Goal: Task Accomplishment & Management: Complete application form

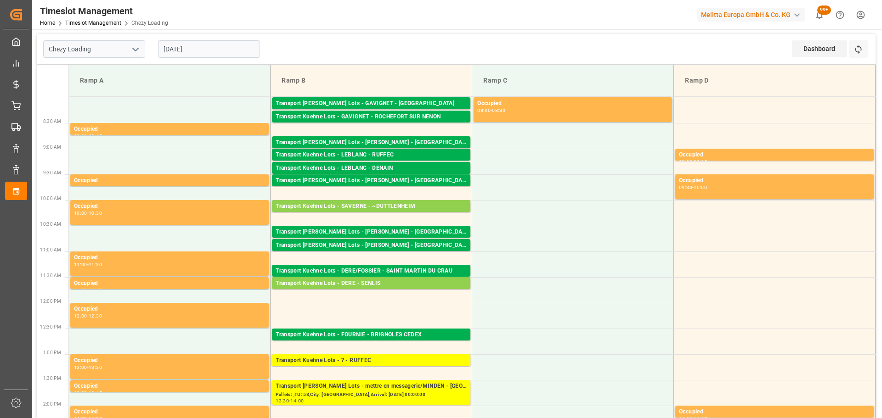
click at [209, 43] on input "[DATE]" at bounding box center [209, 48] width 102 height 17
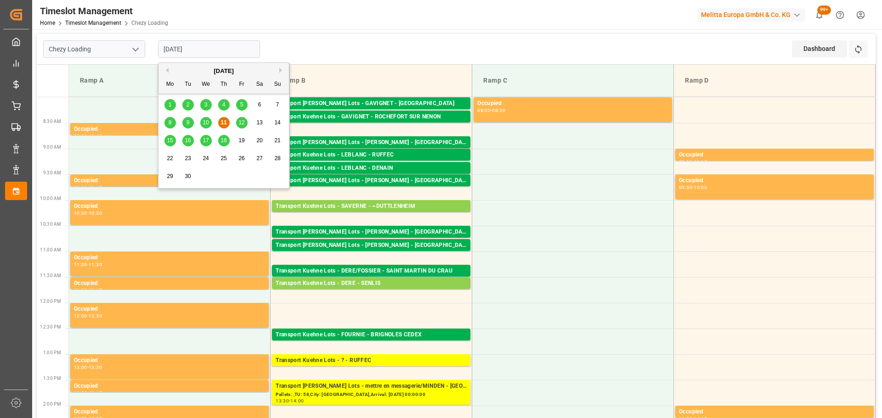
click at [241, 122] on span "12" at bounding box center [241, 122] width 6 height 6
type input "[DATE]"
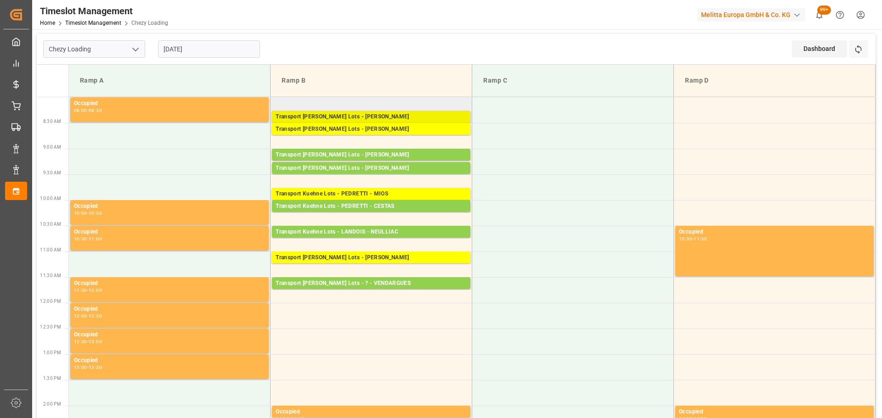
click at [351, 115] on div "Transport [PERSON_NAME] Lots - [PERSON_NAME]" at bounding box center [371, 117] width 191 height 9
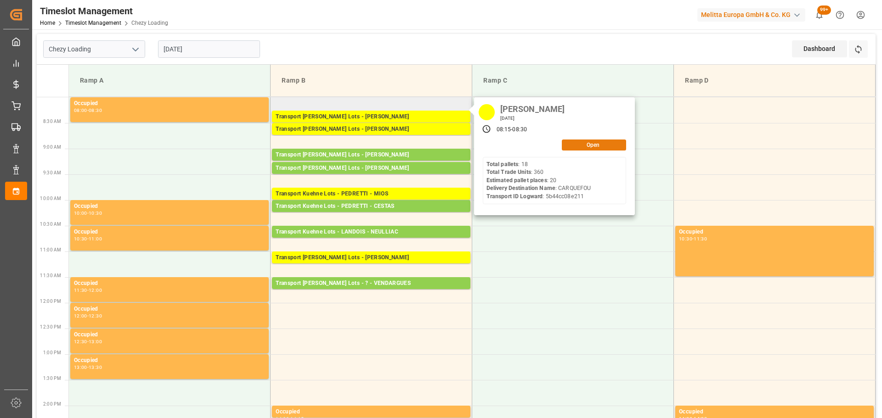
click at [571, 140] on button "Open" at bounding box center [594, 145] width 64 height 11
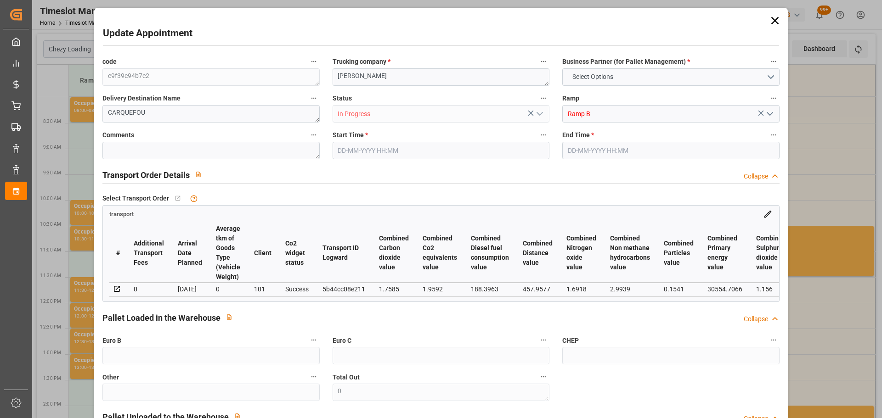
type input "20"
type input "630.28"
type input "0"
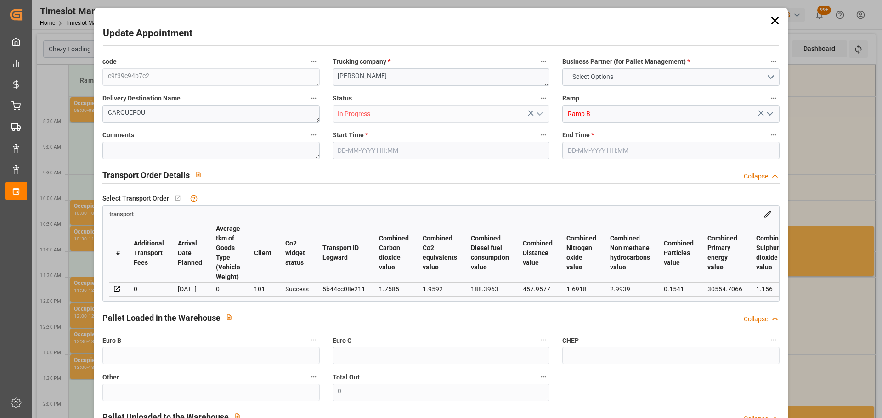
type input "630.28"
type input "0"
type input "6299.232"
type input "8259"
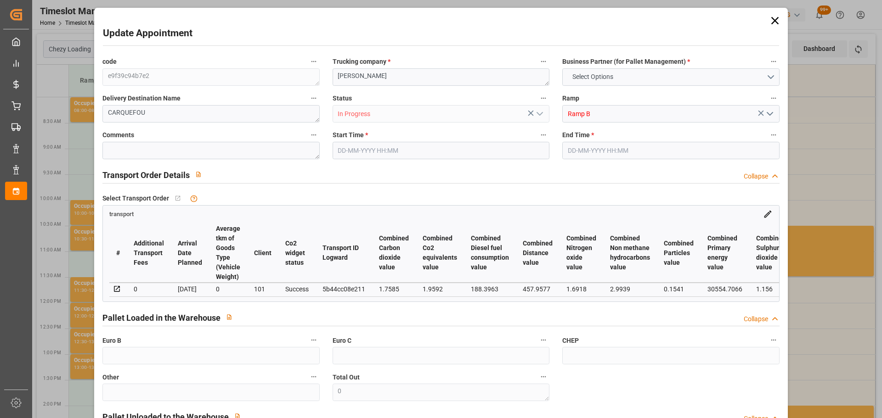
type input "21955.904"
type input "44"
type input "18"
type input "360"
type input "21"
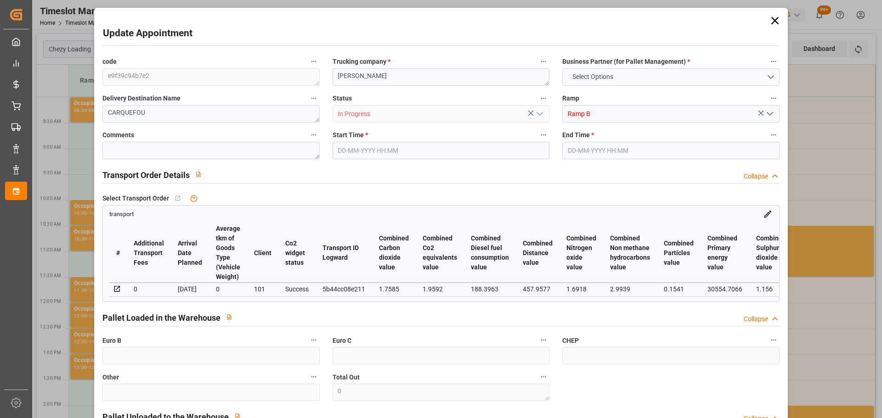
type input "101"
type input "7328.592"
type input "0"
type input "4710.8598"
type input "0"
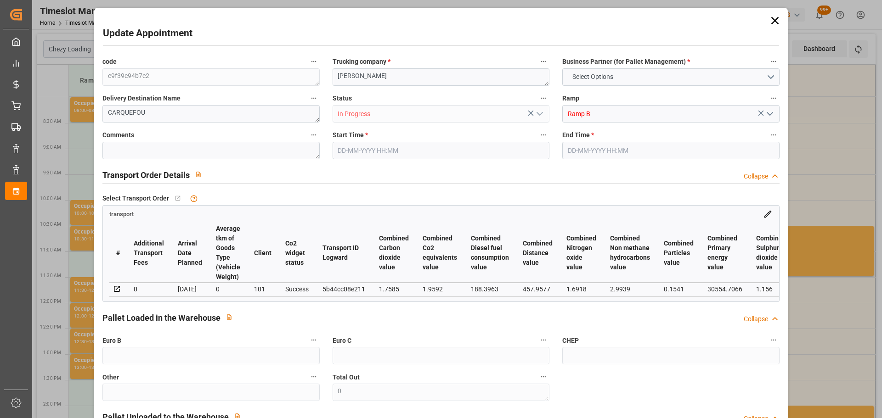
type input "0"
type input "21"
type input "35"
type input "12-09-2025 08:15"
type input "12-09-2025 08:30"
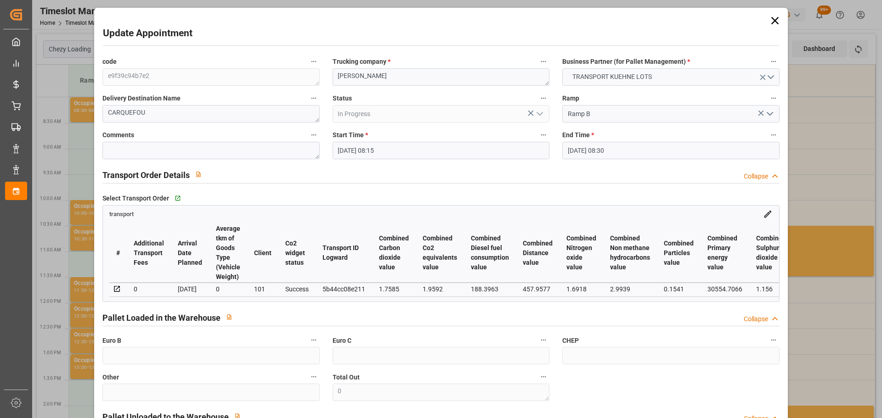
type input "08-09-2025 12:48"
type input "08-09-2025 11:23"
type input "[DATE]"
type input "11-09-2025"
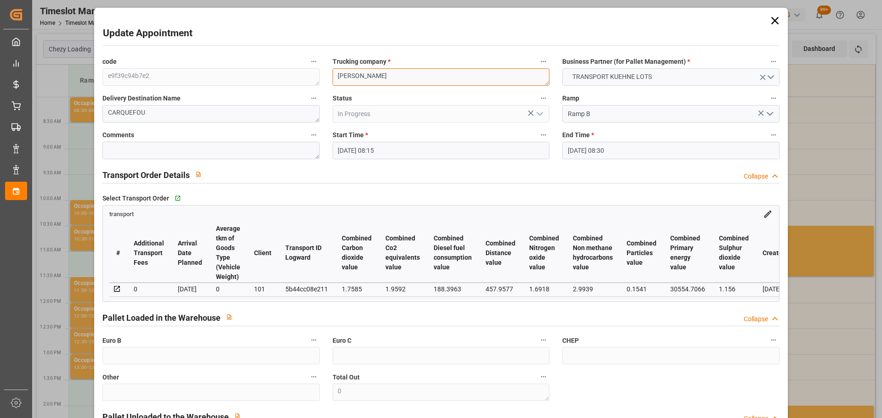
click at [348, 74] on textarea "ANTOINE" at bounding box center [441, 76] width 217 height 17
click at [361, 152] on input "12-09-2025 08:15" at bounding box center [441, 150] width 217 height 17
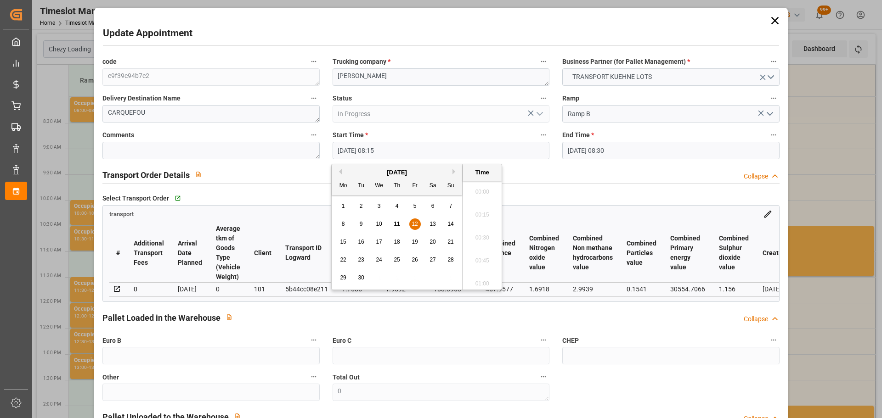
scroll to position [715, 0]
click at [414, 223] on span "12" at bounding box center [415, 224] width 6 height 6
drag, startPoint x: 482, startPoint y: 209, endPoint x: 577, endPoint y: 163, distance: 105.0
click at [484, 208] on li "08:00" at bounding box center [481, 212] width 39 height 23
type input "12-09-2025 08:00"
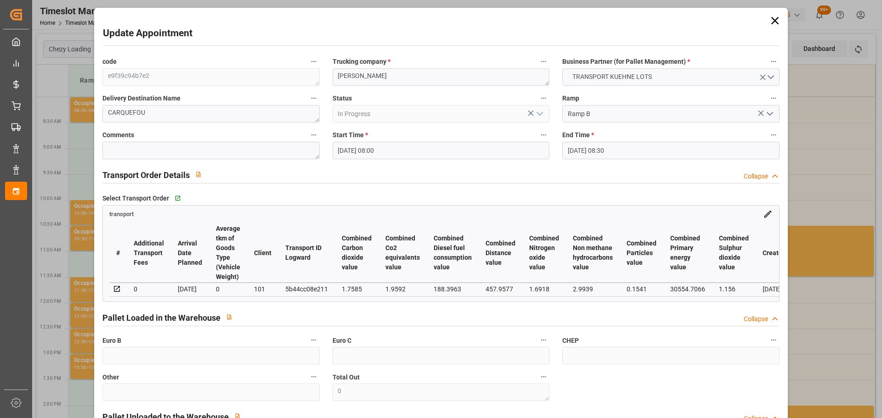
click at [592, 149] on input "12-09-2025 08:30" at bounding box center [670, 150] width 217 height 17
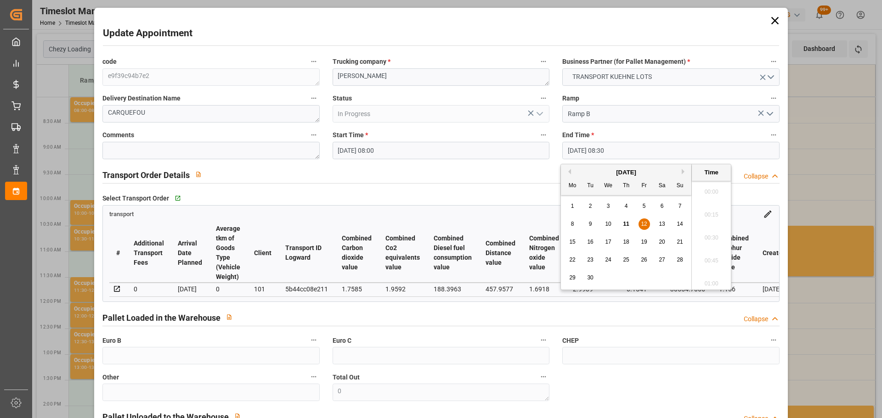
scroll to position [738, 0]
click at [646, 222] on span "12" at bounding box center [644, 224] width 6 height 6
click at [700, 212] on li "08:15" at bounding box center [711, 212] width 39 height 23
type input "12-09-2025 08:15"
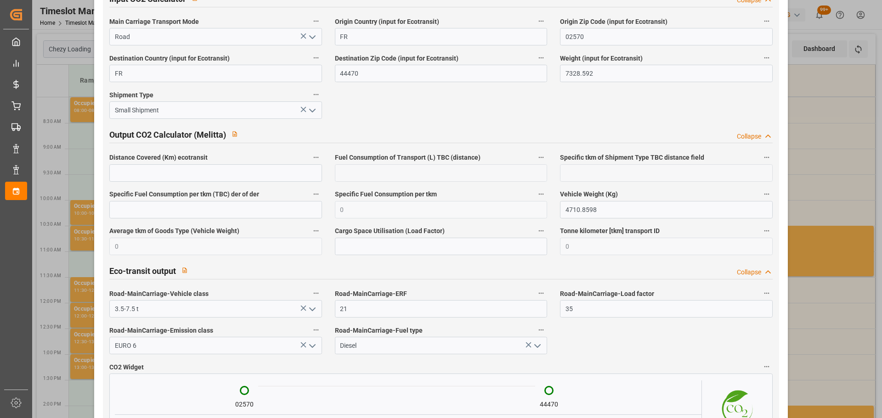
scroll to position [1518, 0]
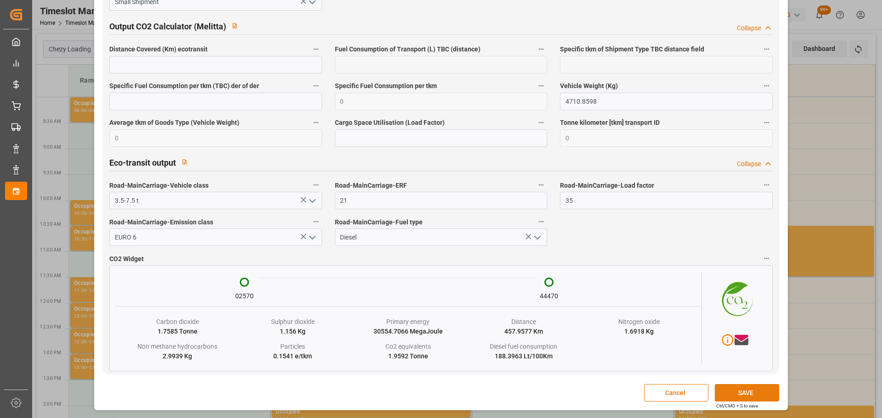
click at [744, 394] on button "SAVE" at bounding box center [747, 392] width 64 height 17
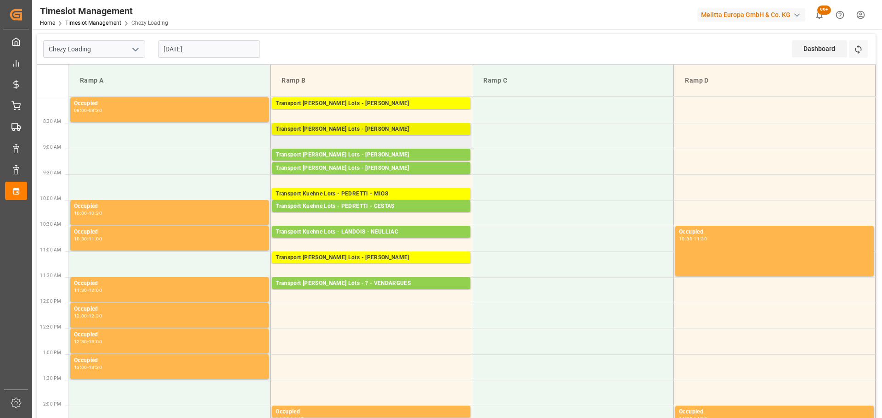
click at [395, 127] on div "Transport Kuehne Lots - ANTOINE - CARQUEFOU" at bounding box center [371, 129] width 191 height 9
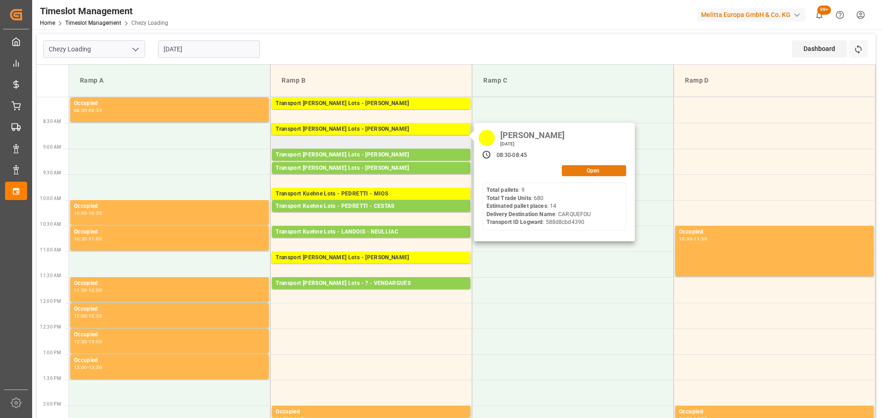
click at [578, 172] on button "Open" at bounding box center [594, 170] width 64 height 11
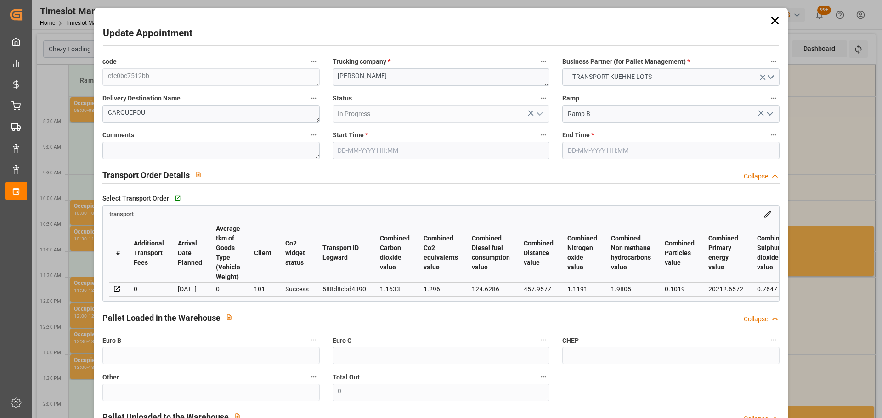
type input "12-09-2025 08:30"
type input "12-09-2025 08:45"
type input "09-09-2025 13:15"
type input "09-09-2025 11:34"
type input "15-09-2025"
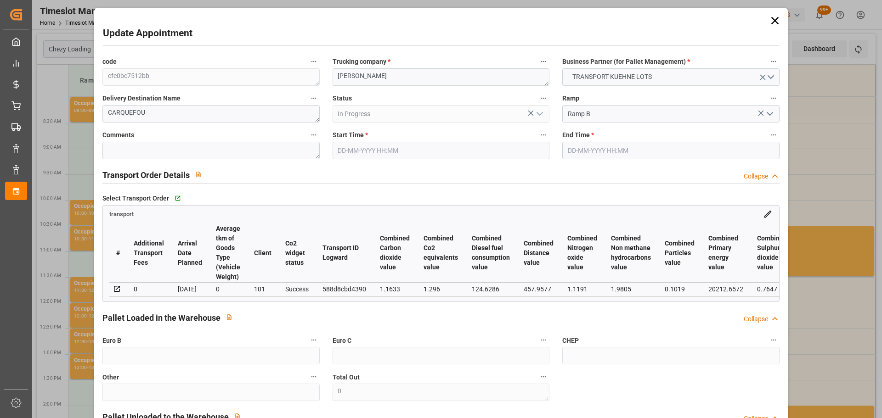
type input "[DATE]"
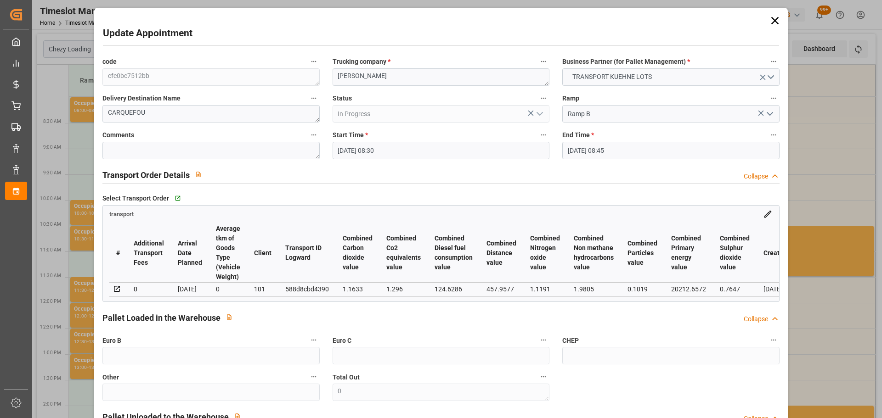
click at [353, 151] on input "12-09-2025 08:30" at bounding box center [441, 150] width 217 height 17
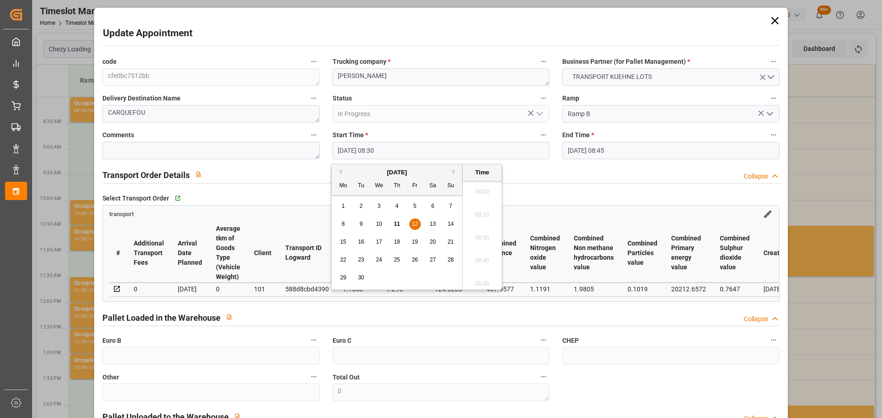
scroll to position [738, 0]
drag, startPoint x: 417, startPoint y: 224, endPoint x: 466, endPoint y: 215, distance: 49.5
click at [418, 224] on div "12" at bounding box center [414, 224] width 11 height 11
click at [477, 209] on li "08:15" at bounding box center [481, 212] width 39 height 23
type input "12-09-2025 08:15"
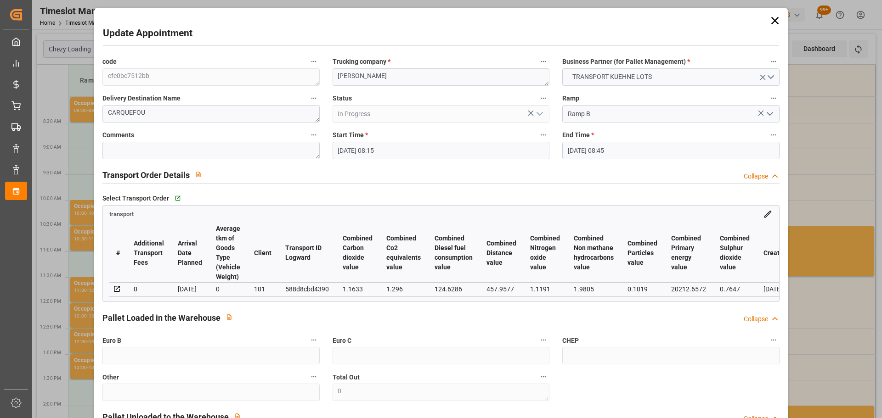
click at [608, 148] on input "12-09-2025 08:45" at bounding box center [670, 150] width 217 height 17
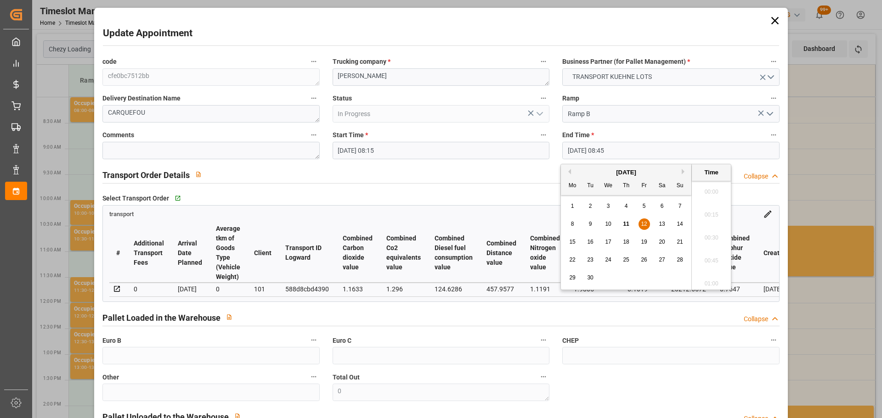
scroll to position [761, 0]
click at [643, 223] on span "12" at bounding box center [644, 224] width 6 height 6
click at [711, 208] on li "08:30" at bounding box center [711, 212] width 39 height 23
type input "12-09-2025 08:30"
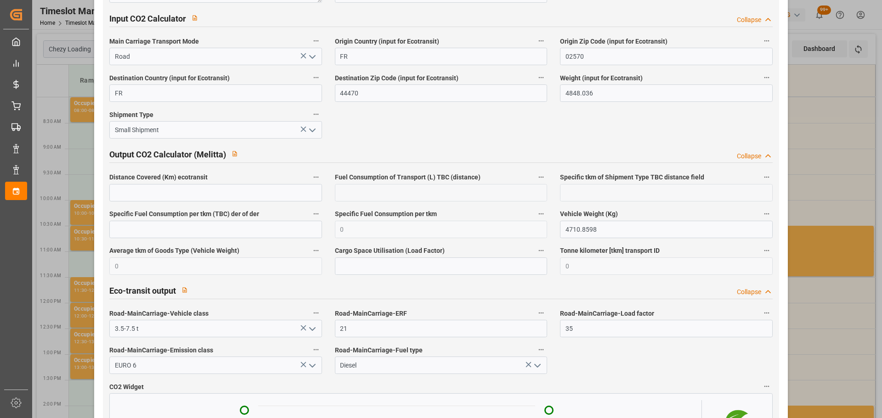
scroll to position [1518, 0]
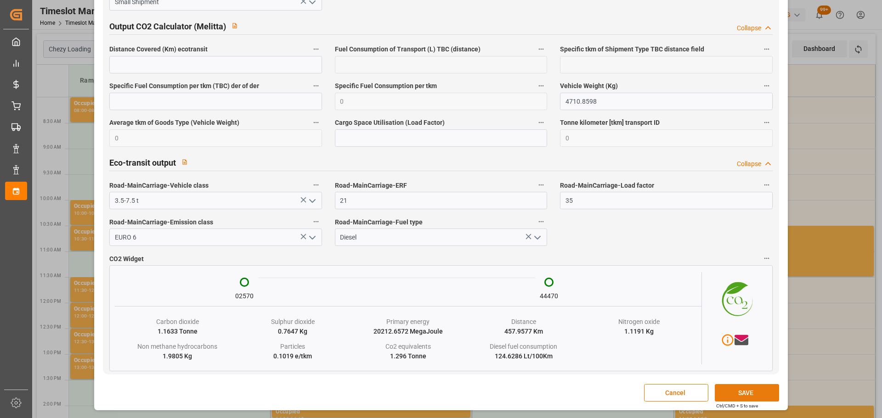
click at [729, 388] on button "SAVE" at bounding box center [747, 392] width 64 height 17
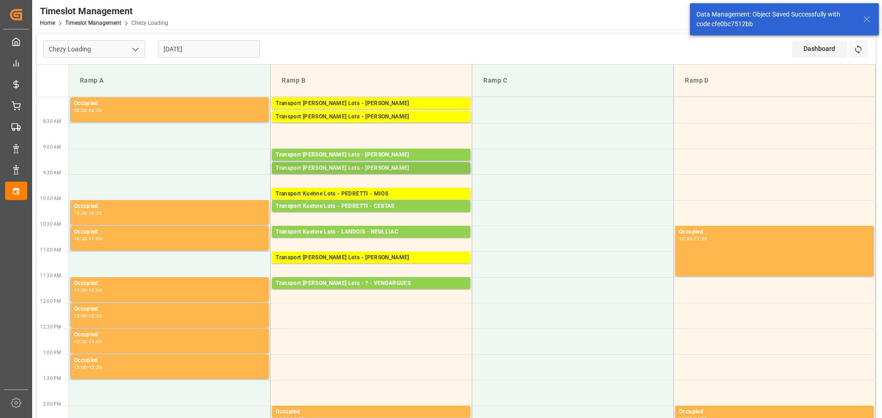
click at [371, 165] on div "Transport [PERSON_NAME] Lots - [PERSON_NAME]" at bounding box center [371, 168] width 191 height 9
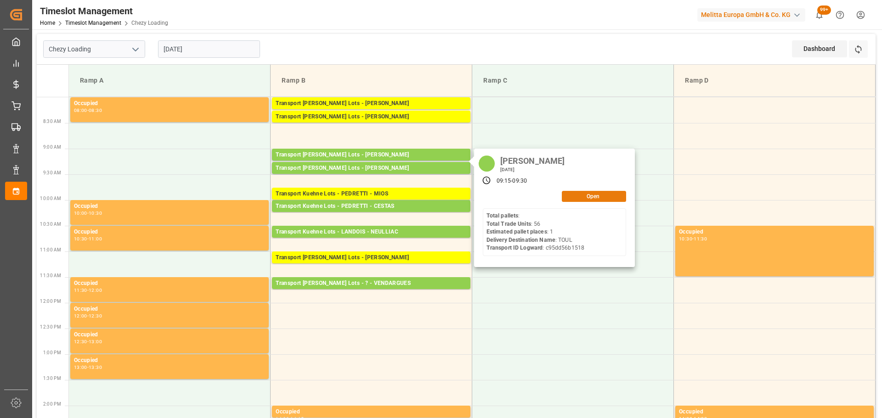
click at [611, 195] on button "Open" at bounding box center [594, 196] width 64 height 11
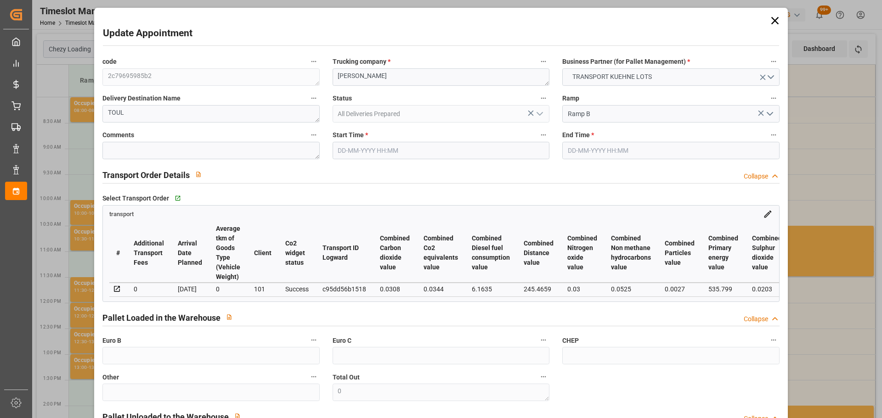
type input "12-09-2025 09:15"
type input "12-09-2025 09:30"
type input "10-09-2025 12:52"
type input "10-09-2025 11:28"
type input "[DATE]"
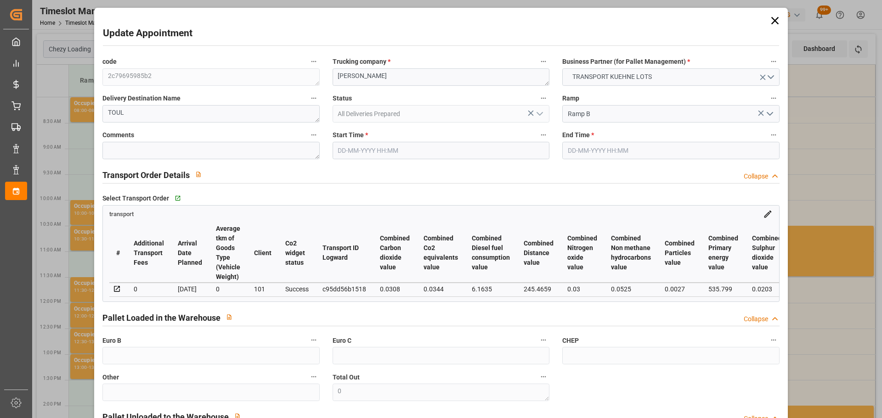
type input "[DATE]"
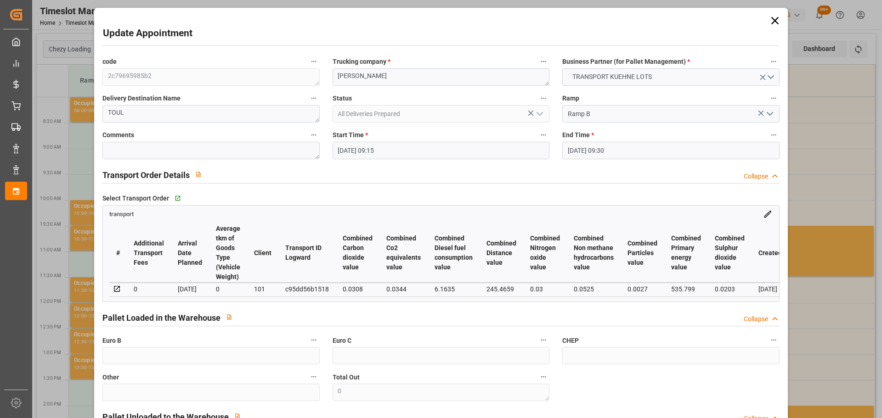
click at [363, 149] on input "12-09-2025 09:15" at bounding box center [441, 150] width 217 height 17
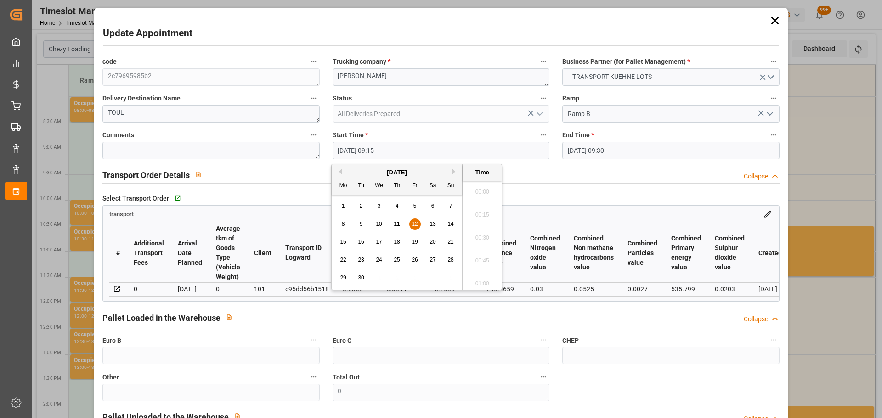
scroll to position [807, 0]
click at [415, 220] on div "12" at bounding box center [414, 224] width 11 height 11
click at [482, 185] on li "08:45" at bounding box center [481, 189] width 39 height 23
type input "12-09-2025 08:45"
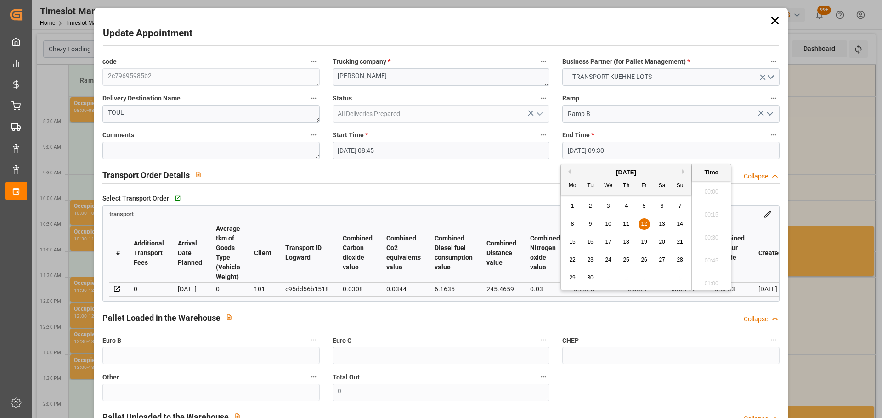
click at [618, 151] on input "12-09-2025 09:30" at bounding box center [670, 150] width 217 height 17
click at [643, 225] on span "12" at bounding box center [644, 224] width 6 height 6
drag, startPoint x: 706, startPoint y: 186, endPoint x: 717, endPoint y: 233, distance: 48.2
click at [706, 186] on li "09:00" at bounding box center [711, 189] width 39 height 23
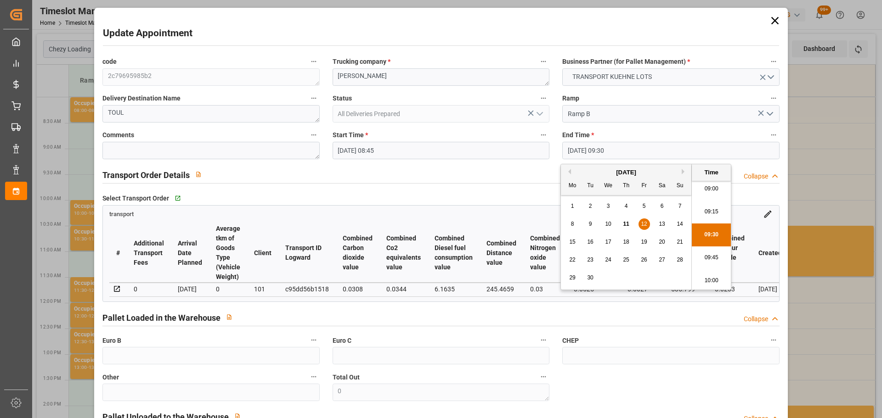
type input "12-09-2025 09:00"
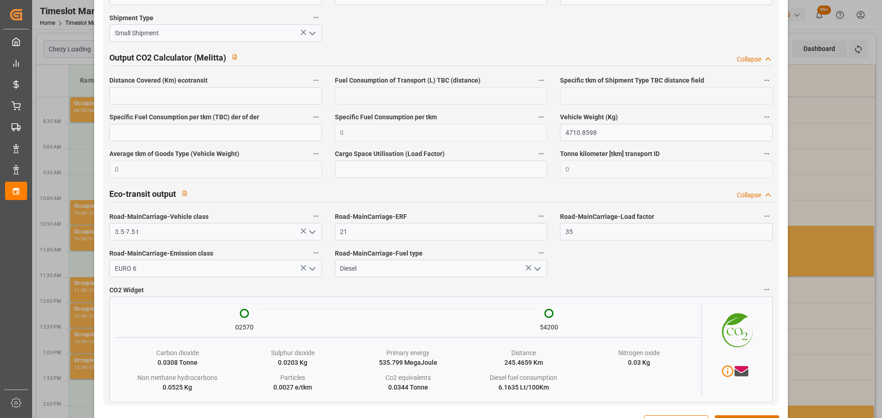
scroll to position [1518, 0]
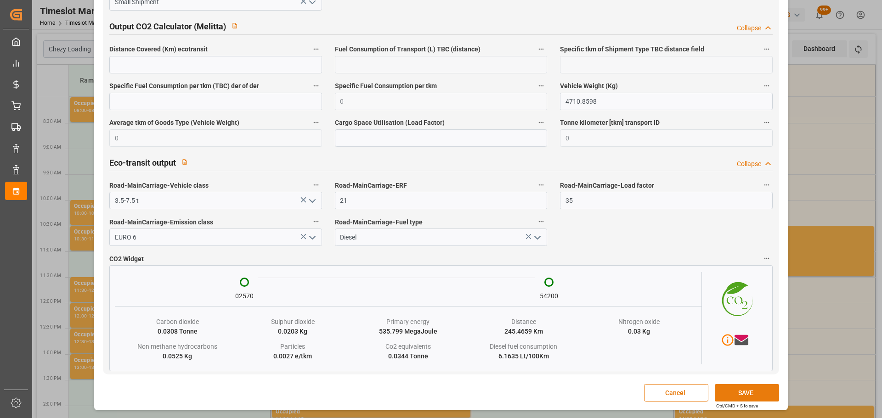
click at [735, 395] on button "SAVE" at bounding box center [747, 392] width 64 height 17
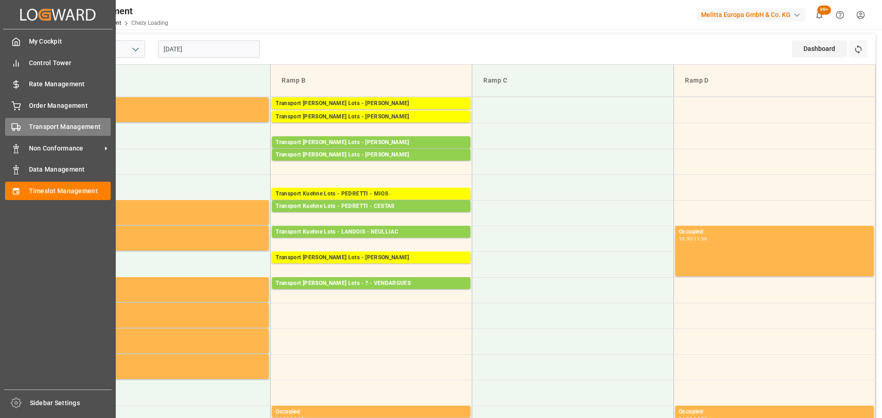
click at [62, 126] on span "Transport Management" at bounding box center [70, 127] width 82 height 10
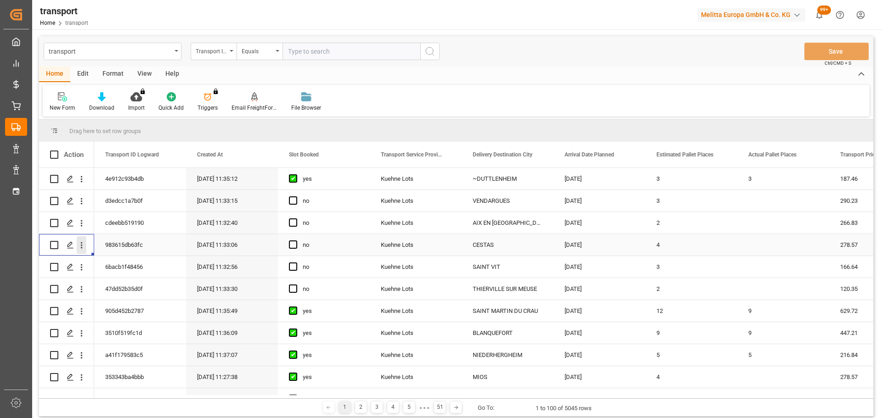
click at [80, 244] on icon "open menu" at bounding box center [82, 246] width 10 height 10
click at [136, 258] on div "Open in new tab" at bounding box center [133, 264] width 113 height 19
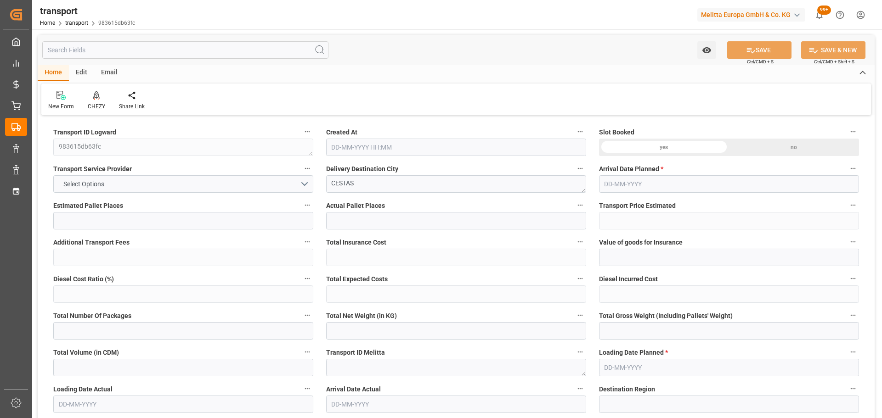
type input "4"
type input "278.57"
type input "0"
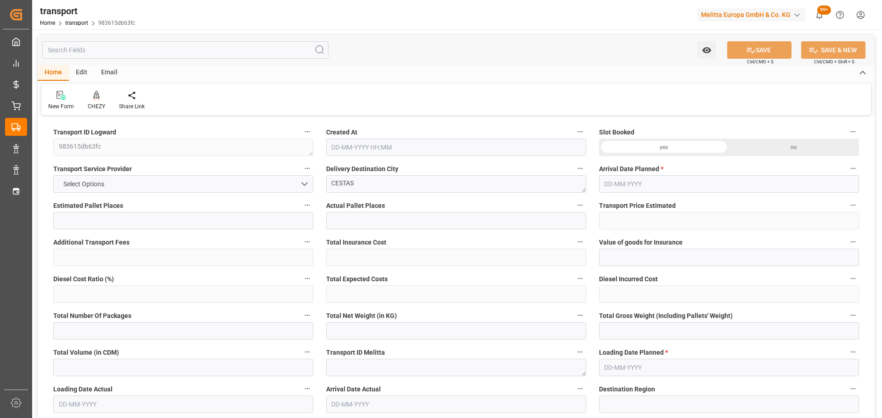
type input "278.57"
type input "0"
type input "570.283"
type input "1035.714"
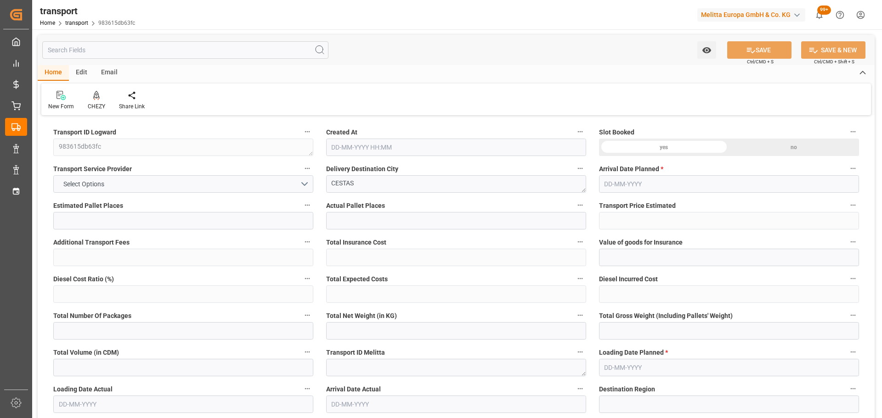
type input "3451.704"
type input "33"
type input "1"
type input "342"
type input "14"
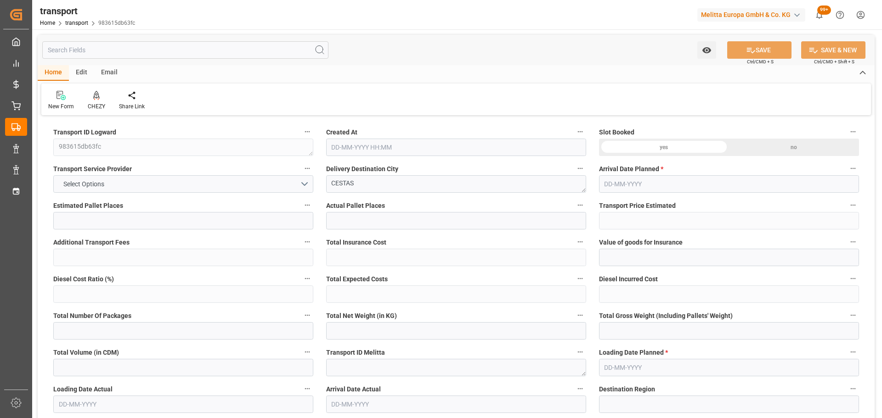
type input "101"
type input "704.77"
type input "0"
type input "4710.8598"
type input "0"
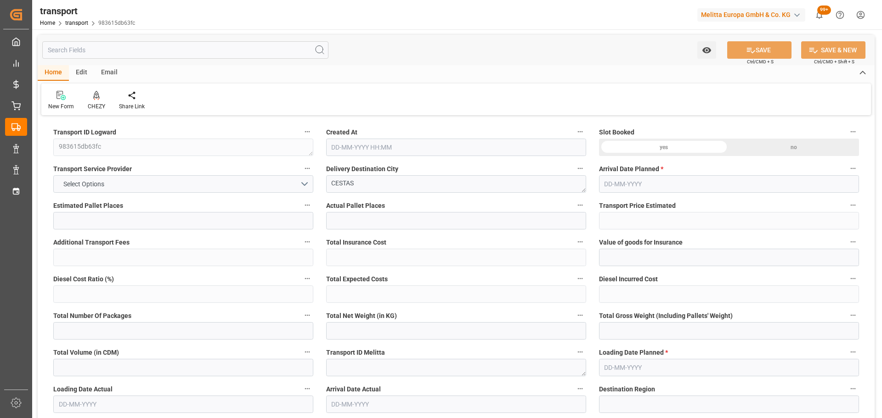
type input "0"
type input "21"
type input "35"
type input "11-09-2025 11:33"
type input "[DATE]"
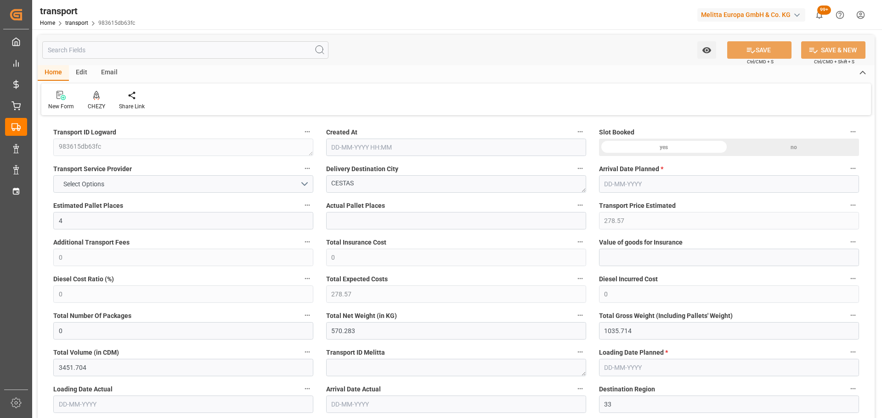
type input "[DATE]"
click at [95, 98] on icon at bounding box center [96, 95] width 6 height 8
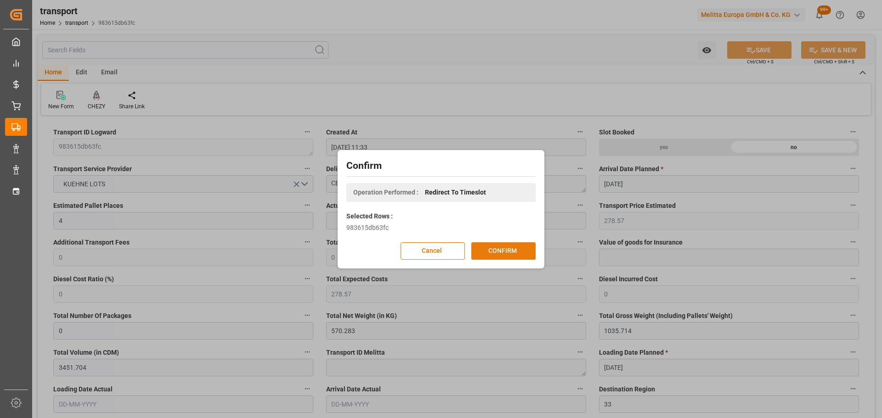
click at [510, 249] on button "CONFIRM" at bounding box center [503, 250] width 64 height 17
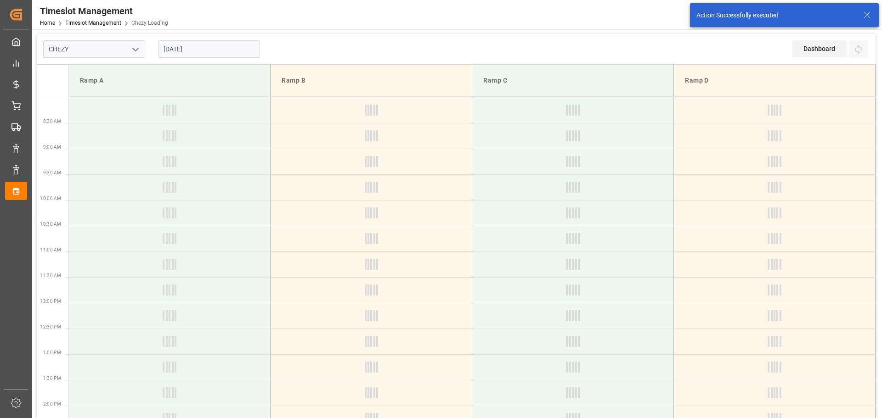
type input "Chezy Loading"
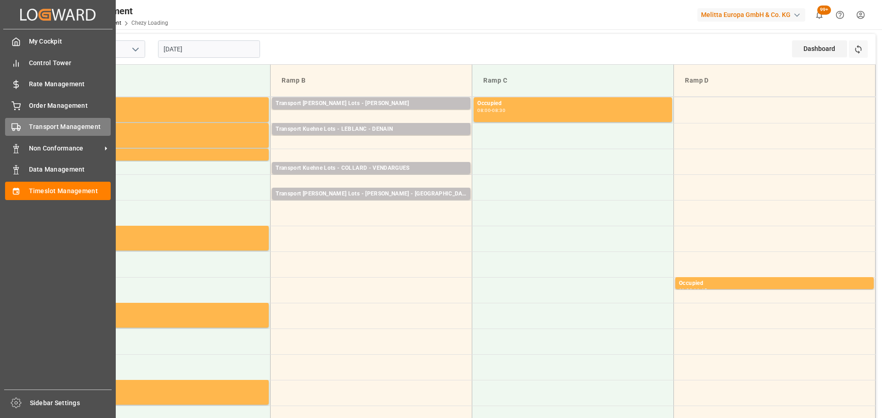
click at [42, 124] on span "Transport Management" at bounding box center [70, 127] width 82 height 10
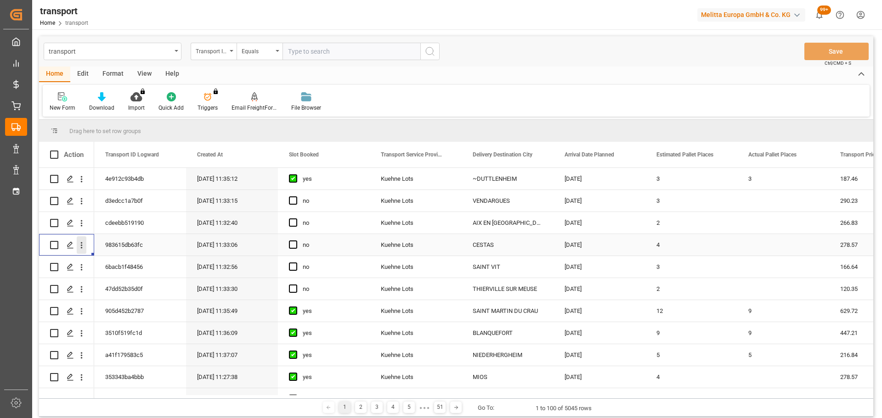
click at [81, 244] on icon "open menu" at bounding box center [82, 245] width 2 height 6
click at [124, 259] on div "Open in new tab" at bounding box center [133, 264] width 113 height 19
click at [296, 244] on span "Press SPACE to select this row." at bounding box center [293, 245] width 8 height 8
click at [296, 241] on input "Press SPACE to select this row." at bounding box center [296, 241] width 0 height 0
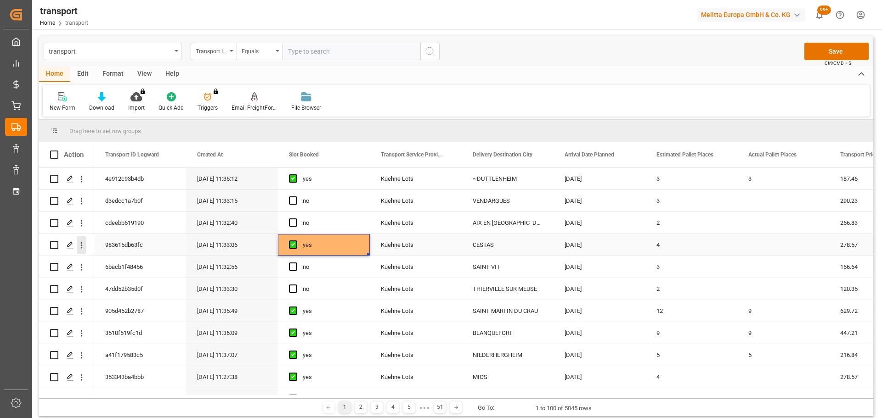
click at [78, 242] on icon "open menu" at bounding box center [82, 246] width 10 height 10
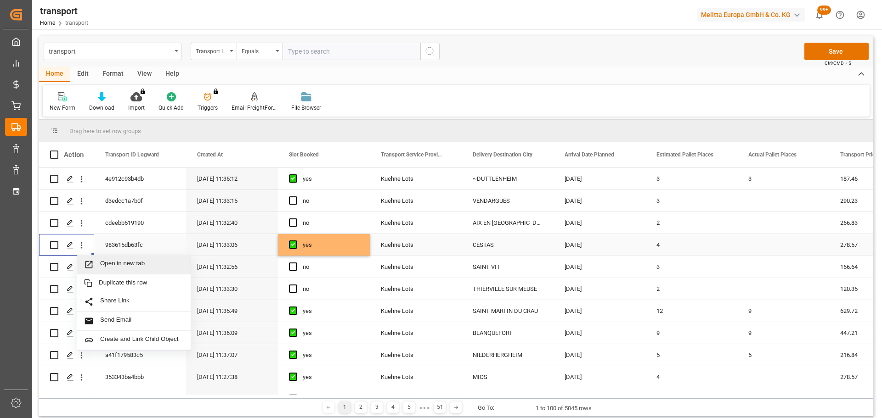
click at [111, 261] on span "Open in new tab" at bounding box center [142, 265] width 84 height 10
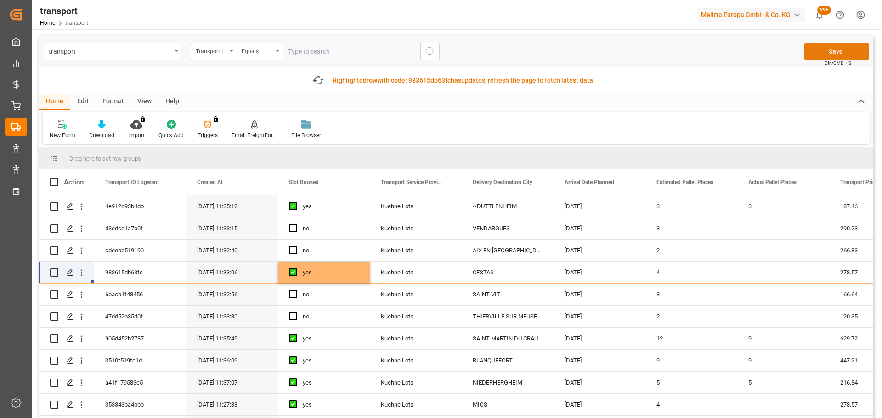
click at [832, 46] on button "Save" at bounding box center [836, 51] width 64 height 17
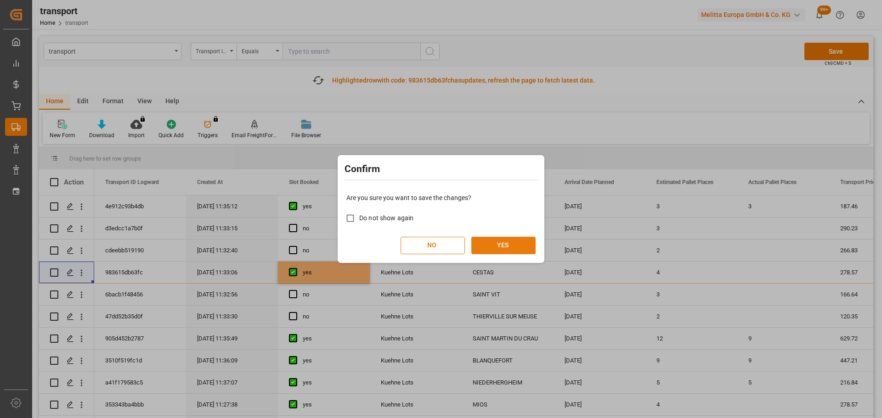
click at [507, 241] on button "YES" at bounding box center [503, 245] width 64 height 17
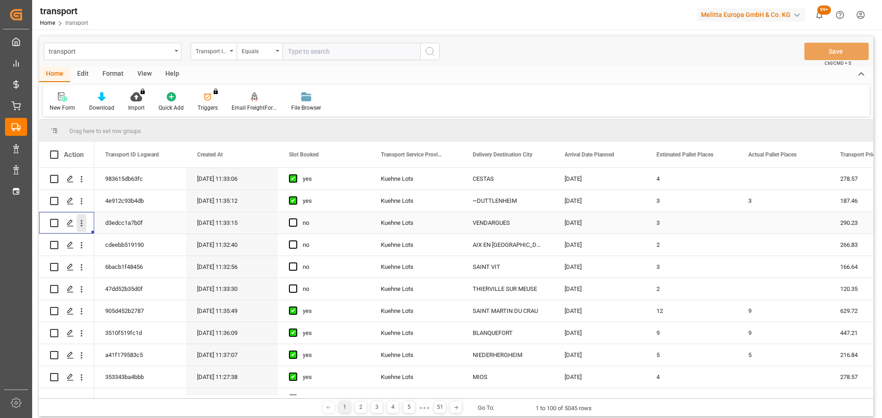
click at [81, 220] on icon "open menu" at bounding box center [82, 224] width 10 height 10
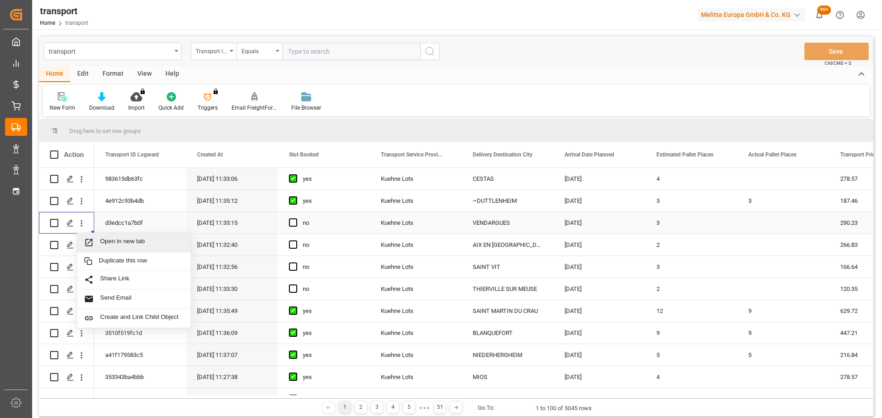
click at [116, 240] on span "Open in new tab" at bounding box center [142, 243] width 84 height 10
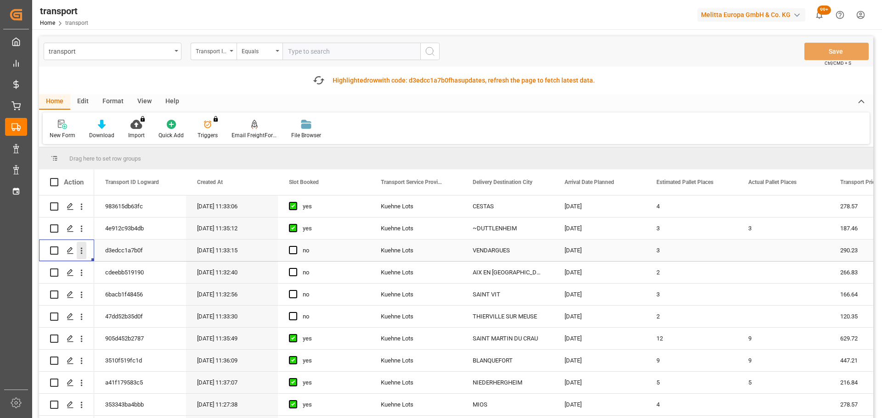
click at [81, 246] on icon "open menu" at bounding box center [82, 251] width 10 height 10
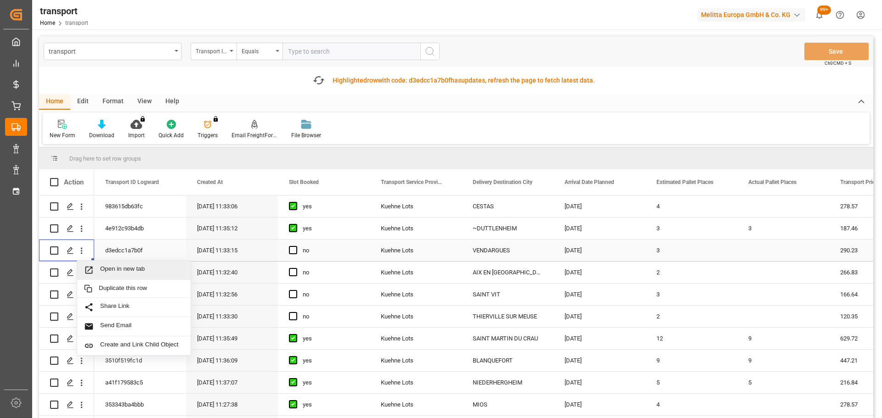
click at [136, 270] on span "Open in new tab" at bounding box center [142, 270] width 84 height 10
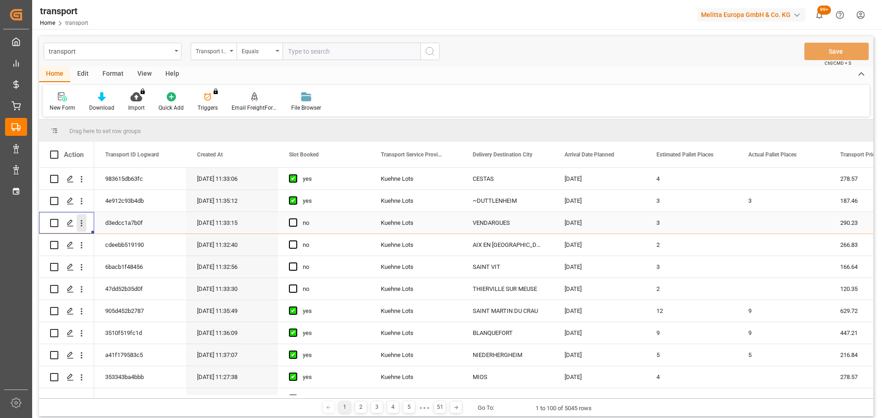
click at [83, 222] on icon "open menu" at bounding box center [82, 224] width 10 height 10
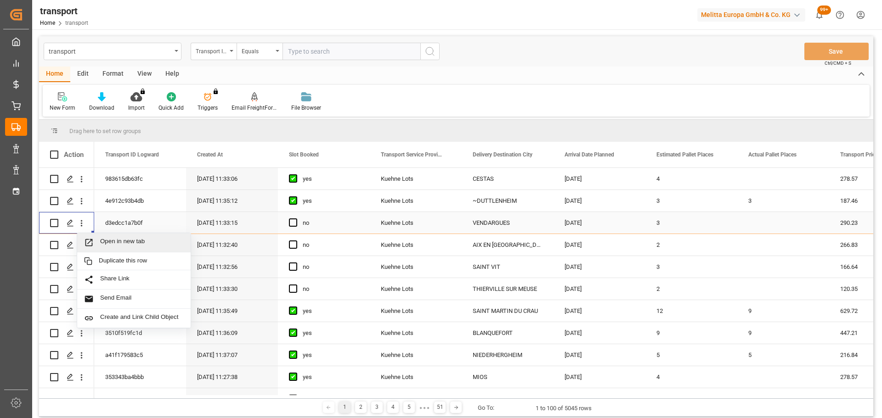
click at [130, 239] on span "Open in new tab" at bounding box center [142, 243] width 84 height 10
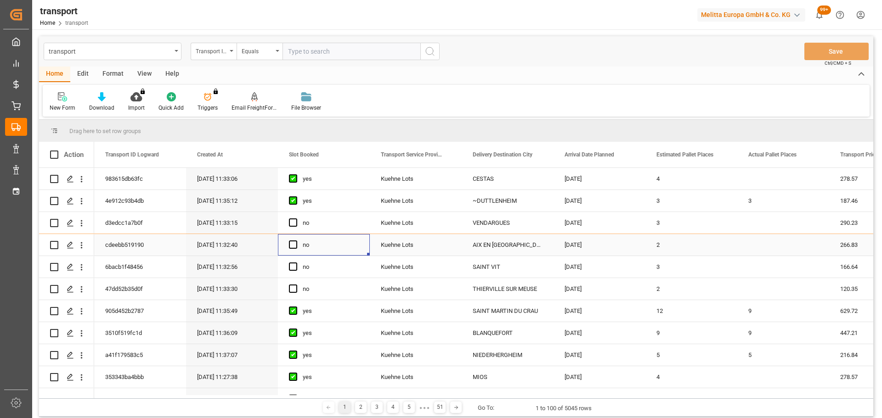
click at [317, 248] on div "no" at bounding box center [331, 245] width 56 height 21
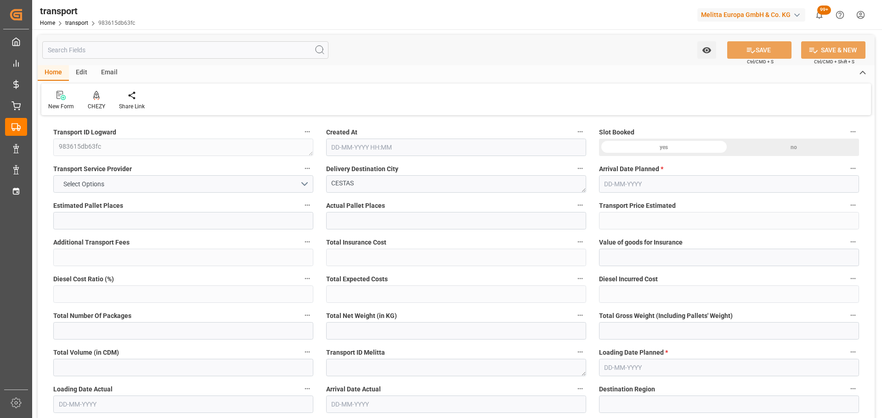
type input "4"
type input "278.57"
type input "0"
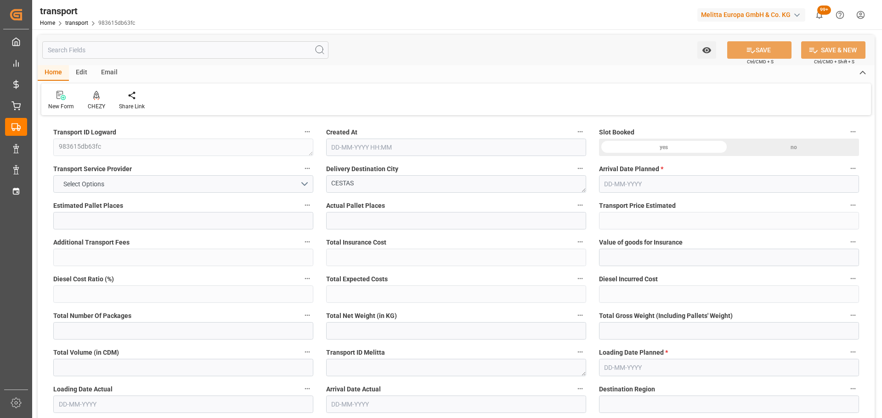
type input "278.57"
type input "0"
type input "570.283"
type input "1035.714"
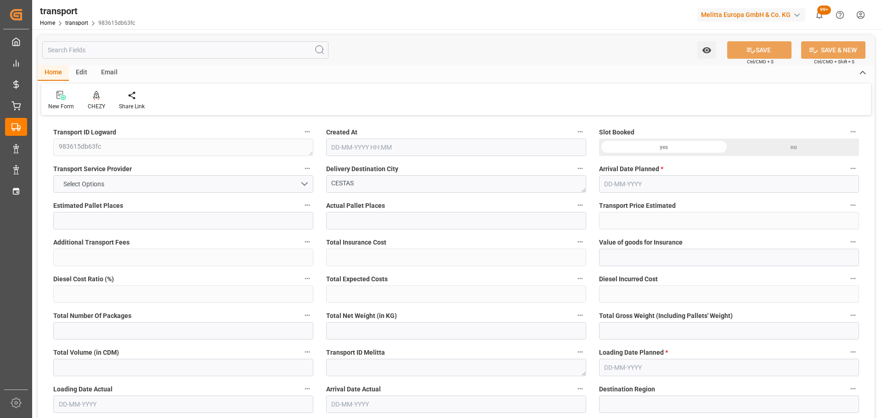
type input "3451.704"
type input "33"
type input "1"
type input "342"
type input "14"
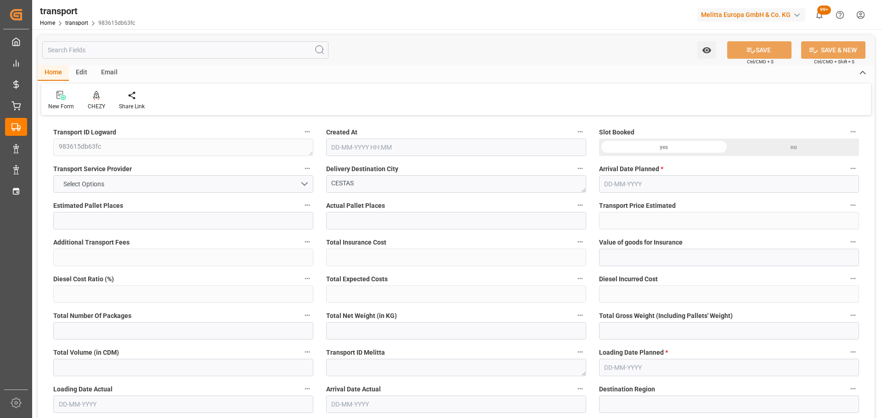
type input "101"
type input "704.77"
type input "0"
type input "4710.8598"
type input "0"
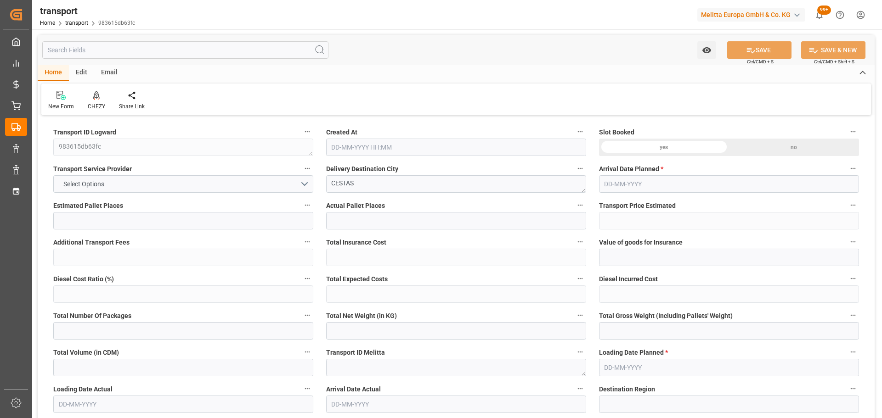
type input "0"
type input "21"
type input "35"
type input "11-09-2025 11:33"
type input "[DATE]"
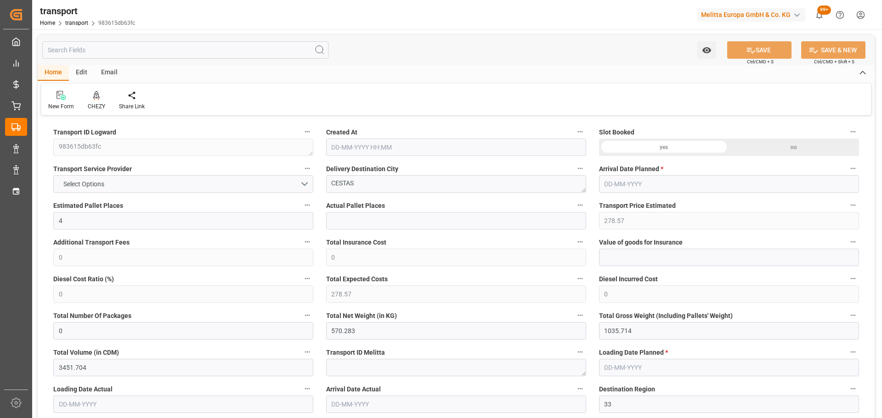
type input "[DATE]"
click at [100, 98] on div at bounding box center [96, 95] width 17 height 10
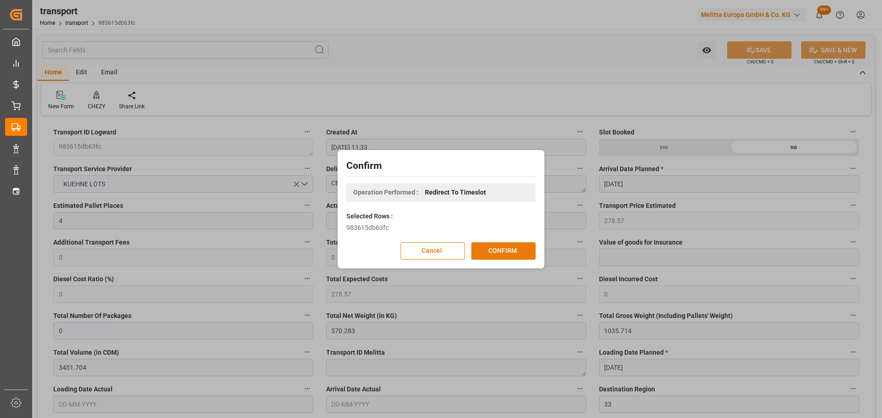
click at [498, 250] on button "CONFIRM" at bounding box center [503, 250] width 64 height 17
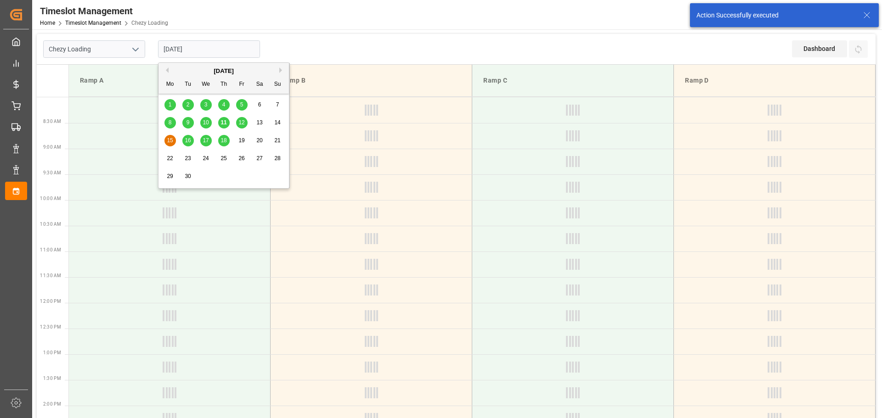
click at [164, 46] on input "[DATE]" at bounding box center [209, 48] width 102 height 17
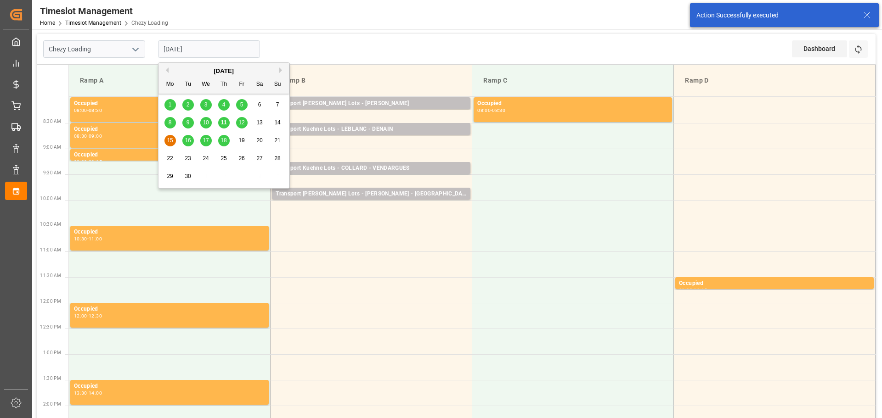
click at [245, 122] on div "12" at bounding box center [241, 123] width 11 height 11
type input "12-09-2025"
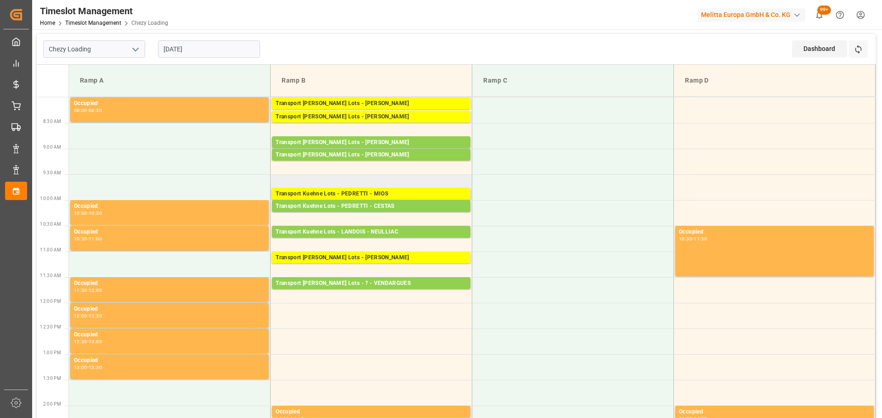
click at [281, 179] on td "Transport Kuehne Lots - PEDRETTI - MIOS Pallets: 1,TU: 237,City: MIOS,Arrival: …" at bounding box center [372, 188] width 202 height 26
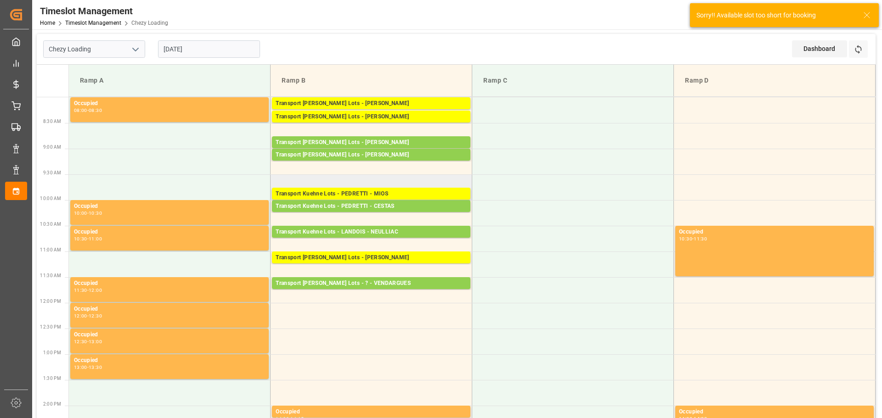
click at [279, 176] on td "Transport Kuehne Lots - PEDRETTI - MIOS Pallets: 1,TU: 237,City: MIOS,Arrival: …" at bounding box center [372, 188] width 202 height 26
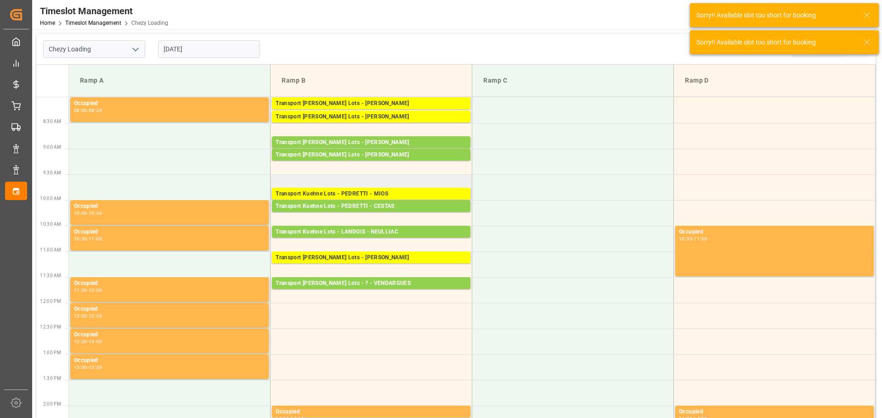
click at [279, 177] on td "Transport Kuehne Lots - PEDRETTI - MIOS Pallets: 1,TU: 237,City: MIOS,Arrival: …" at bounding box center [372, 188] width 202 height 26
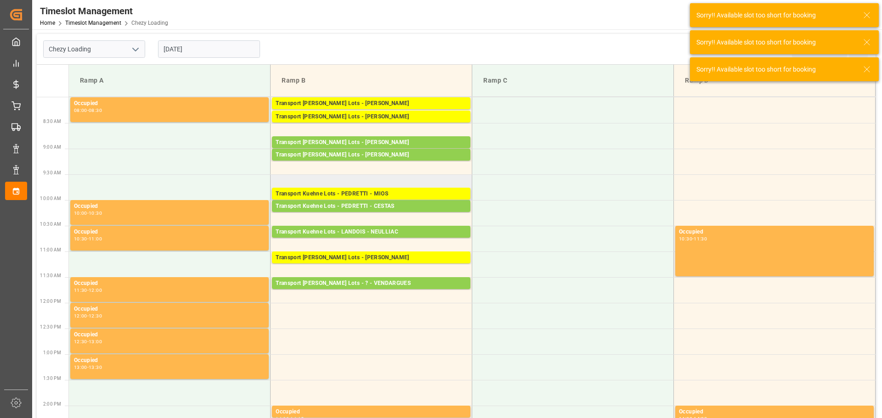
click at [283, 182] on td "Transport Kuehne Lots - PEDRETTI - MIOS Pallets: 1,TU: 237,City: MIOS,Arrival: …" at bounding box center [372, 188] width 202 height 26
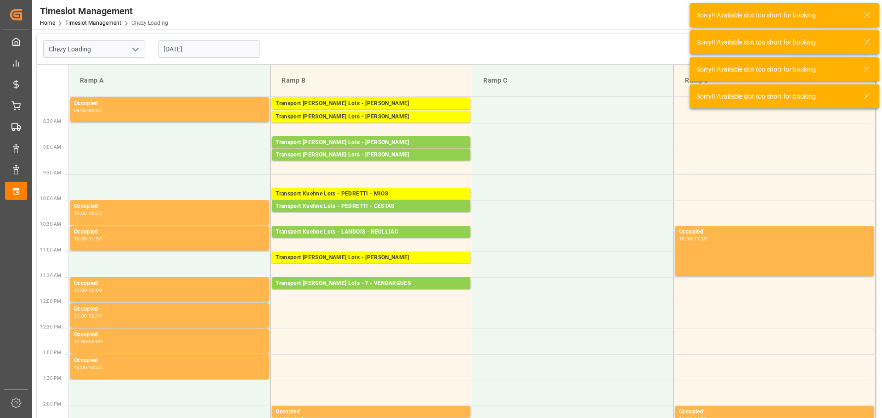
click at [868, 15] on icon at bounding box center [866, 15] width 11 height 11
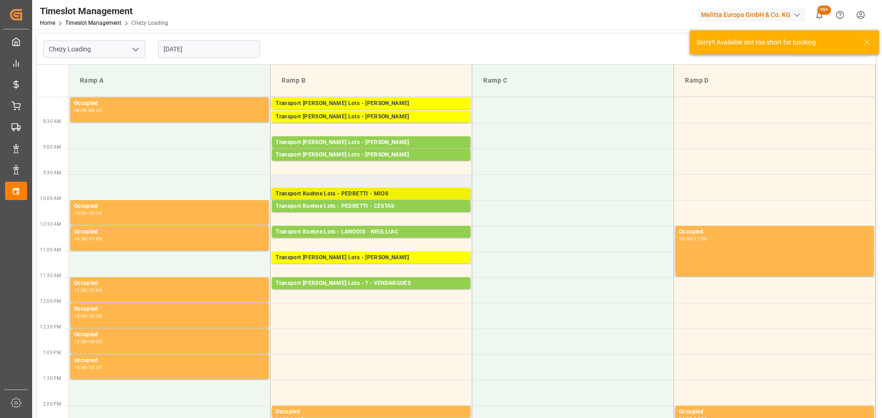
click at [359, 192] on div "Transport Kuehne Lots - PEDRETTI - MIOS" at bounding box center [371, 194] width 191 height 9
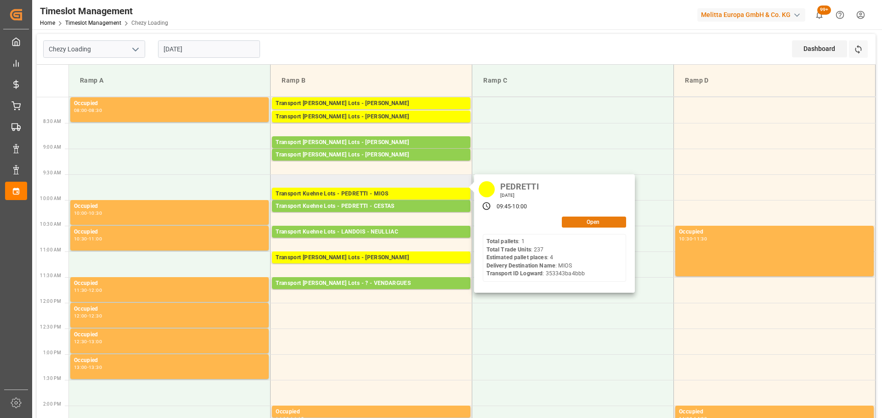
click at [573, 218] on button "Open" at bounding box center [594, 222] width 64 height 11
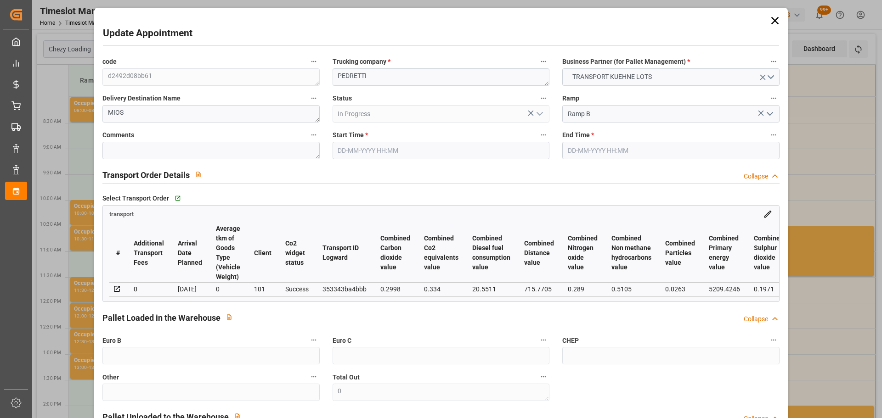
type input "12-09-2025 09:45"
type input "[DATE] 10:00"
type input "10-09-2025 12:51"
type input "10-09-2025 11:27"
type input "16-09-2025"
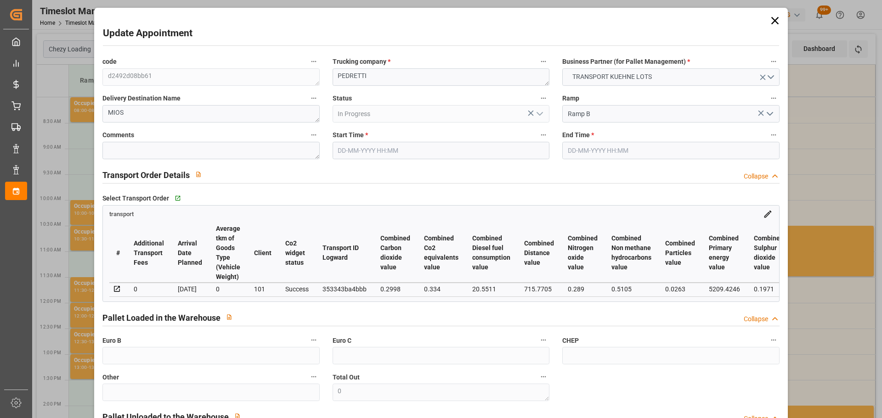
type input "[DATE]"
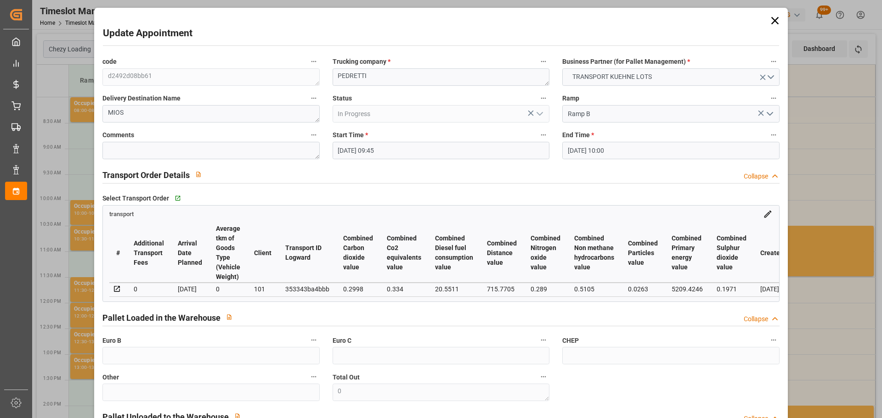
click at [359, 151] on input "12-09-2025 09:45" at bounding box center [441, 150] width 217 height 17
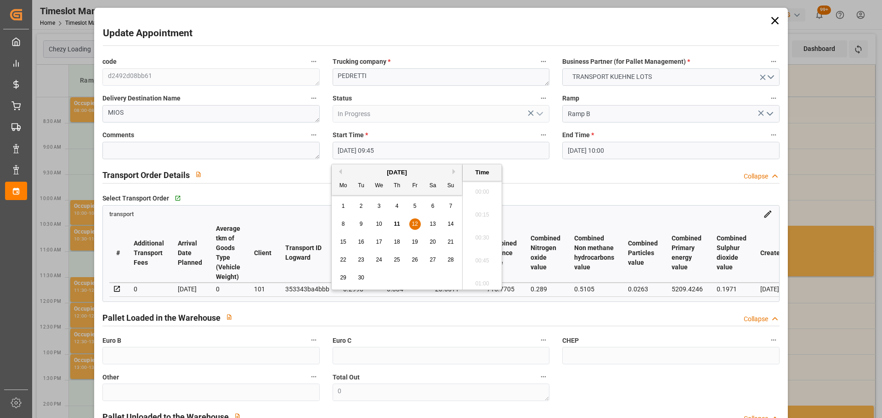
scroll to position [853, 0]
click at [412, 221] on span "12" at bounding box center [415, 224] width 6 height 6
click at [477, 209] on li "09:30" at bounding box center [481, 212] width 39 height 23
type input "12-09-2025 09:30"
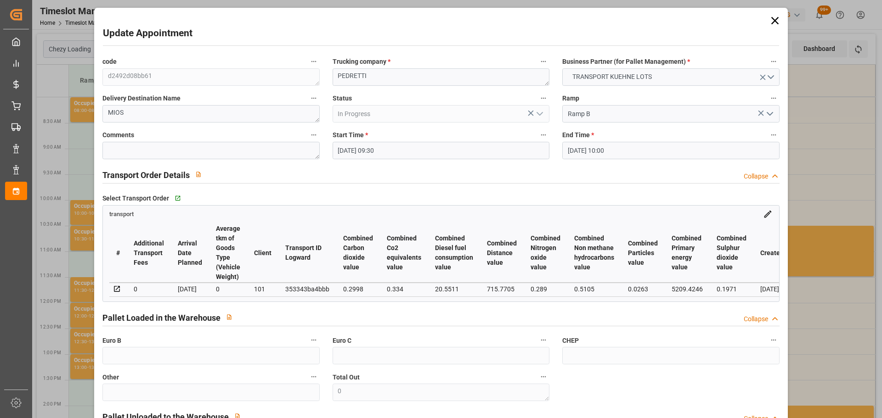
click at [596, 148] on input "12-09-2025 10:00" at bounding box center [670, 150] width 217 height 17
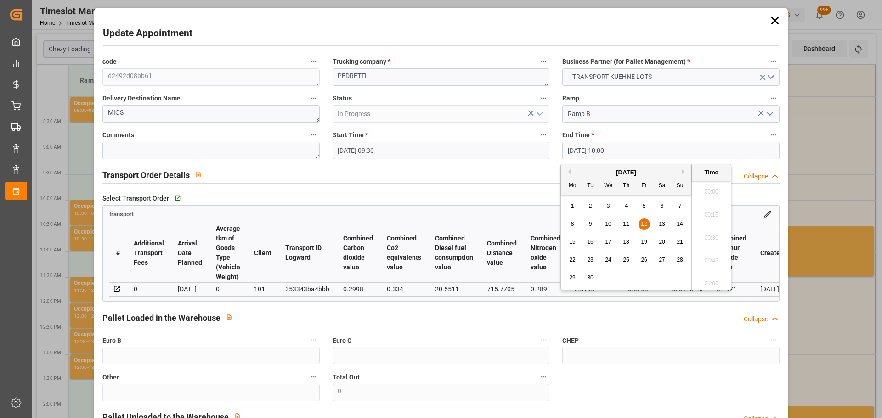
scroll to position [876, 0]
click at [646, 222] on span "12" at bounding box center [644, 224] width 6 height 6
click at [714, 209] on li "09:45" at bounding box center [711, 212] width 39 height 23
type input "12-09-2025 09:45"
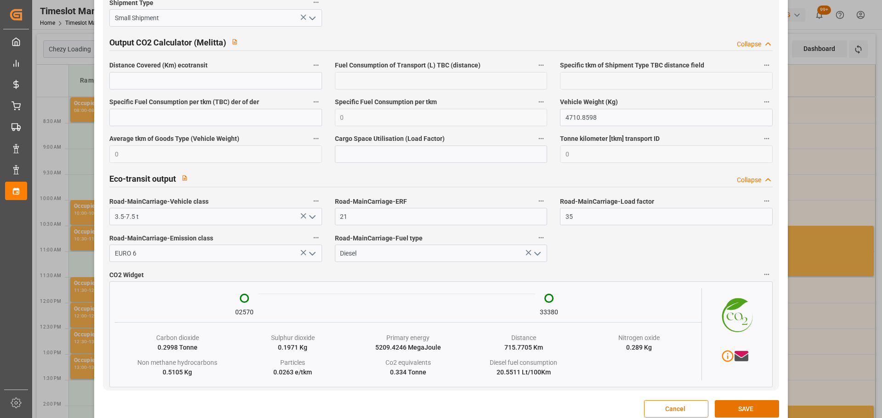
scroll to position [1518, 0]
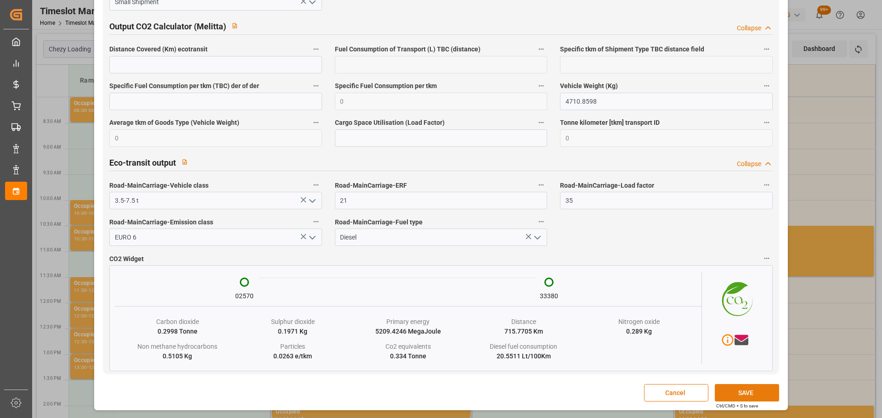
click at [750, 395] on button "SAVE" at bounding box center [747, 392] width 64 height 17
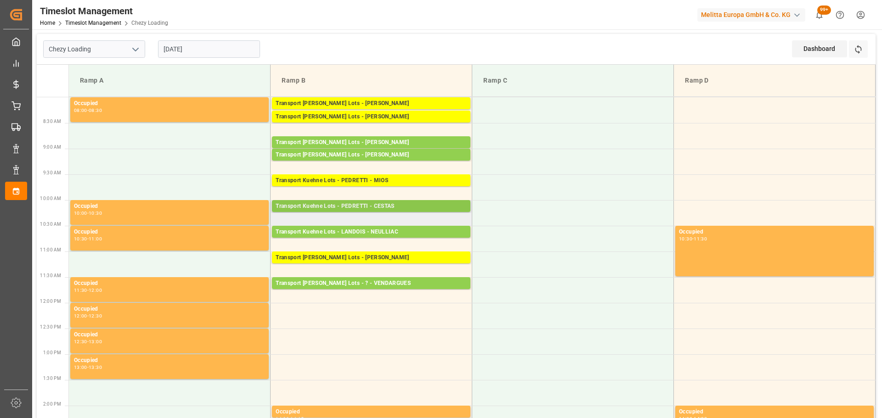
click at [371, 202] on div "Transport Kuehne Lots - PEDRETTI - CESTAS Pallets: 4,TU: 345,City: CESTAS,Arriv…" at bounding box center [371, 206] width 198 height 12
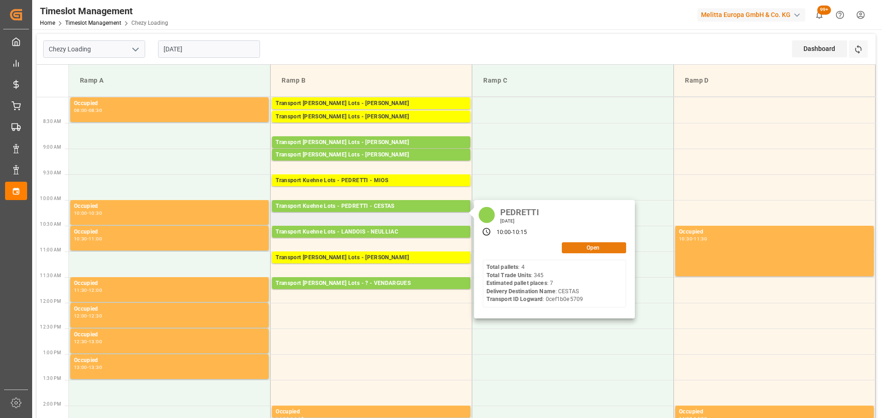
click at [581, 248] on button "Open" at bounding box center [594, 247] width 64 height 11
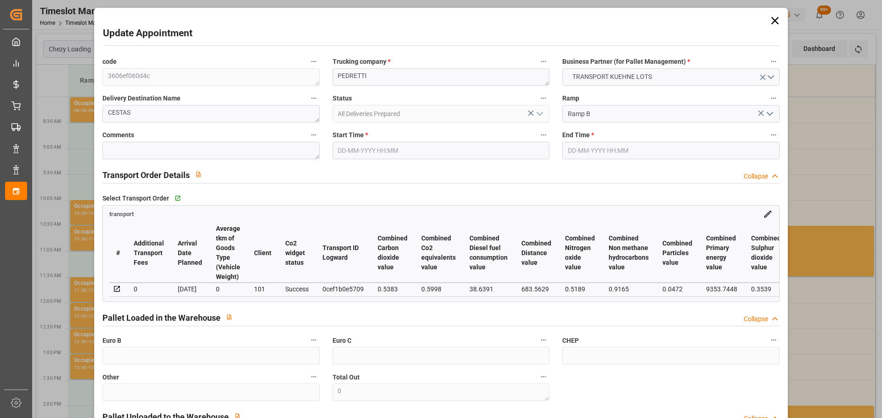
type input "12-09-2025 10:00"
type input "12-09-2025 10:15"
type input "10-09-2025 13:08"
type input "10-09-2025 11:28"
type input "17-09-2025"
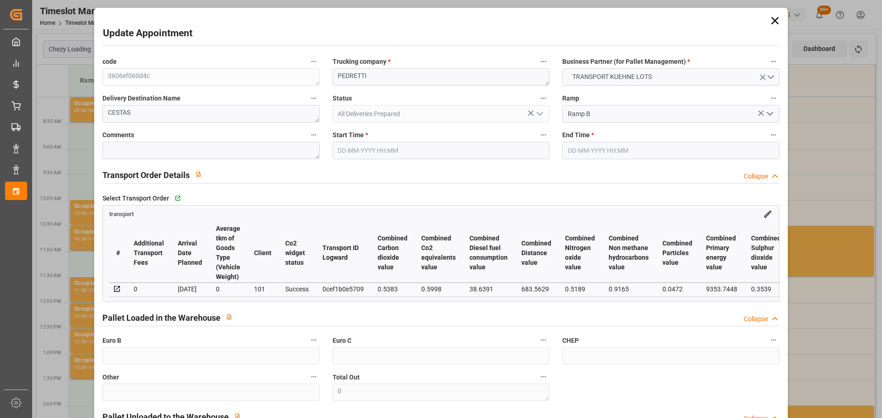
type input "15-09-2025"
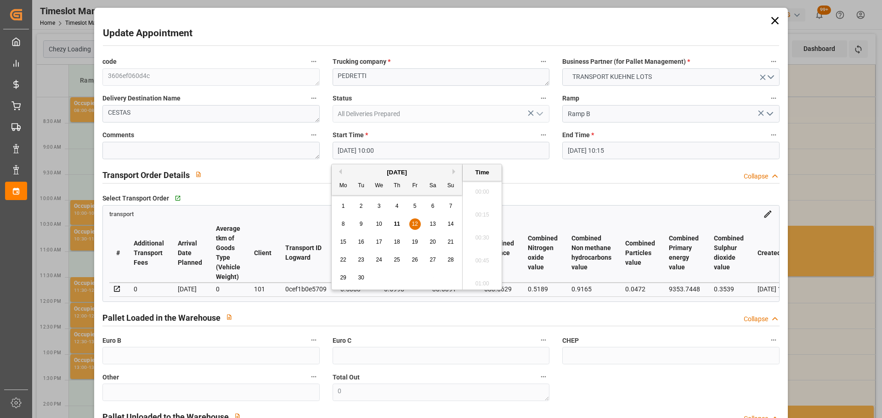
click at [377, 147] on input "12-09-2025 10:00" at bounding box center [441, 150] width 217 height 17
click at [415, 220] on div "12" at bounding box center [414, 224] width 11 height 11
click at [468, 211] on li "09:45" at bounding box center [481, 212] width 39 height 23
type input "12-09-2025 09:45"
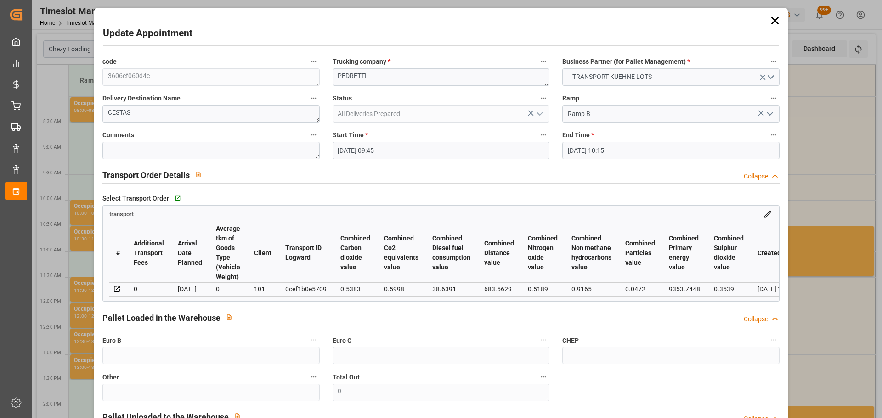
click at [610, 152] on input "12-09-2025 10:15" at bounding box center [670, 150] width 217 height 17
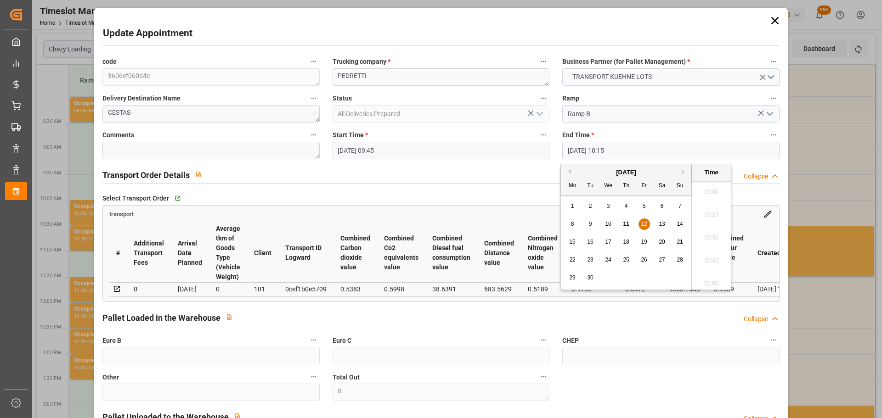
scroll to position [899, 0]
drag, startPoint x: 646, startPoint y: 224, endPoint x: 716, endPoint y: 221, distance: 70.3
click at [646, 223] on span "12" at bounding box center [644, 224] width 6 height 6
click at [716, 211] on li "10:00" at bounding box center [711, 212] width 39 height 23
type input "12-09-2025 10:00"
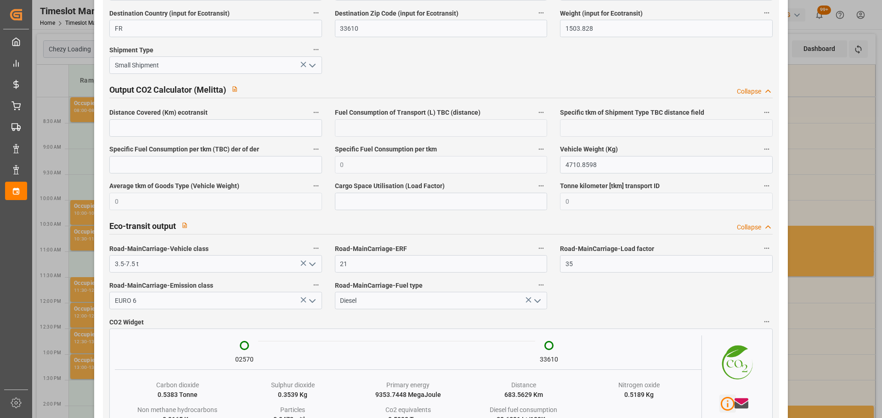
scroll to position [1518, 0]
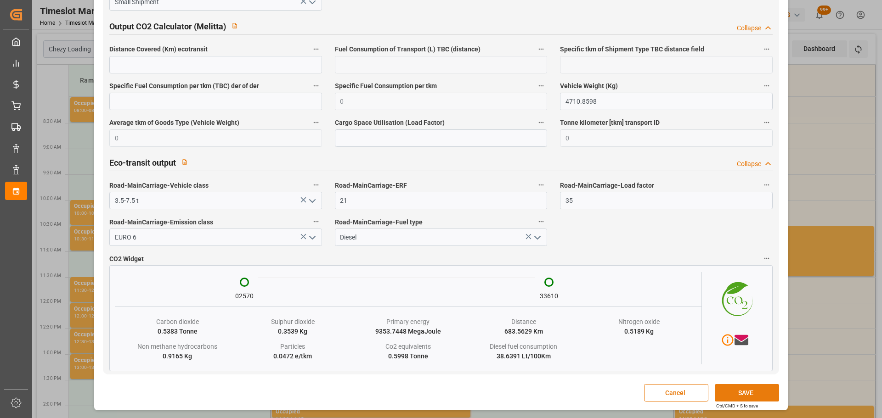
click at [732, 388] on button "SAVE" at bounding box center [747, 392] width 64 height 17
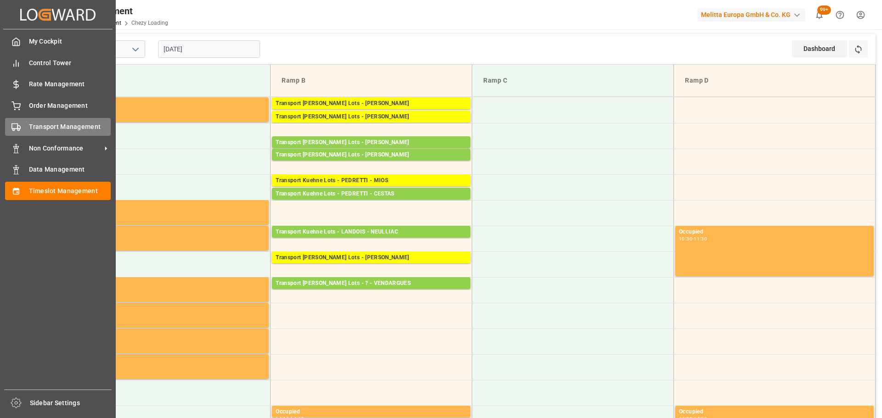
click at [36, 125] on span "Transport Management" at bounding box center [70, 127] width 82 height 10
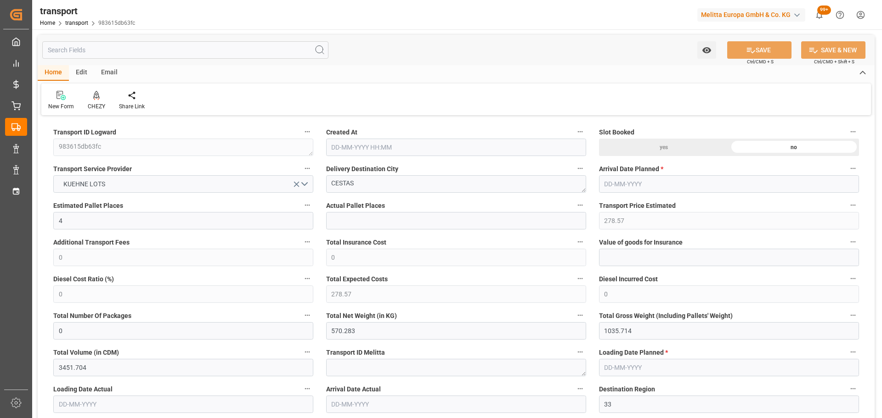
type input "[DATE] 11:33"
type input "[DATE]"
click at [96, 101] on div "CHEZY" at bounding box center [96, 100] width 31 height 20
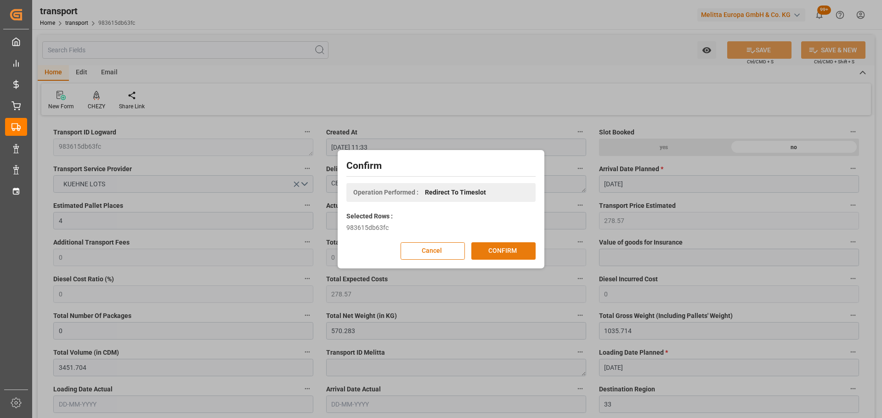
click at [499, 248] on button "CONFIRM" at bounding box center [503, 250] width 64 height 17
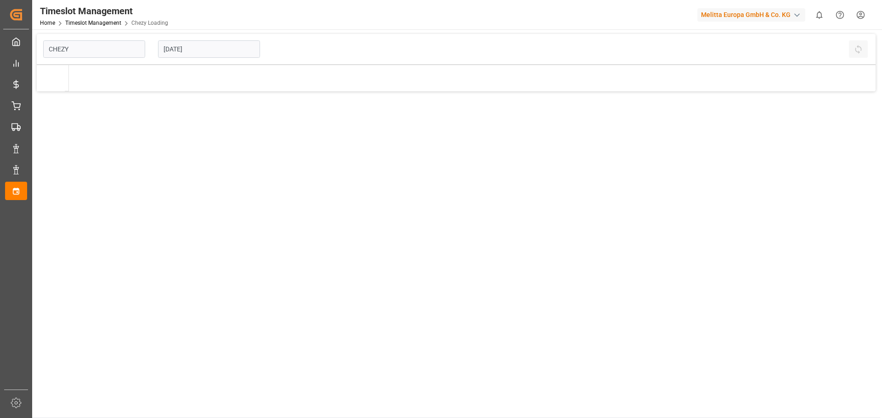
type input "Chezy Loading"
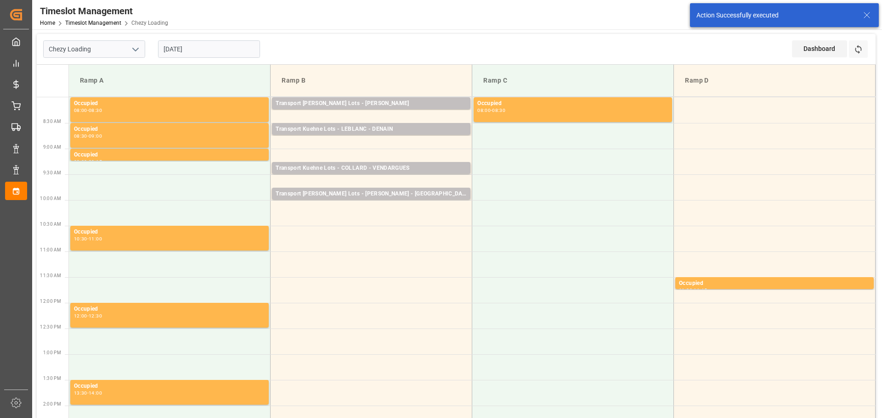
click at [220, 52] on input "[DATE]" at bounding box center [209, 48] width 102 height 17
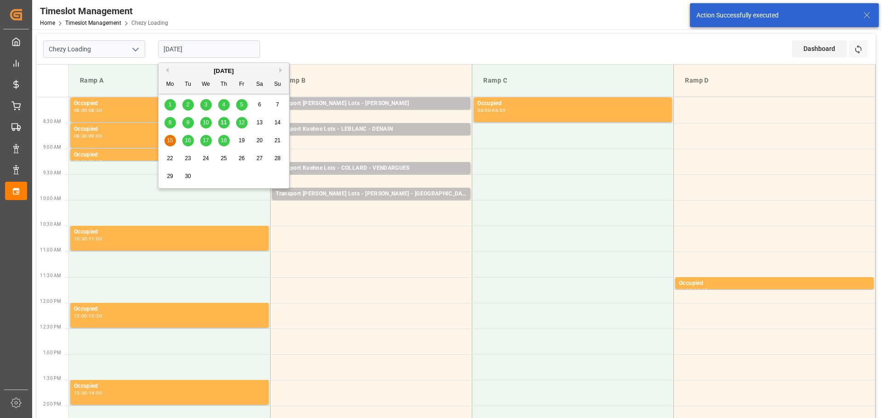
click at [242, 120] on span "12" at bounding box center [241, 122] width 6 height 6
type input "[DATE]"
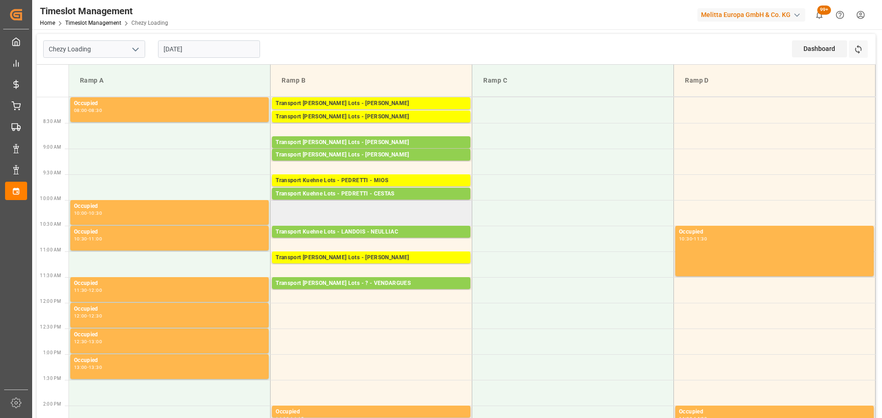
click at [274, 207] on td at bounding box center [372, 213] width 202 height 26
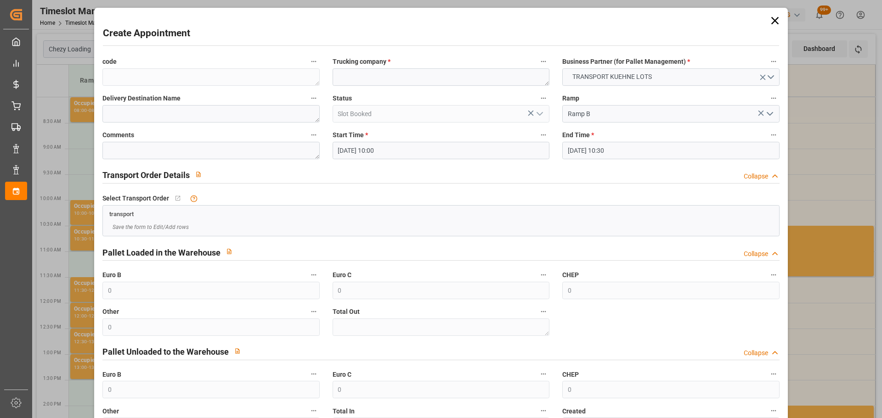
click at [591, 148] on input "[DATE] 10:30" at bounding box center [670, 150] width 217 height 17
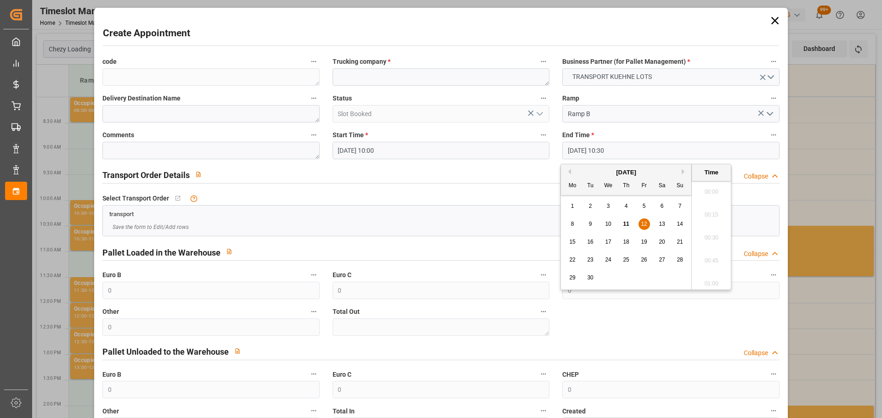
scroll to position [922, 0]
drag, startPoint x: 639, startPoint y: 222, endPoint x: 711, endPoint y: 220, distance: 71.7
click at [647, 221] on div "12" at bounding box center [643, 224] width 11 height 11
click at [714, 214] on li "10:15" at bounding box center [711, 212] width 39 height 23
type input "[DATE] 10:15"
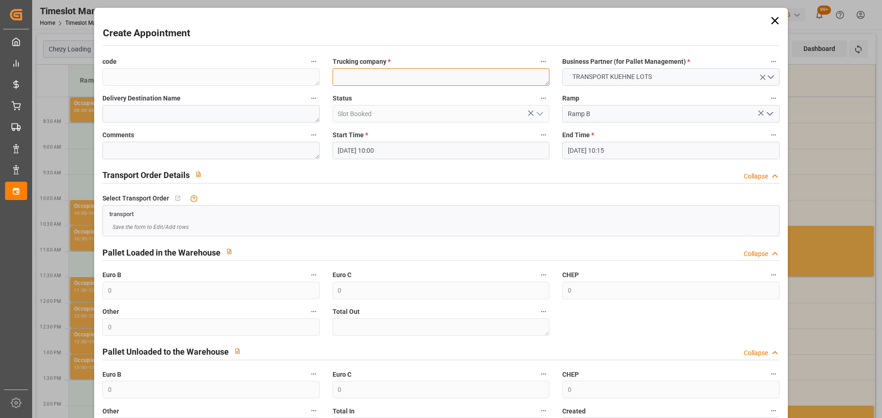
click at [410, 79] on textarea at bounding box center [441, 76] width 217 height 17
type textarea "PEDRETTI"
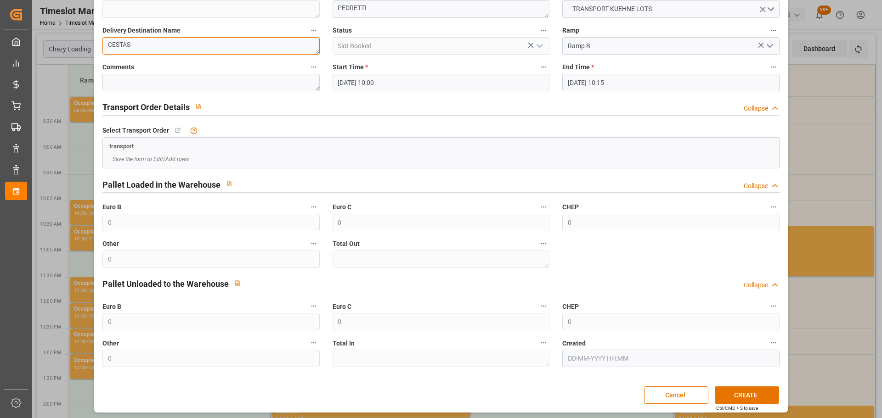
scroll to position [70, 0]
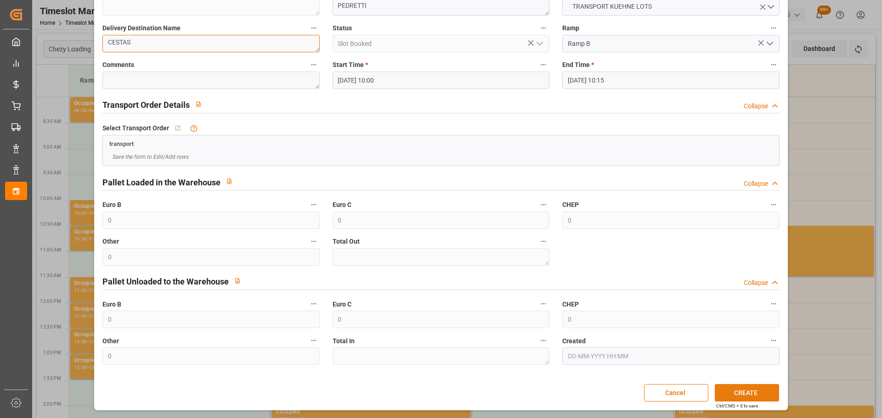
type textarea "CESTAS"
click at [739, 394] on button "CREATE" at bounding box center [747, 392] width 64 height 17
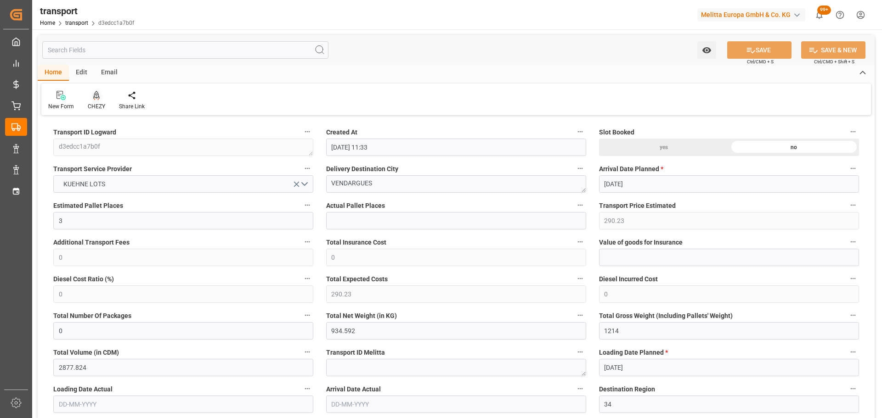
click at [91, 99] on div at bounding box center [96, 95] width 17 height 10
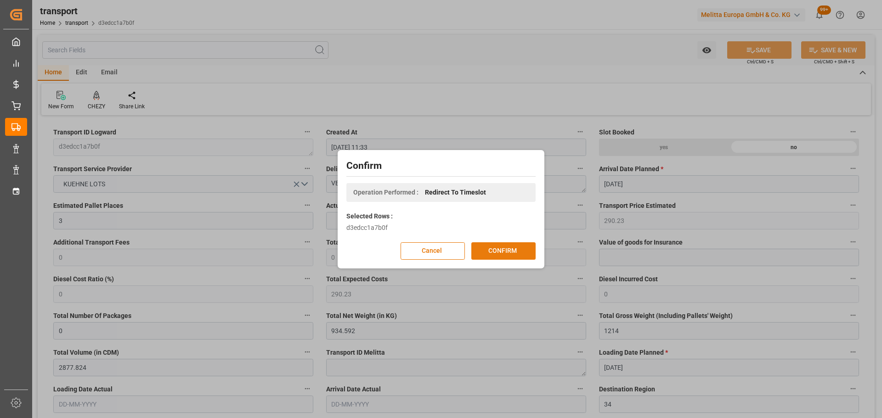
click at [490, 253] on button "CONFIRM" at bounding box center [503, 250] width 64 height 17
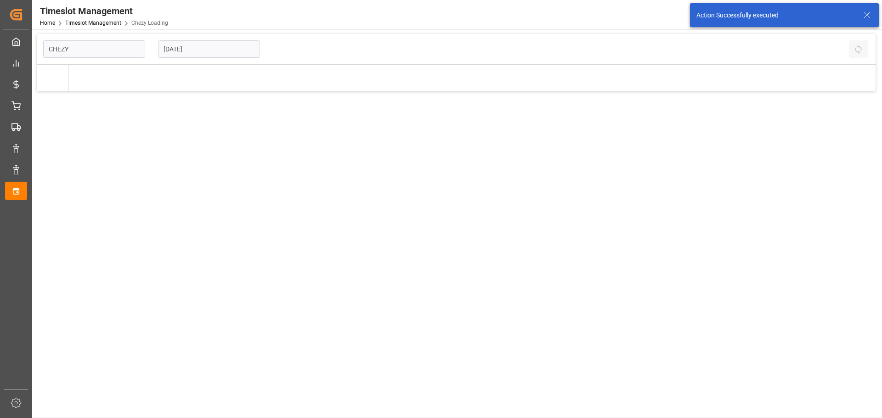
type input "Chezy Loading"
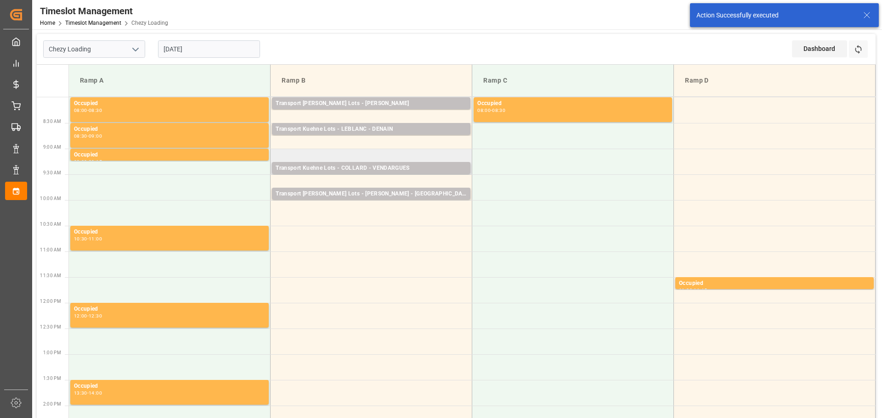
click at [277, 155] on td "Transport [PERSON_NAME] Lots - [PERSON_NAME] - VENDARGUES Pallets: 17,TU: ,City…" at bounding box center [372, 162] width 202 height 26
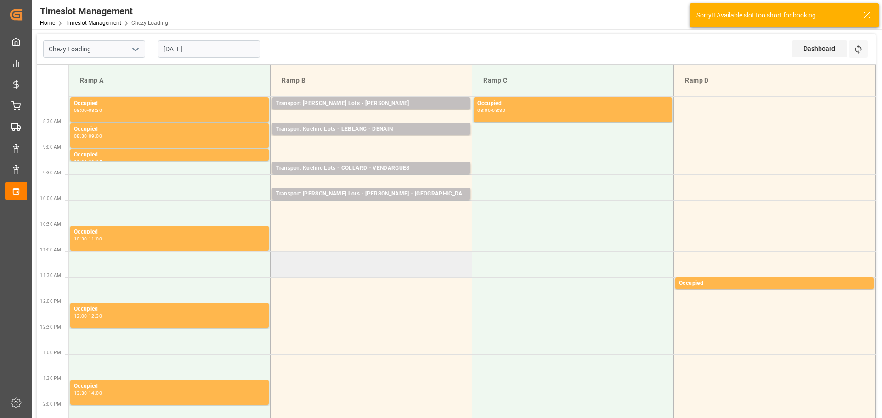
click at [378, 275] on td at bounding box center [372, 265] width 202 height 26
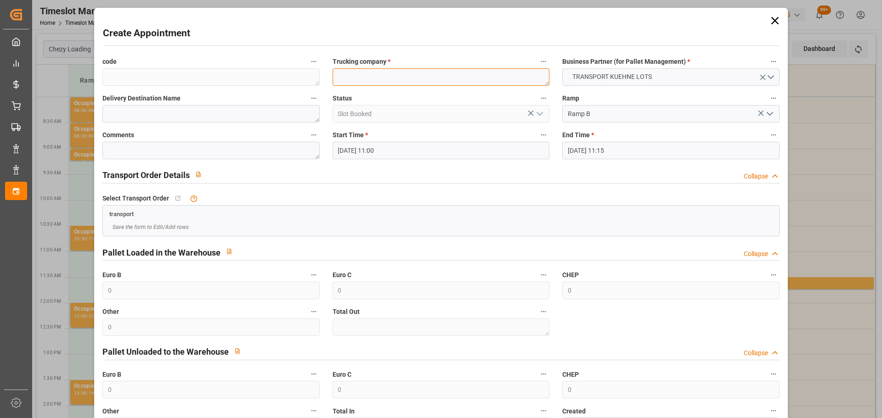
click at [387, 76] on textarea at bounding box center [441, 76] width 217 height 17
click at [771, 19] on icon at bounding box center [774, 20] width 7 height 7
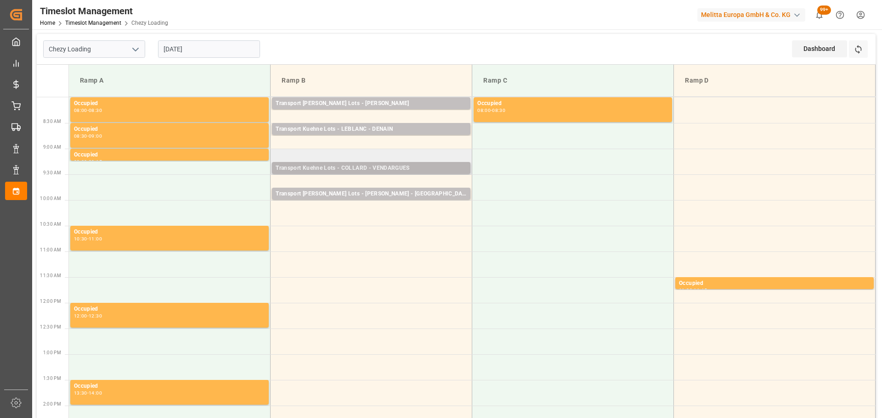
click at [355, 167] on div "Transport Kuehne Lots - COLLARD - VENDARGUES" at bounding box center [371, 168] width 191 height 9
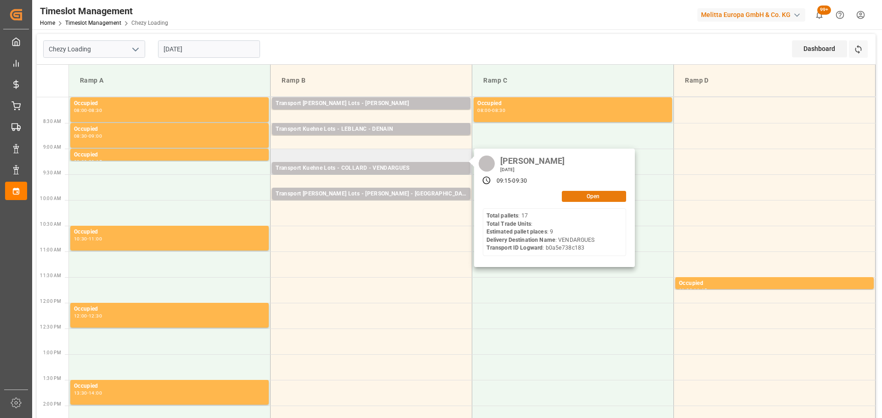
click at [570, 193] on button "Open" at bounding box center [594, 196] width 64 height 11
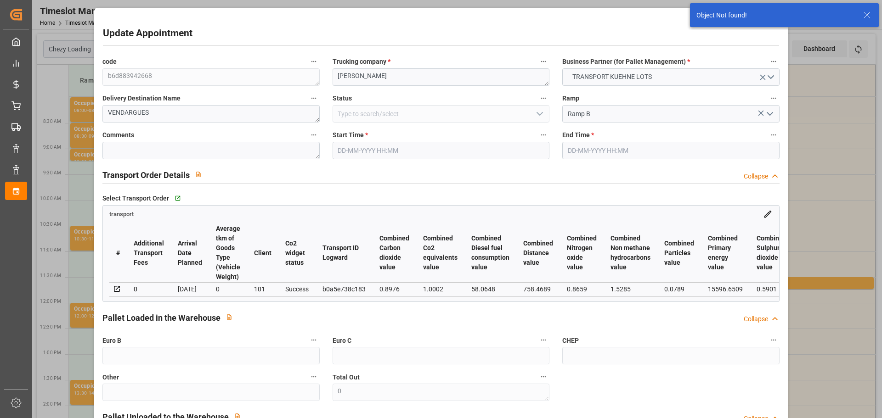
type input "[DATE] 09:15"
type input "[DATE] 09:30"
type input "[DATE] 12:54"
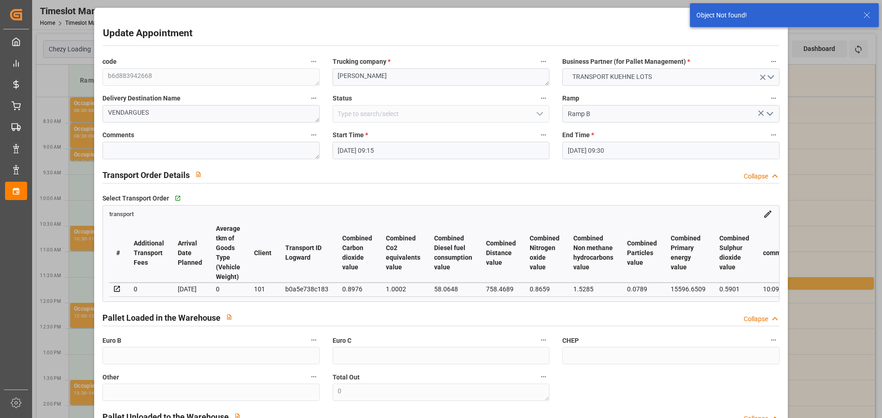
drag, startPoint x: 355, startPoint y: 152, endPoint x: 360, endPoint y: 157, distance: 7.1
click at [355, 151] on input "[DATE] 09:15" at bounding box center [441, 150] width 217 height 17
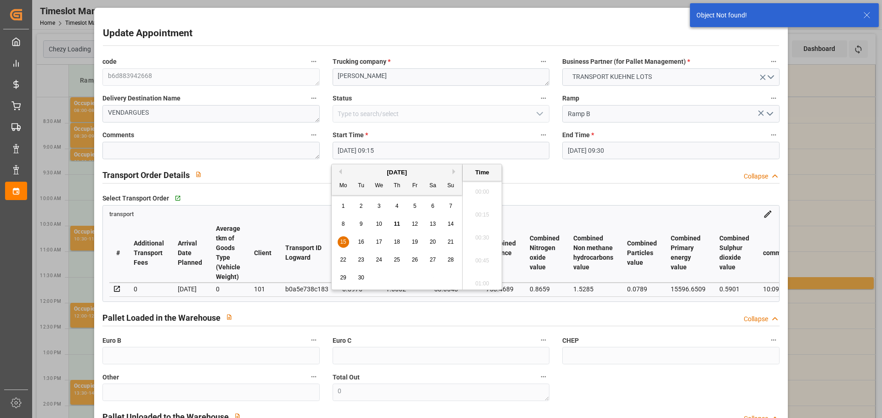
scroll to position [807, 0]
click at [345, 241] on span "15" at bounding box center [343, 242] width 6 height 6
click at [485, 208] on li "09:00" at bounding box center [481, 212] width 39 height 23
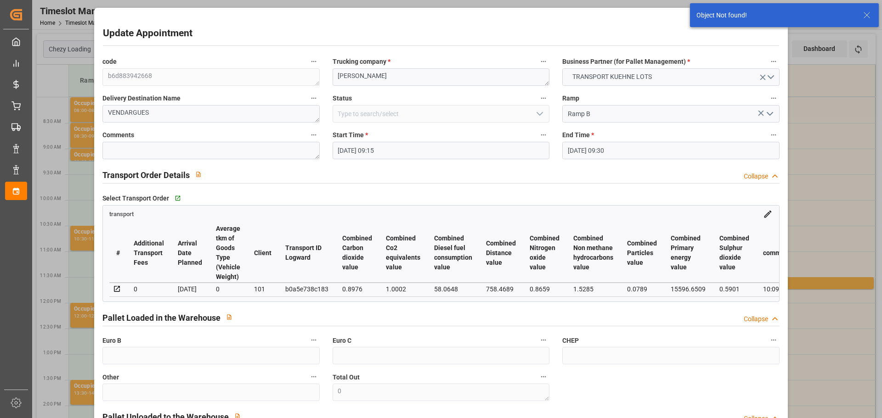
type input "[DATE] 09:00"
click at [598, 147] on input "[DATE] 09:30" at bounding box center [670, 150] width 217 height 17
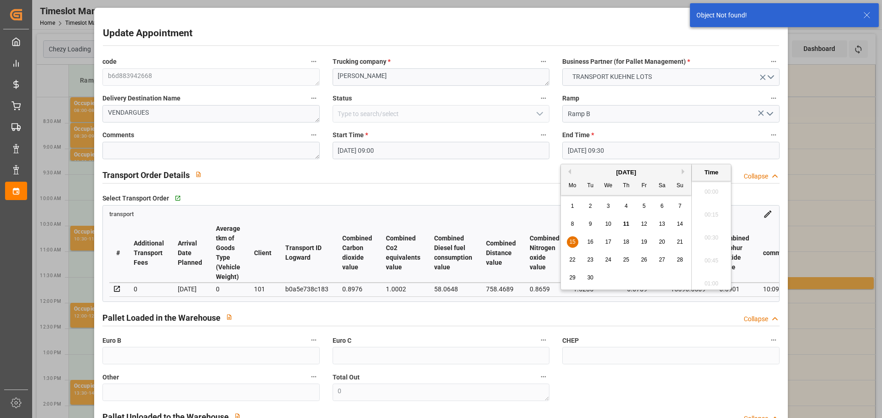
scroll to position [830, 0]
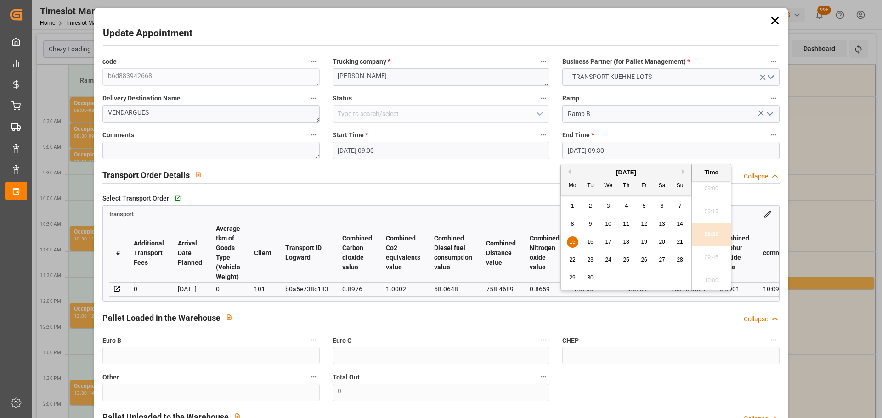
drag, startPoint x: 569, startPoint y: 245, endPoint x: 701, endPoint y: 223, distance: 134.2
click at [568, 245] on div "15" at bounding box center [572, 242] width 11 height 11
click at [703, 209] on li "09:15" at bounding box center [711, 212] width 39 height 23
type input "[DATE] 09:15"
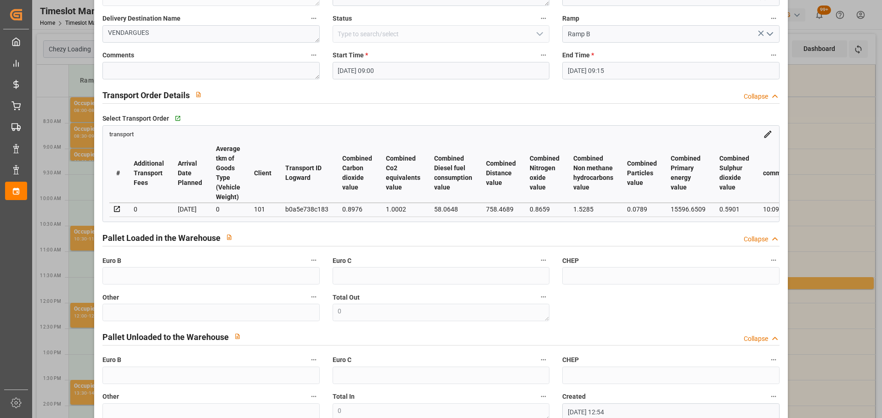
scroll to position [139, 0]
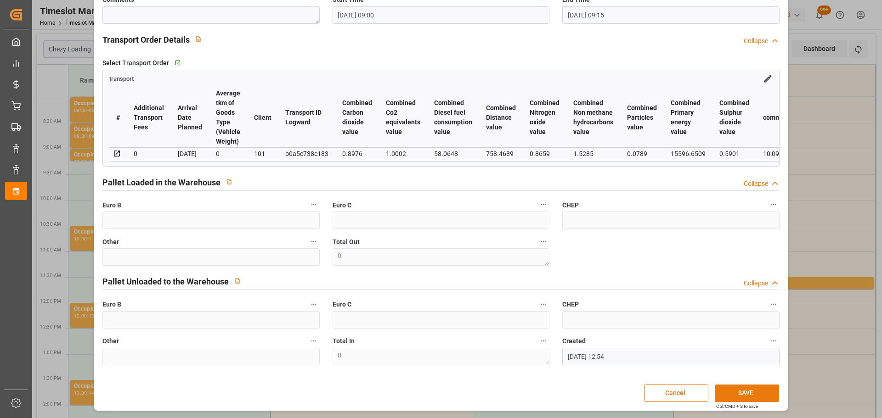
click at [738, 392] on button "SAVE" at bounding box center [747, 393] width 64 height 17
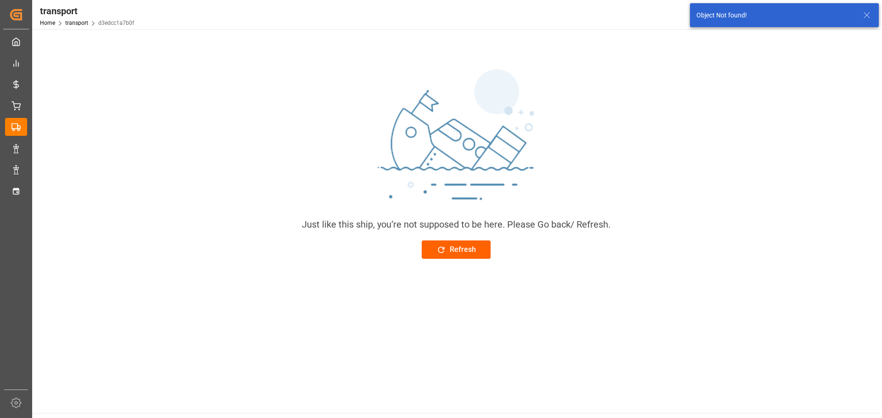
click at [449, 252] on div "Refresh" at bounding box center [455, 249] width 39 height 11
click at [465, 250] on div "Refresh" at bounding box center [455, 249] width 39 height 11
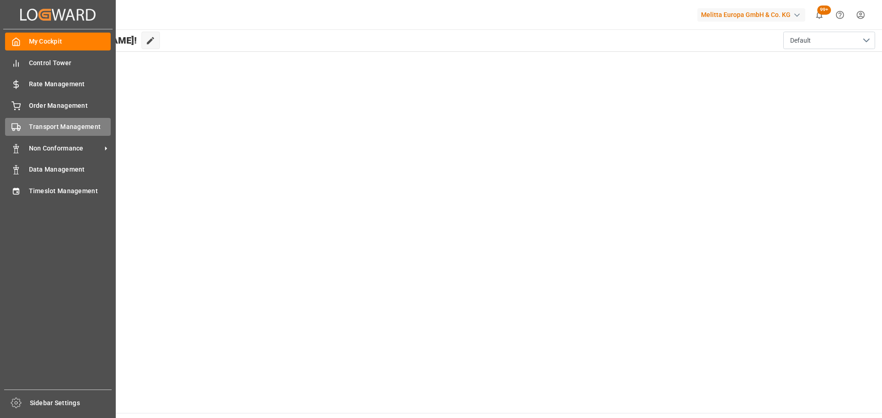
click at [35, 124] on span "Transport Management" at bounding box center [70, 127] width 82 height 10
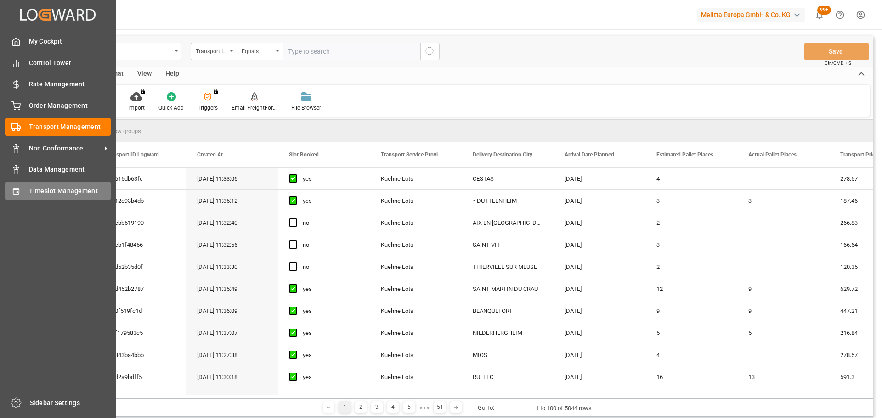
click at [55, 186] on div "Timeslot Management Timeslot Management" at bounding box center [58, 191] width 106 height 18
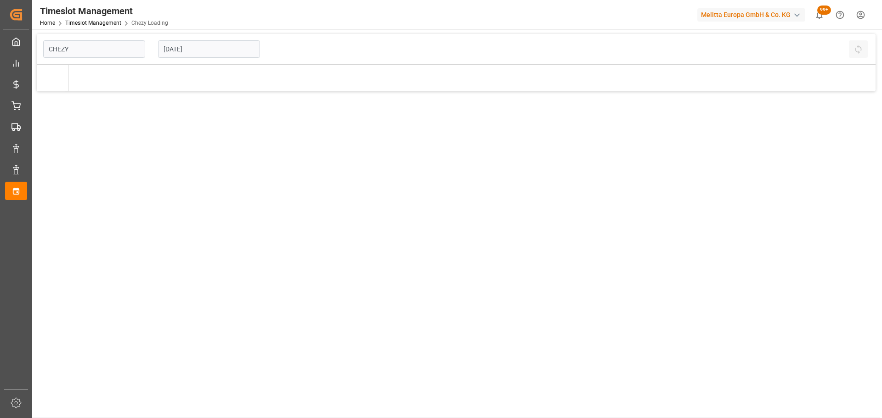
type input "Chezy Loading"
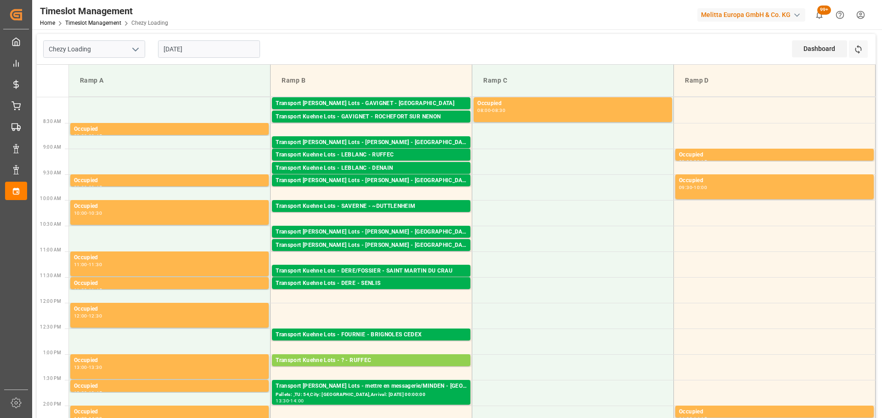
drag, startPoint x: 186, startPoint y: 53, endPoint x: 194, endPoint y: 57, distance: 9.5
click at [186, 52] on input "[DATE]" at bounding box center [209, 48] width 102 height 17
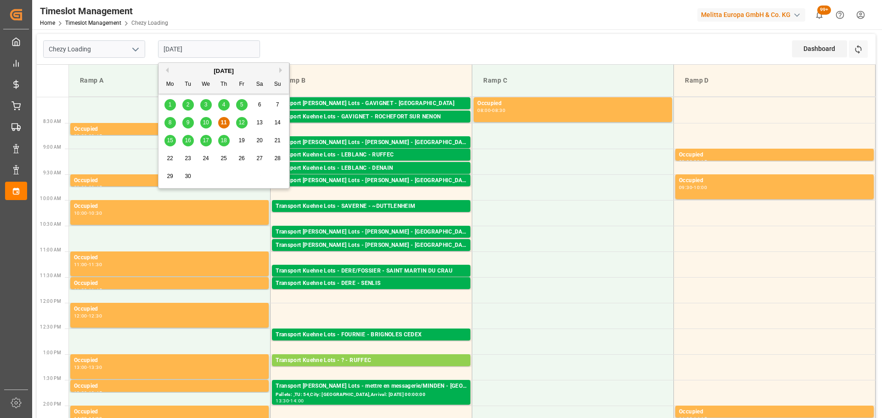
click at [242, 120] on span "12" at bounding box center [241, 122] width 6 height 6
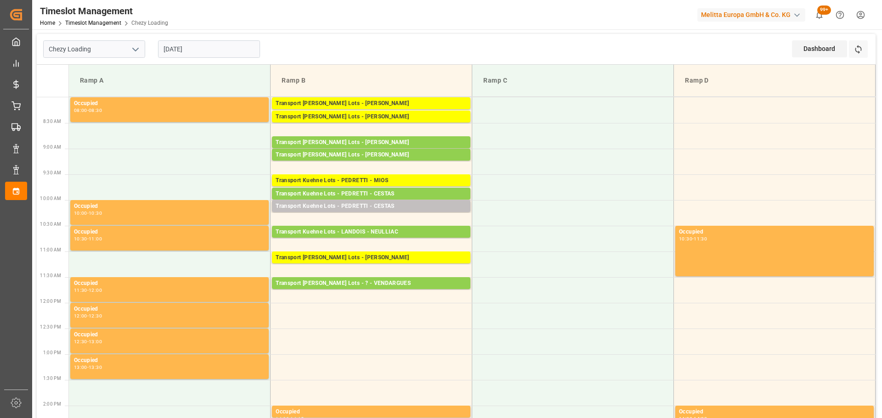
click at [170, 47] on input "[DATE]" at bounding box center [209, 48] width 102 height 17
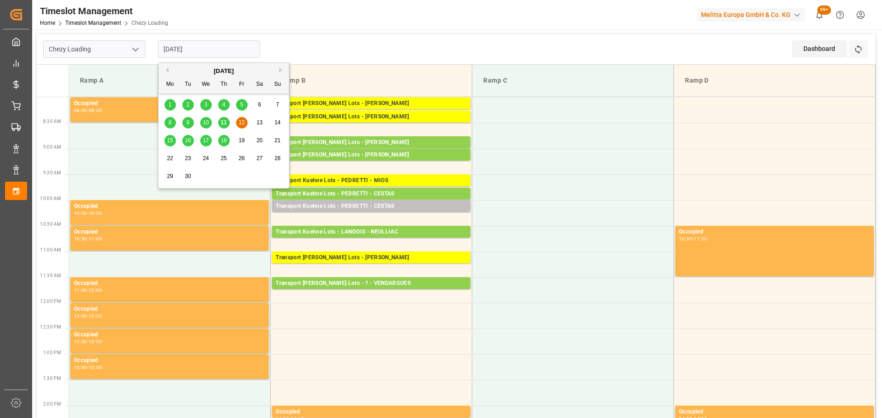
click at [169, 141] on span "15" at bounding box center [170, 140] width 6 height 6
type input "[DATE]"
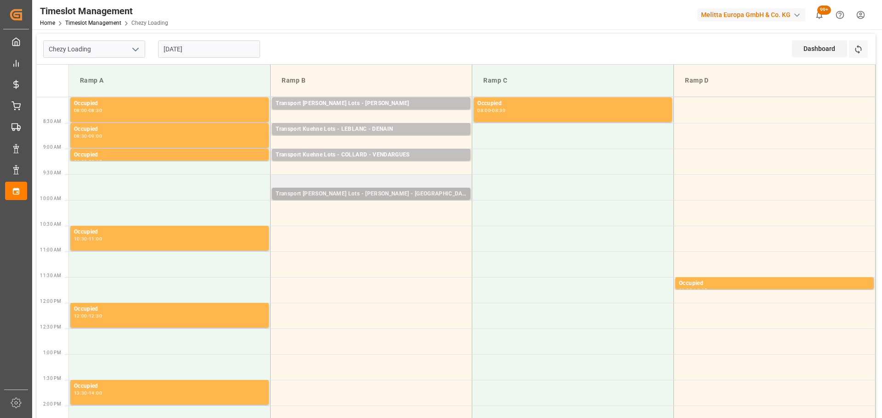
click at [396, 193] on div "Transport [PERSON_NAME] Lots - [PERSON_NAME] - [GEOGRAPHIC_DATA]" at bounding box center [371, 194] width 191 height 9
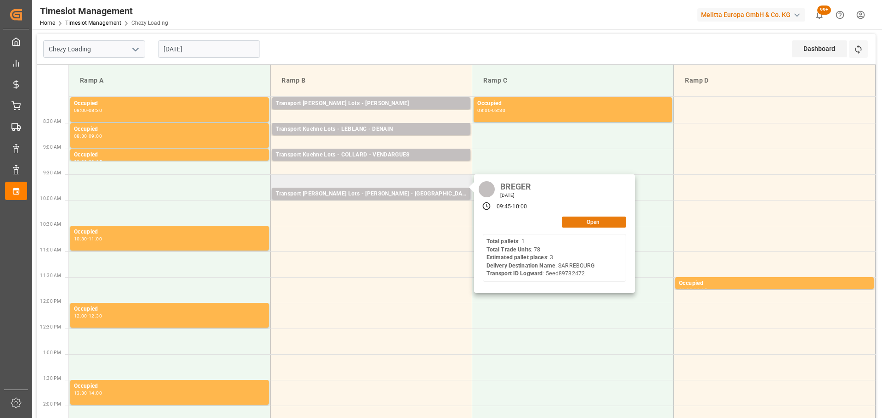
click at [599, 217] on button "Open" at bounding box center [594, 222] width 64 height 11
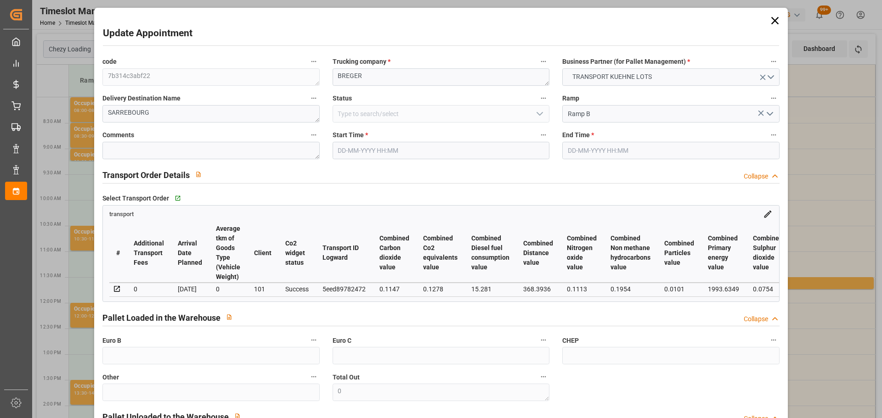
type input "3"
type input "152.75"
type input "0"
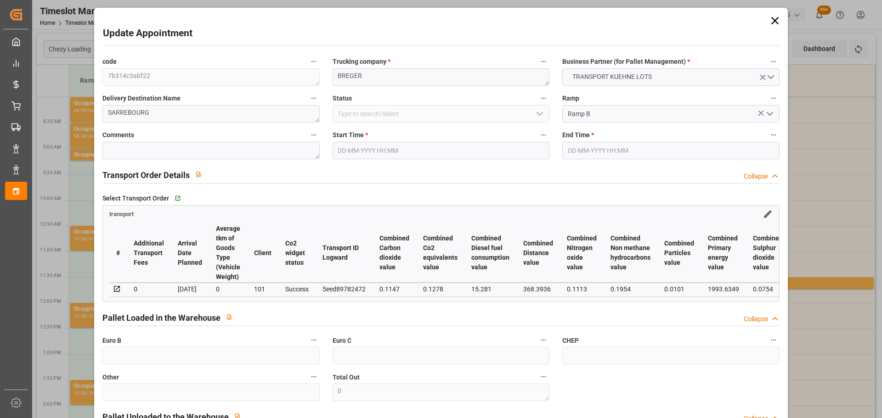
type input "152.75"
type input "0"
type input "444.36"
type input "676.34"
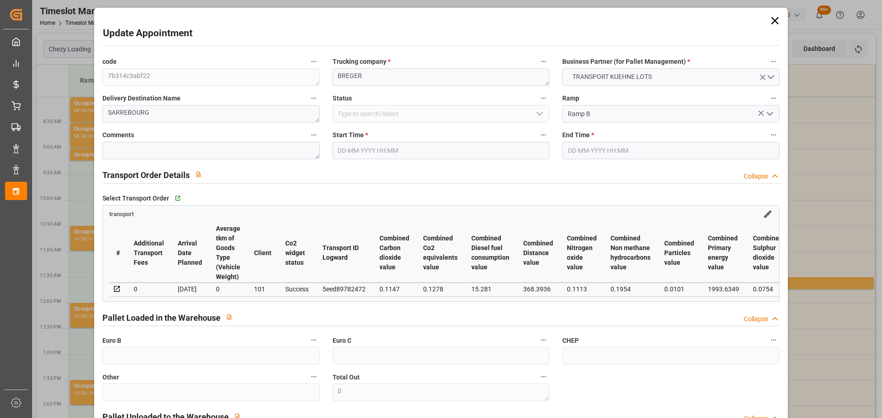
type input "2208"
type input "57"
type input "1"
type input "78"
type input "3"
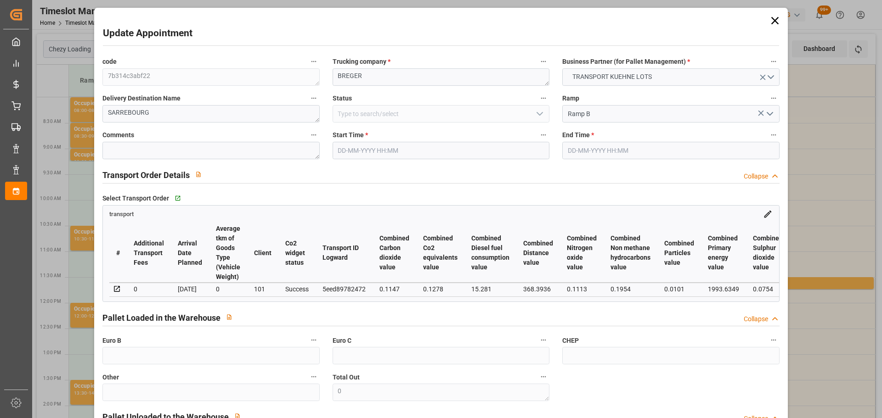
type input "101"
type input "597.54"
type input "0"
type input "4710.8598"
type input "0"
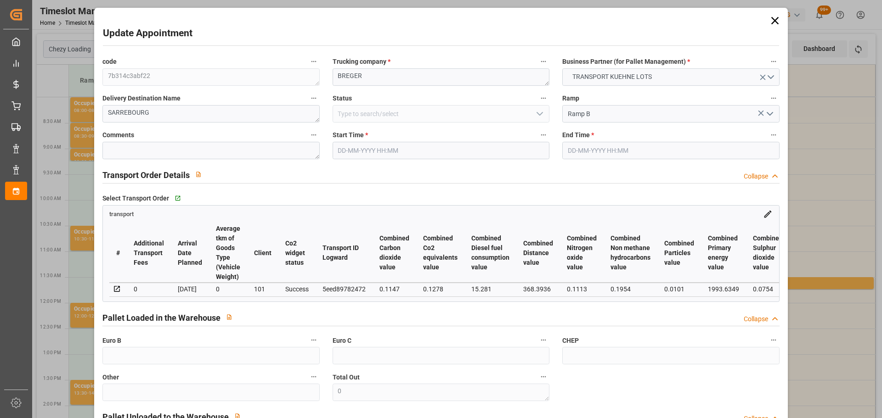
type input "0"
type input "21"
type input "35"
type input "15-09-2025 09:45"
type input "15-09-2025 10:00"
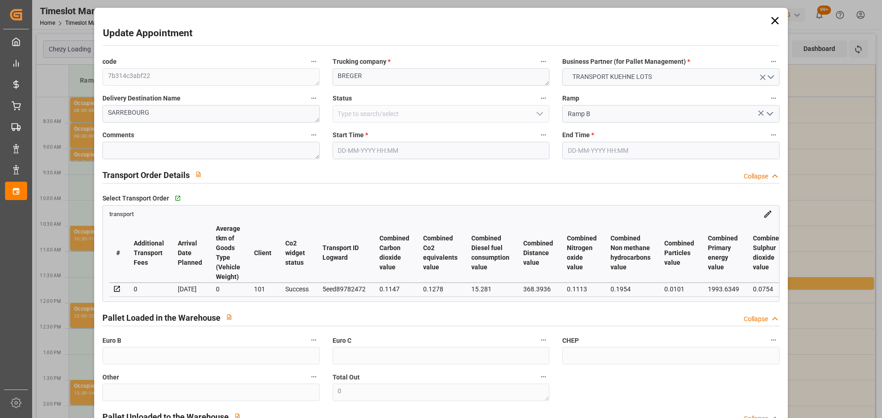
type input "10-09-2025 13:05"
type input "10-09-2025 11:29"
type input "17-09-2025"
type input "16-09-2025"
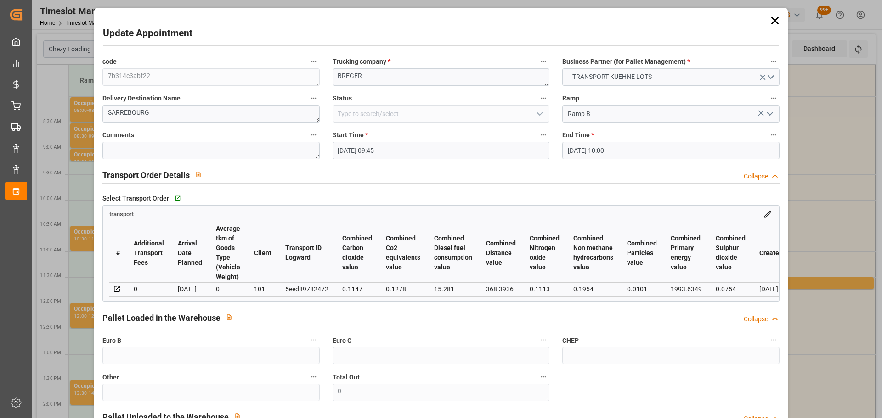
click at [370, 147] on input "15-09-2025 09:45" at bounding box center [441, 150] width 217 height 17
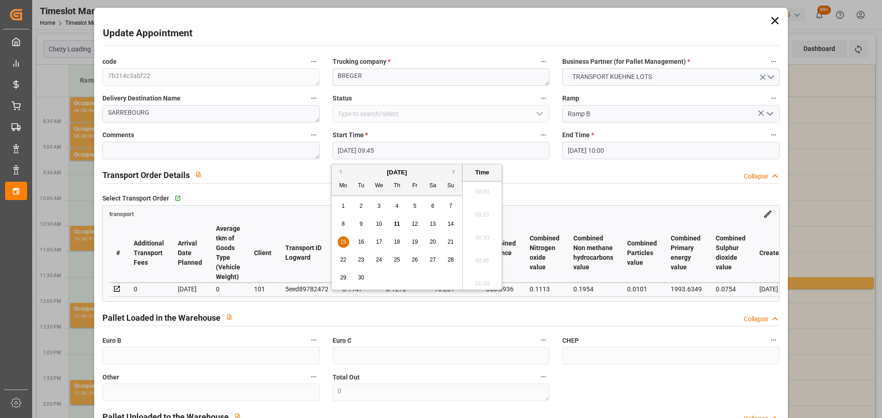
scroll to position [853, 0]
click at [343, 242] on span "15" at bounding box center [343, 242] width 6 height 6
click at [491, 256] on li "11:30" at bounding box center [481, 258] width 39 height 23
type input "[DATE] 11:30"
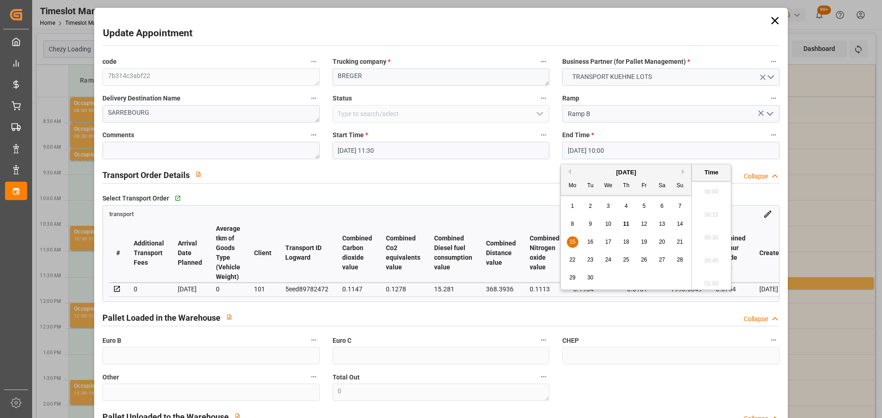
click at [587, 147] on input "15-09-2025 10:00" at bounding box center [670, 150] width 217 height 17
click at [569, 242] on span "15" at bounding box center [572, 242] width 6 height 6
click at [710, 254] on li "11:45" at bounding box center [711, 258] width 39 height 23
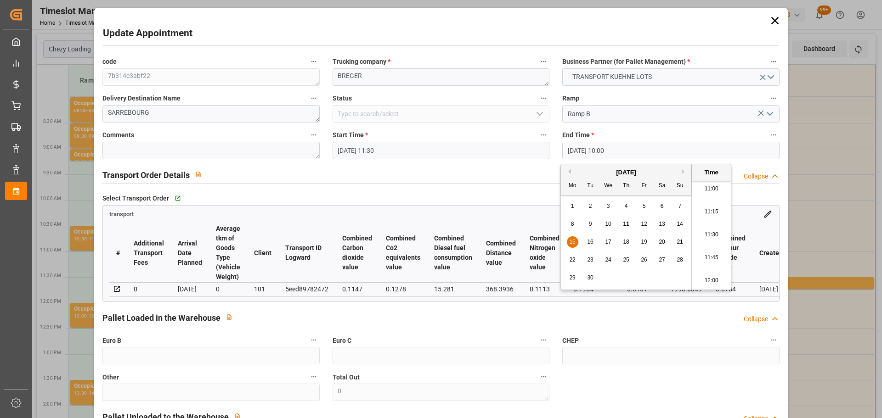
type input "15-09-2025 11:45"
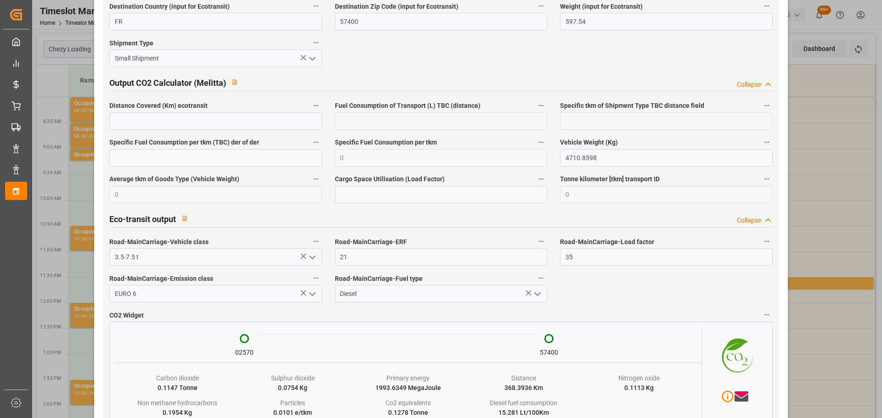
scroll to position [1518, 0]
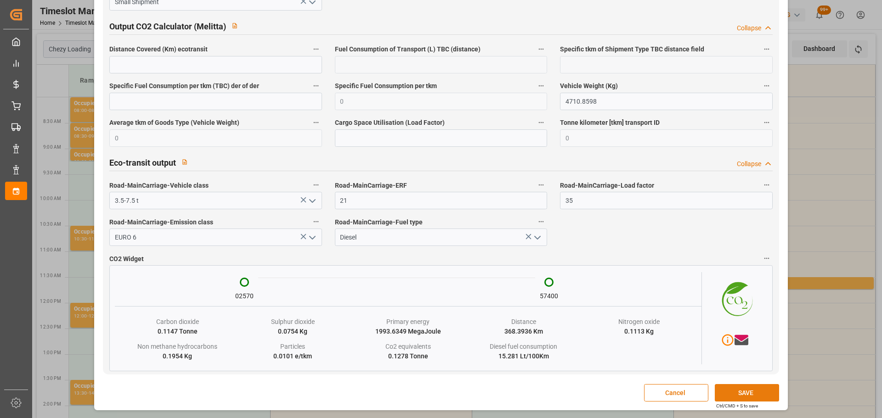
click at [732, 397] on button "SAVE" at bounding box center [747, 392] width 64 height 17
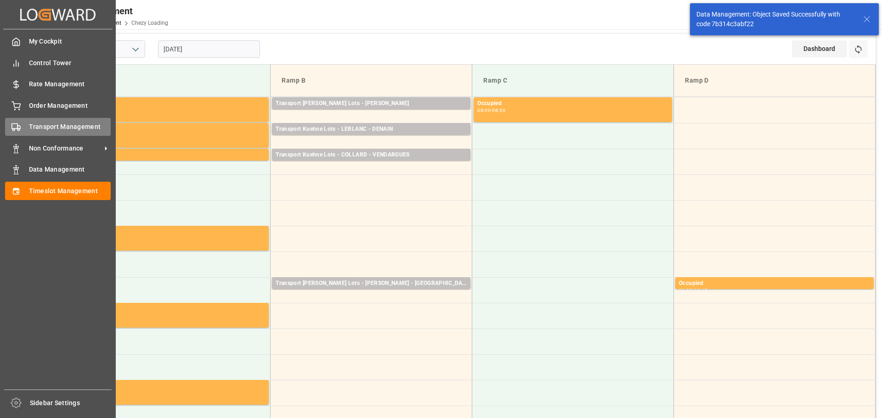
click at [42, 126] on span "Transport Management" at bounding box center [70, 127] width 82 height 10
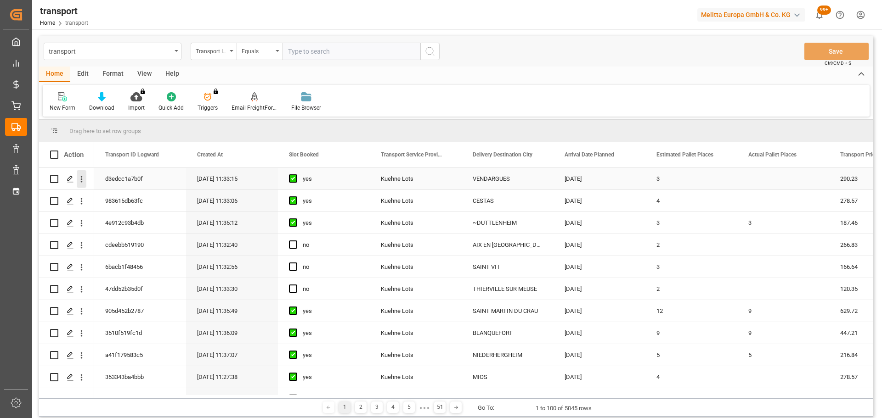
click at [82, 175] on icon "open menu" at bounding box center [82, 180] width 10 height 10
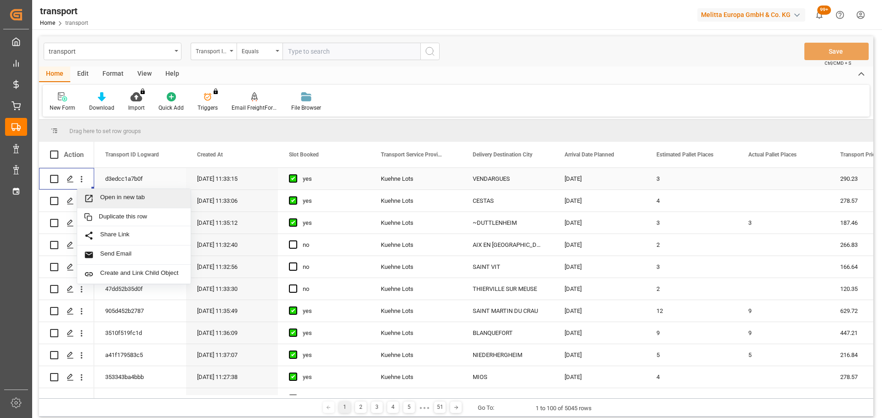
click at [117, 195] on span "Open in new tab" at bounding box center [142, 199] width 84 height 10
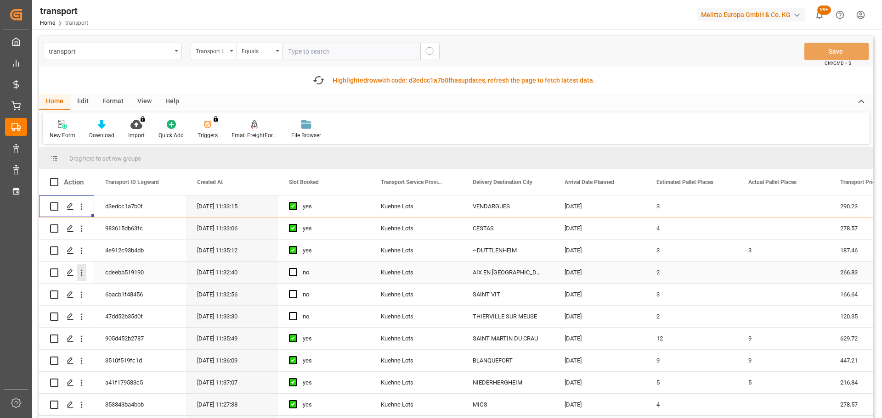
click at [82, 270] on icon "open menu" at bounding box center [82, 273] width 2 height 6
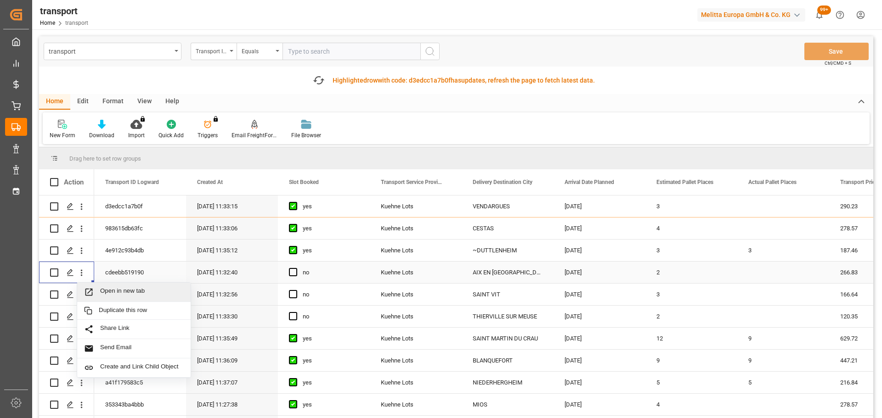
click at [107, 286] on div "Open in new tab" at bounding box center [133, 292] width 113 height 19
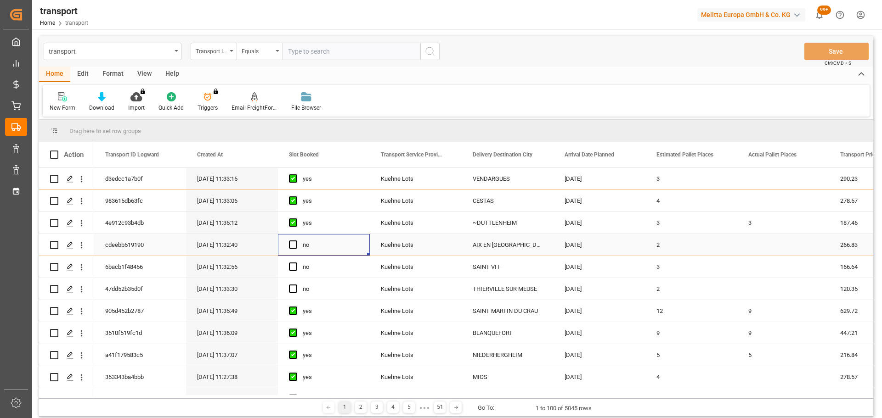
click at [290, 240] on div "Press SPACE to select this row." at bounding box center [296, 245] width 14 height 21
click at [292, 242] on span "Press SPACE to select this row." at bounding box center [293, 245] width 8 height 8
click at [296, 241] on input "Press SPACE to select this row." at bounding box center [296, 241] width 0 height 0
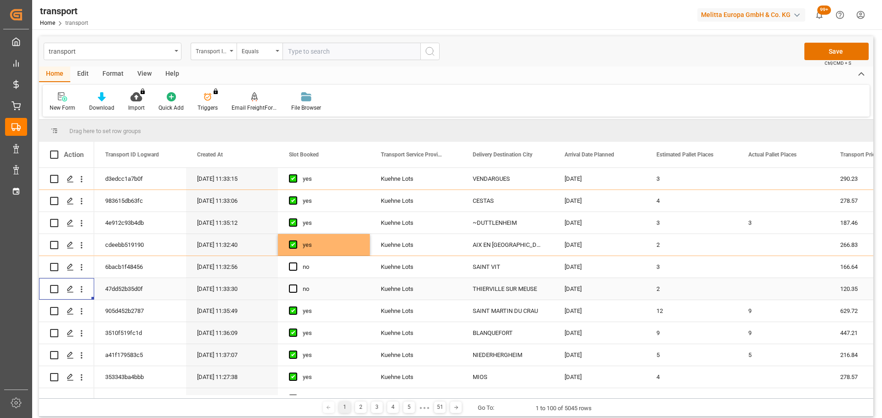
drag, startPoint x: 79, startPoint y: 286, endPoint x: 103, endPoint y: 297, distance: 27.3
click at [79, 285] on icon "open menu" at bounding box center [82, 290] width 10 height 10
click at [118, 307] on span "Open in new tab" at bounding box center [142, 309] width 84 height 10
click at [291, 288] on span "Press SPACE to select this row." at bounding box center [293, 289] width 8 height 8
click at [296, 285] on input "Press SPACE to select this row." at bounding box center [296, 285] width 0 height 0
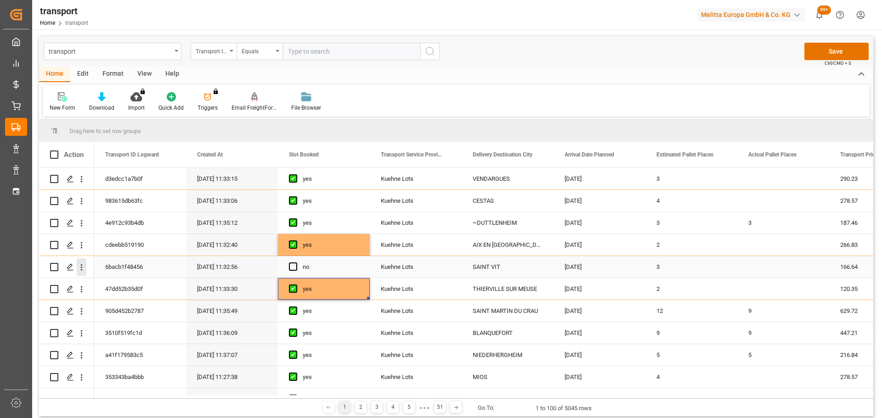
click at [80, 265] on icon "open menu" at bounding box center [82, 268] width 10 height 10
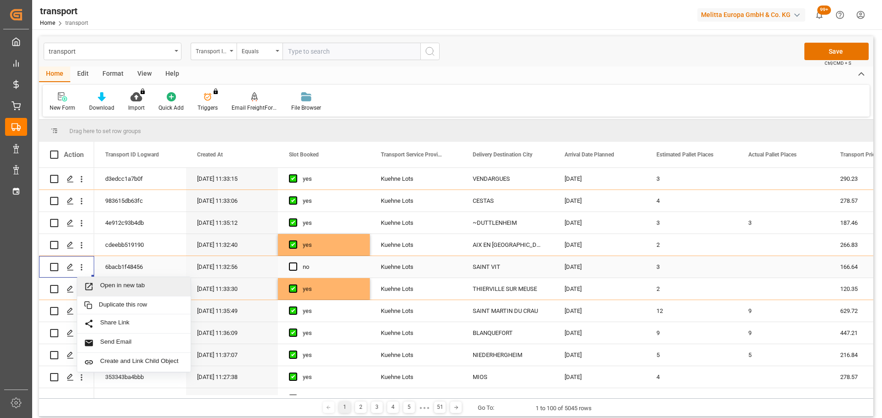
click at [125, 280] on div "Open in new tab" at bounding box center [133, 286] width 113 height 19
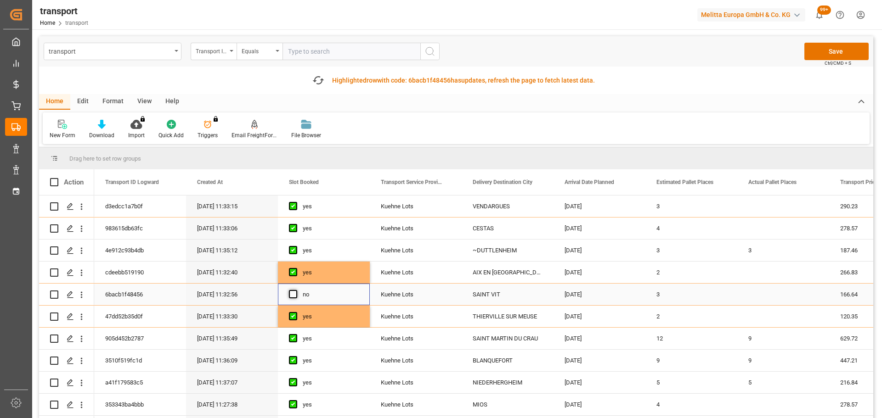
click at [292, 295] on span "Press SPACE to select this row." at bounding box center [293, 294] width 8 height 8
click at [296, 290] on input "Press SPACE to select this row." at bounding box center [296, 290] width 0 height 0
click at [843, 49] on button "Save" at bounding box center [836, 51] width 64 height 17
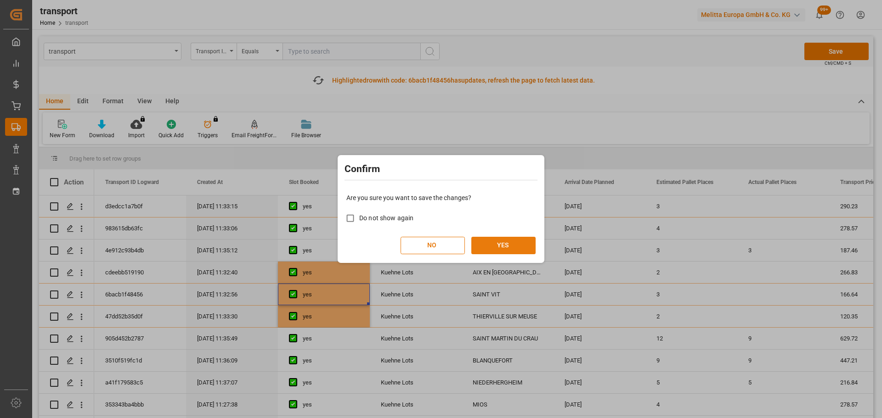
click at [502, 248] on button "YES" at bounding box center [503, 245] width 64 height 17
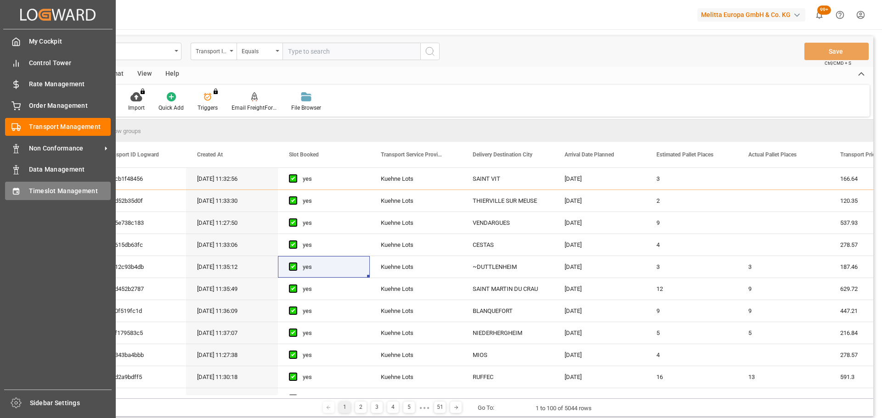
click at [25, 189] on div "Timeslot Management Timeslot Management" at bounding box center [58, 191] width 106 height 18
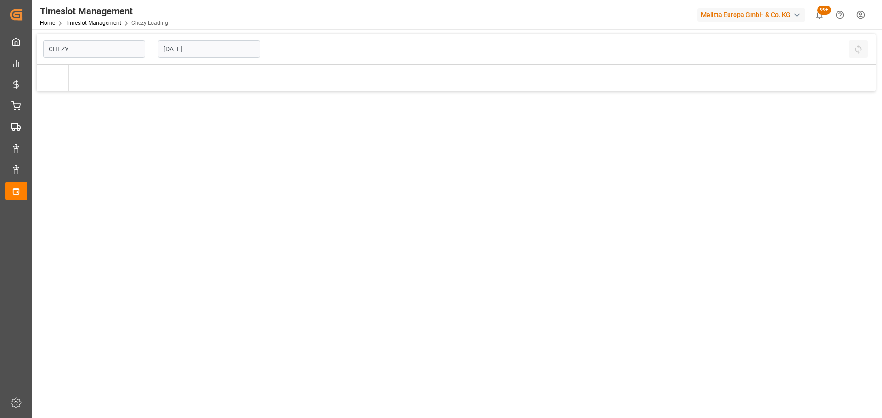
type input "Chezy Loading"
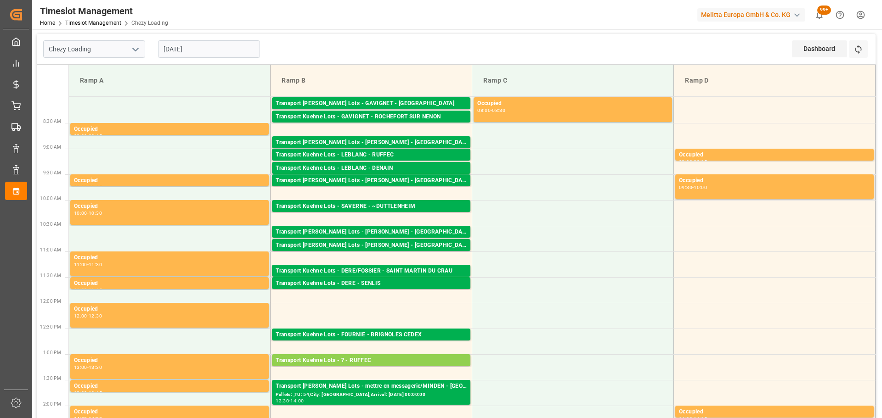
click at [209, 47] on input "11-09-2025" at bounding box center [209, 48] width 102 height 17
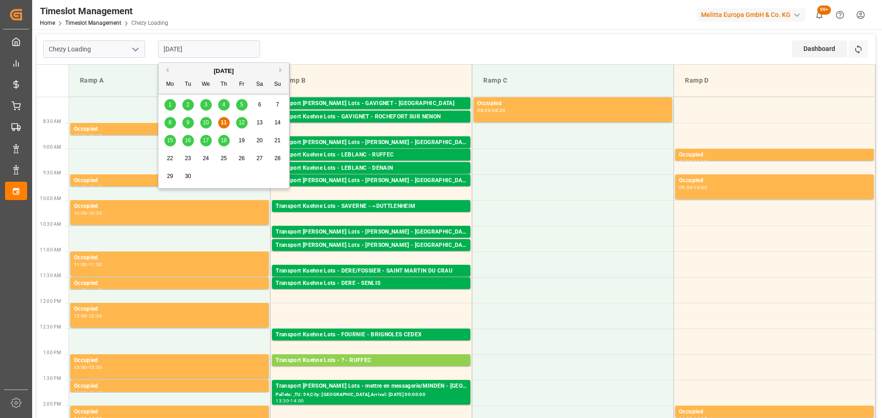
click at [239, 119] on div "12" at bounding box center [241, 123] width 11 height 11
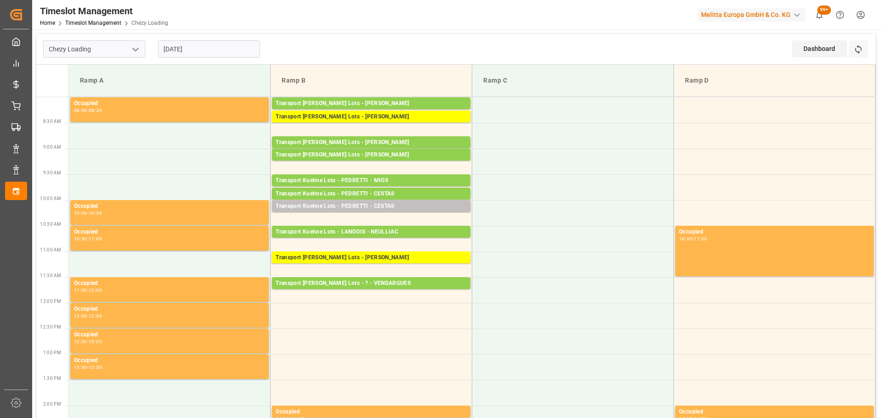
click at [170, 42] on input "12-09-2025" at bounding box center [209, 48] width 102 height 17
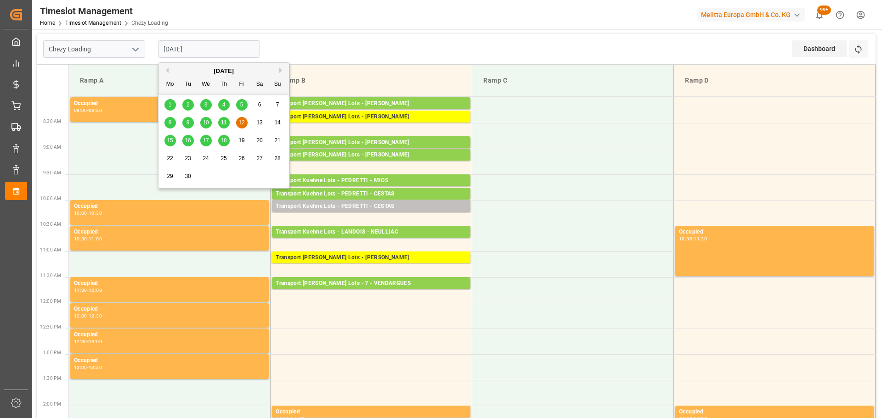
click at [226, 119] on span "11" at bounding box center [223, 122] width 6 height 6
type input "11-09-2025"
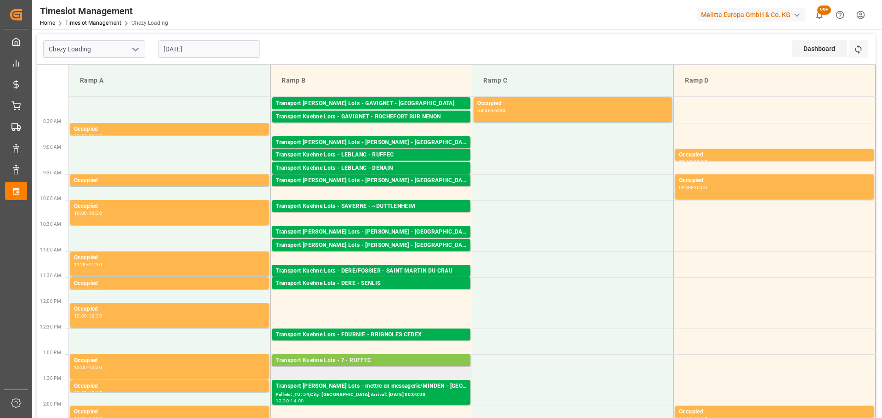
click at [363, 363] on div "Transport Kuehne Lots - ? - RUFFEC" at bounding box center [371, 360] width 191 height 9
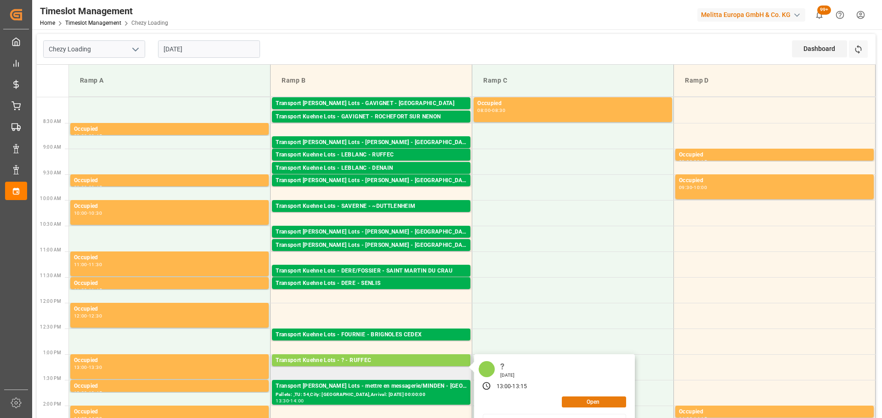
click at [602, 400] on button "Open" at bounding box center [594, 402] width 64 height 11
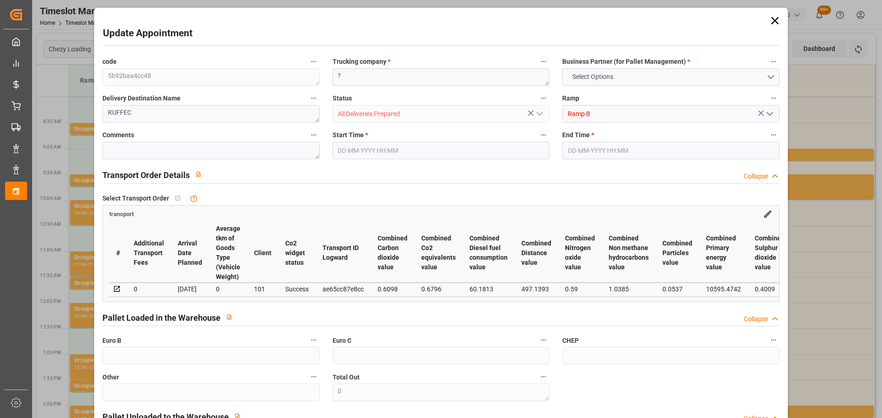
type input "13"
type input "483.5"
type input "0"
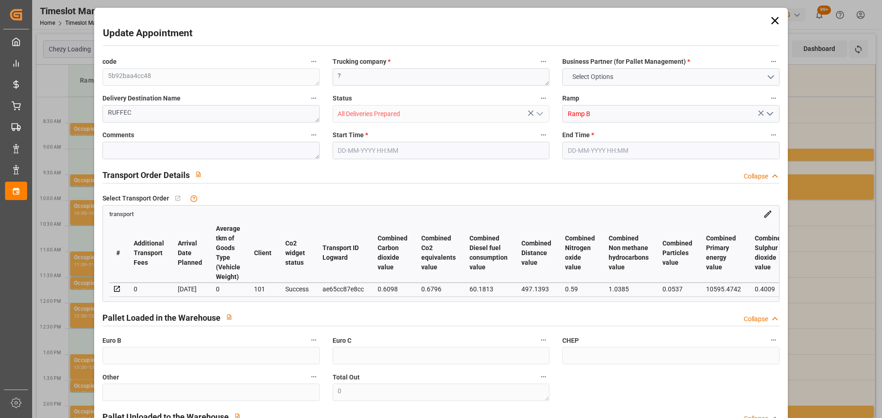
type input "483.5"
type input "0"
type input "8"
type input "2032.464"
type input "3769.461"
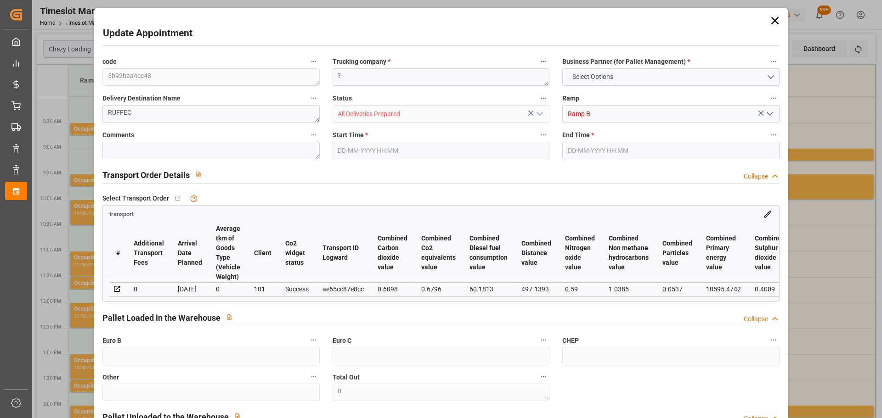
type input "8065.834"
type input "16"
type input "1"
type input "721"
type input "60"
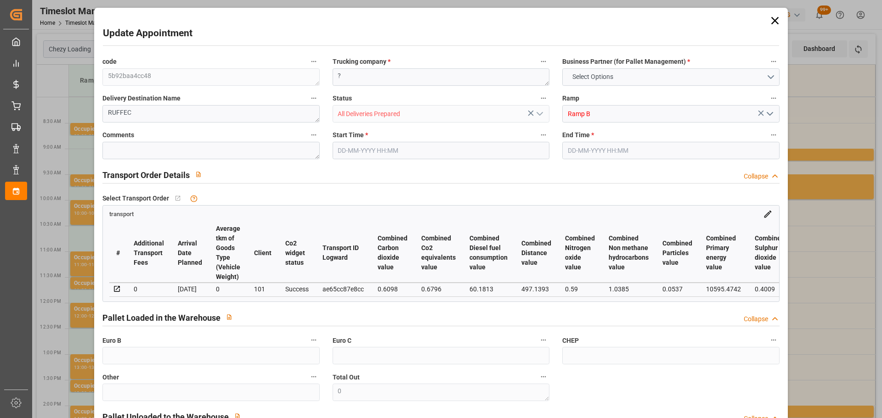
type input "101"
type input "2384.989"
type input "0"
type input "4710.8598"
type input "0"
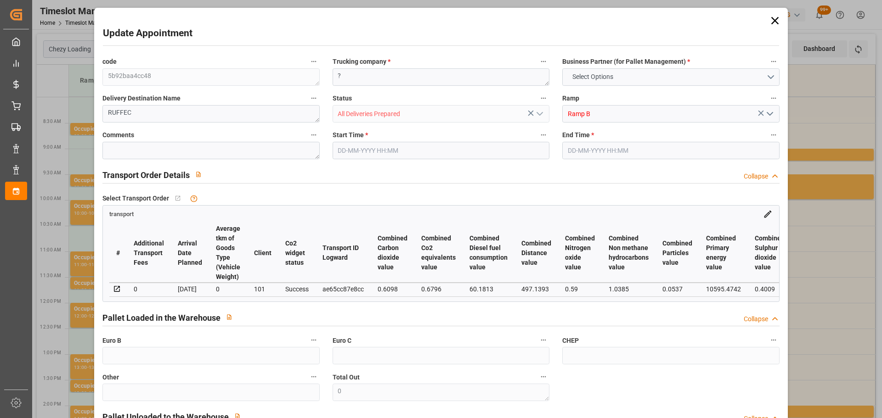
type input "0"
type input "21"
type input "35"
type input "11-09-2025 13:00"
type input "11-09-2025 13:15"
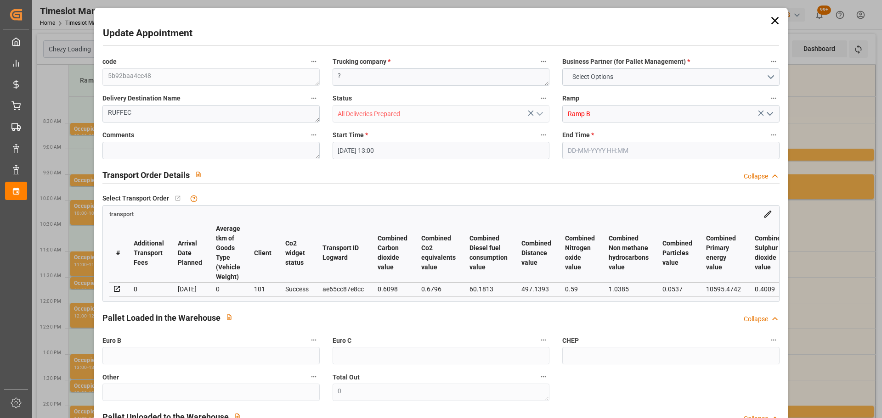
type input "10-09-2025 13:03"
type input "10-09-2025 11:27"
type input "[DATE]"
type input "12-09-2025"
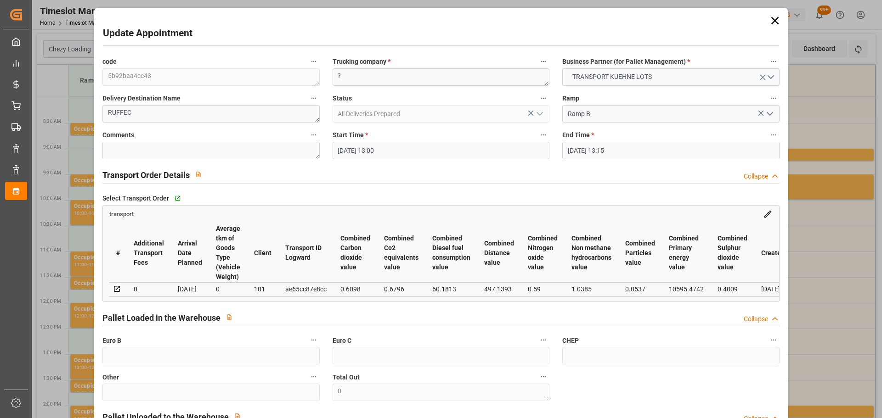
click at [358, 147] on input "11-09-2025 13:00" at bounding box center [441, 150] width 217 height 17
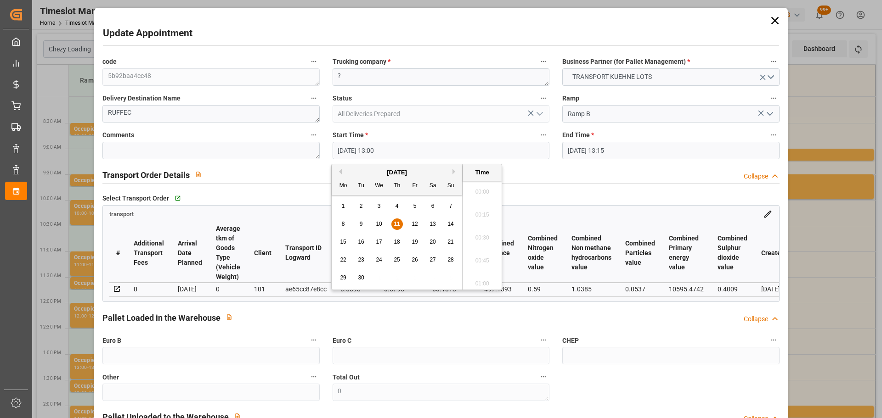
scroll to position [1151, 0]
click at [419, 222] on div "12" at bounding box center [414, 224] width 11 height 11
drag, startPoint x: 477, startPoint y: 234, endPoint x: 520, endPoint y: 212, distance: 47.9
click at [485, 227] on li "12:00" at bounding box center [481, 235] width 39 height 23
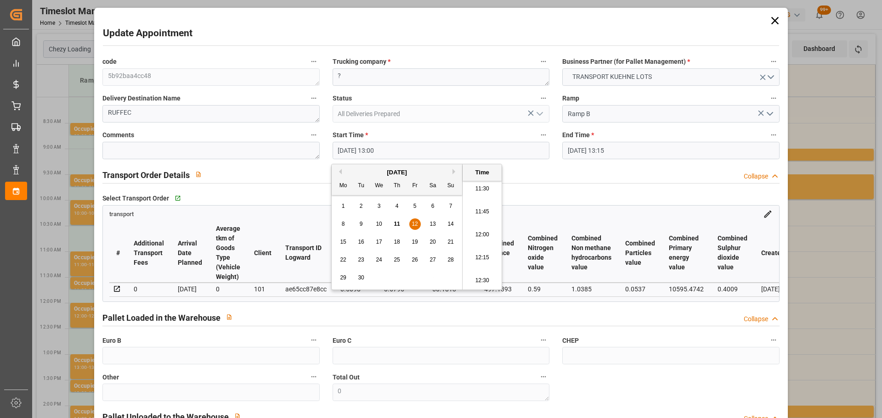
type input "12-09-2025 12:00"
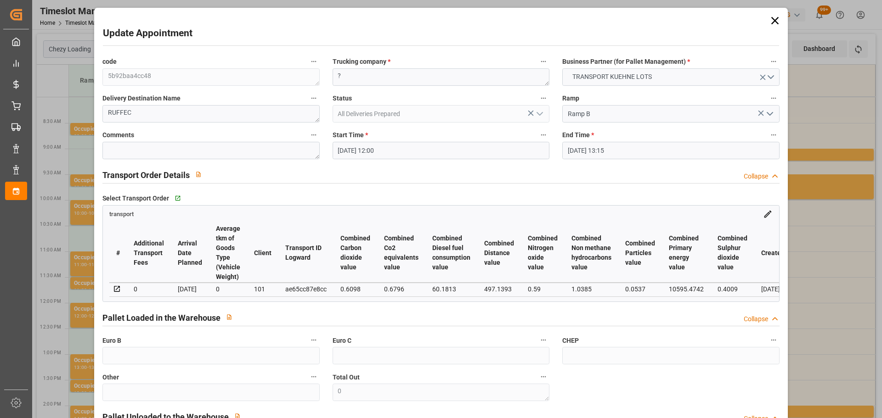
click at [576, 150] on input "11-09-2025 13:15" at bounding box center [670, 150] width 217 height 17
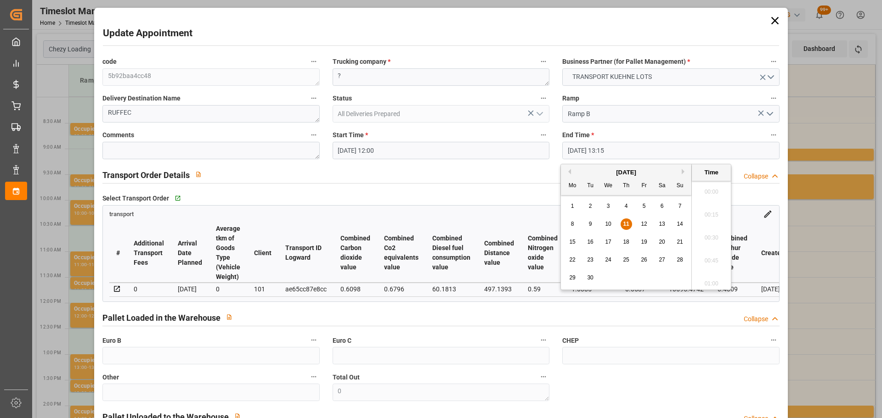
scroll to position [1174, 0]
click at [643, 223] on span "12" at bounding box center [644, 224] width 6 height 6
click at [707, 188] on li "12:15" at bounding box center [711, 189] width 39 height 23
type input "12-09-2025 12:15"
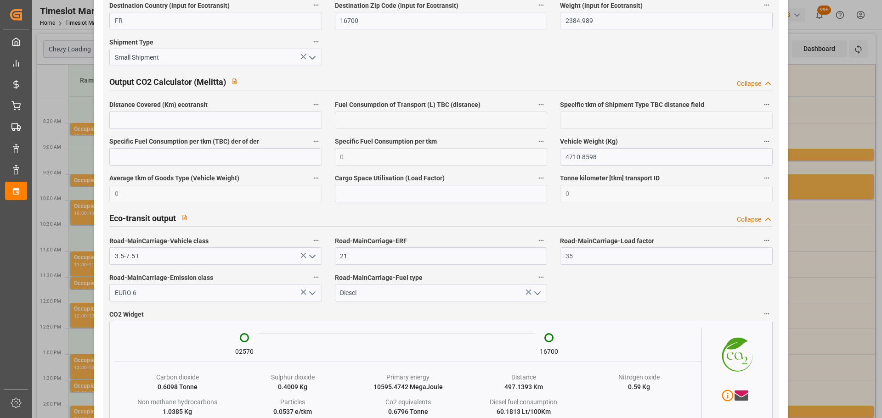
scroll to position [1532, 0]
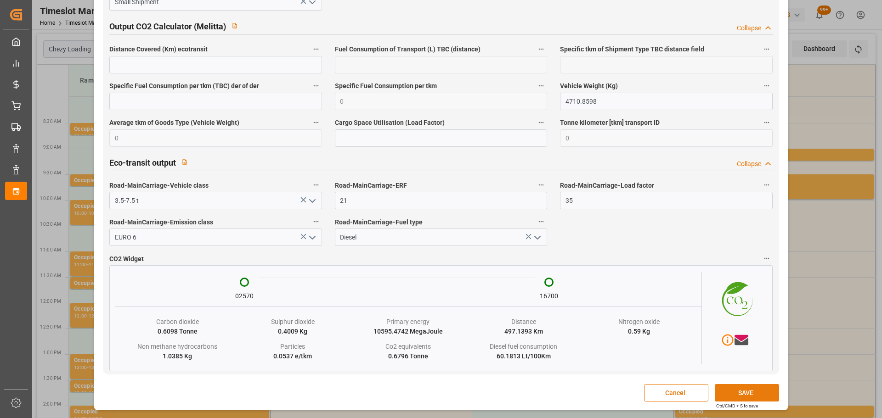
click at [739, 391] on button "SAVE" at bounding box center [747, 392] width 64 height 17
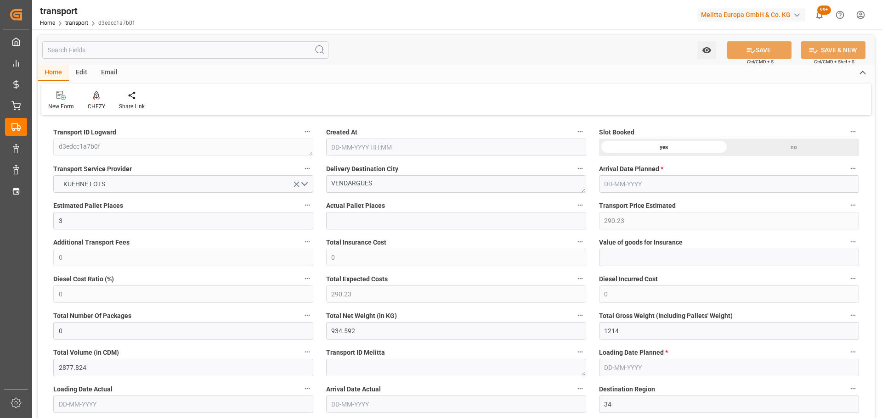
type input "[DATE] 11:33"
type input "[DATE]"
click at [96, 99] on icon at bounding box center [96, 95] width 6 height 9
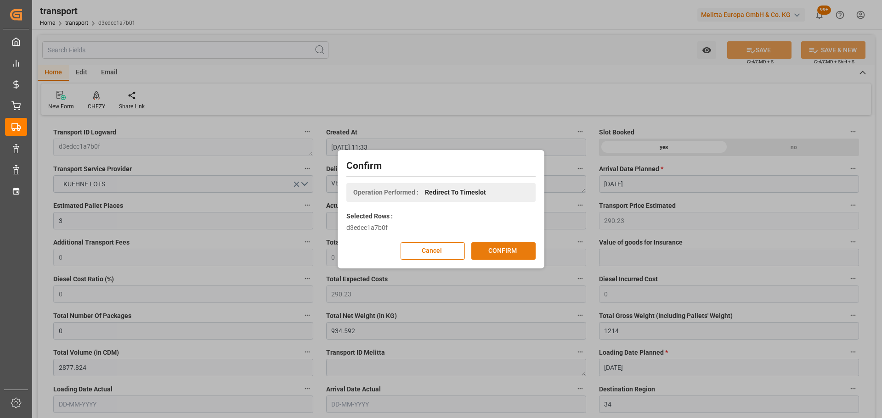
click at [515, 252] on button "CONFIRM" at bounding box center [503, 250] width 64 height 17
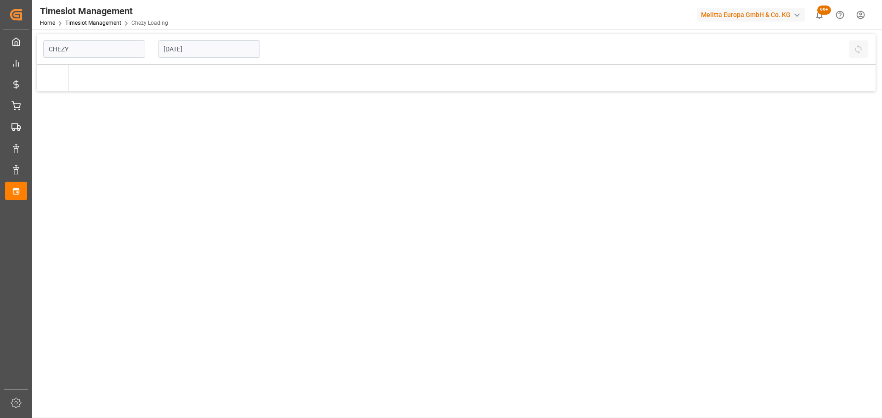
type input "Chezy Loading"
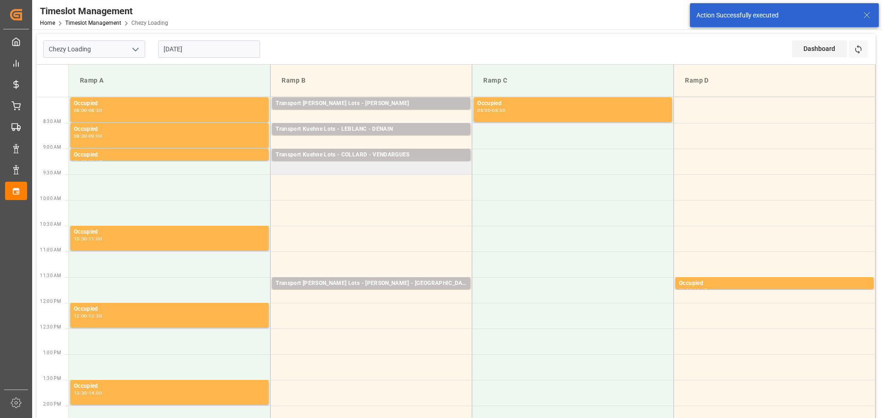
click at [276, 169] on td "Transport [PERSON_NAME] Lots - [PERSON_NAME] - VENDARGUES Pallets: 17,TU: ,City…" at bounding box center [372, 162] width 202 height 26
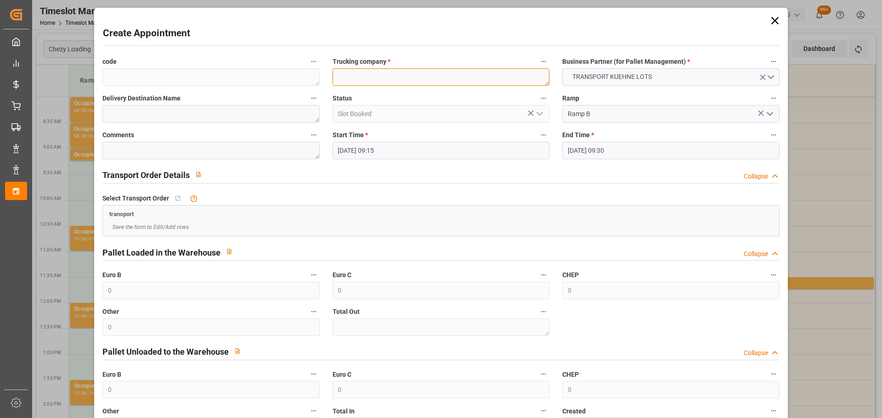
click at [350, 75] on textarea at bounding box center [441, 76] width 217 height 17
type textarea "[PERSON_NAME]"
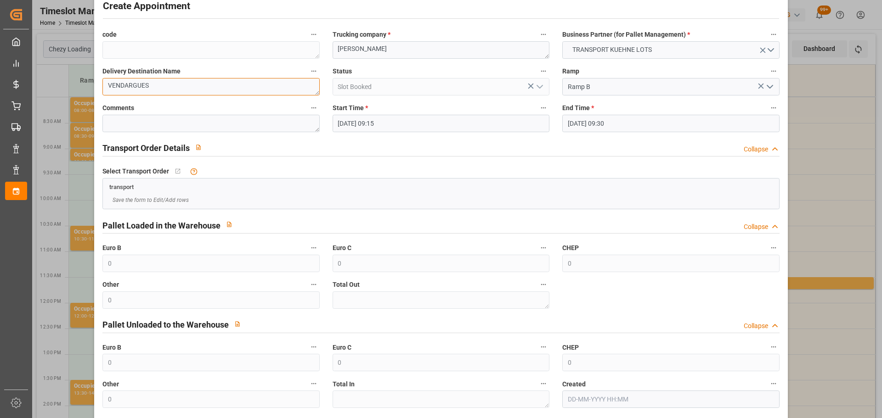
scroll to position [70, 0]
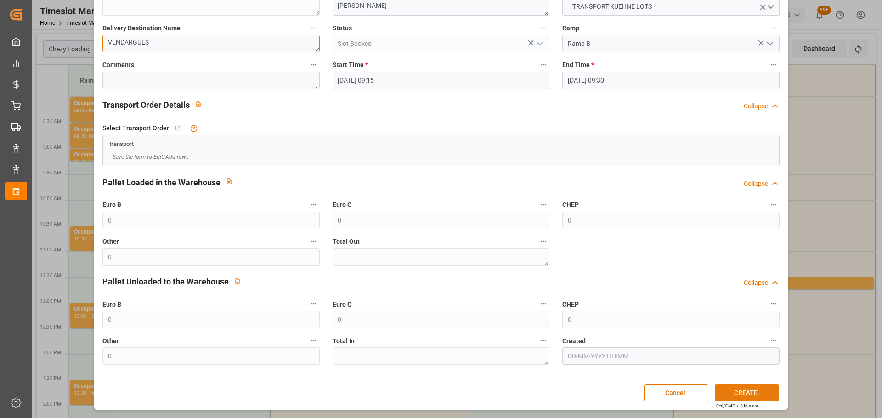
type textarea "VENDARGUES"
click at [760, 392] on button "CREATE" at bounding box center [747, 392] width 64 height 17
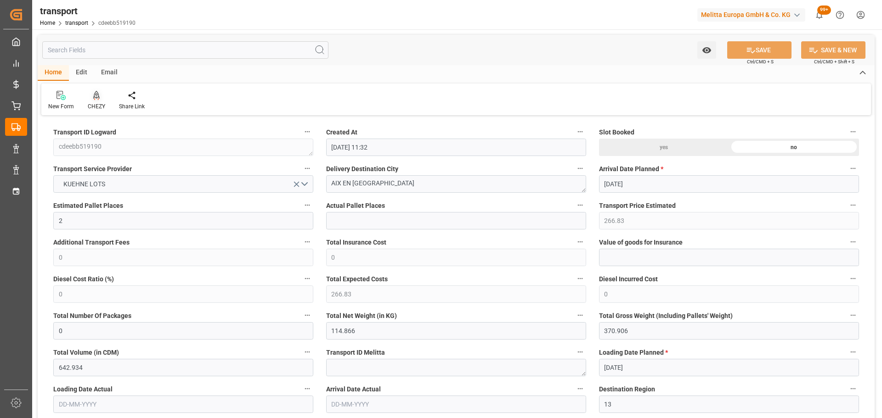
click at [101, 96] on div at bounding box center [96, 95] width 17 height 10
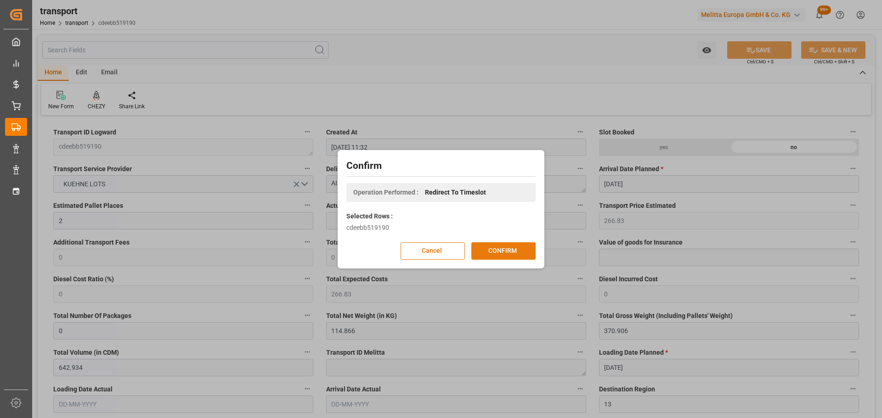
click at [500, 247] on button "CONFIRM" at bounding box center [503, 250] width 64 height 17
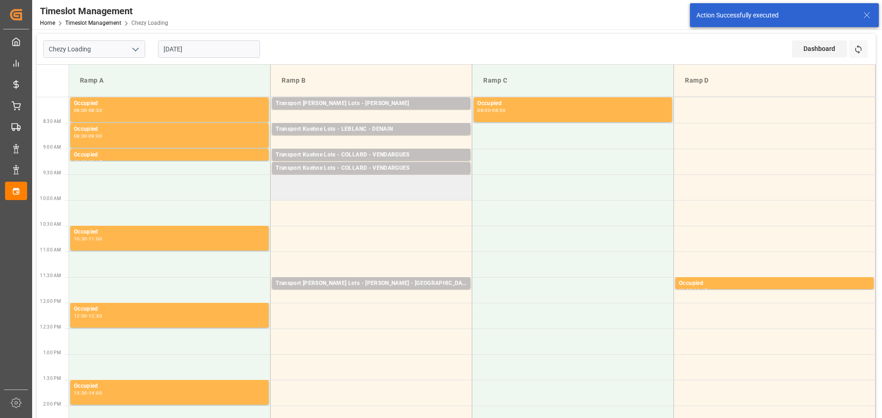
click at [279, 184] on td at bounding box center [372, 188] width 202 height 26
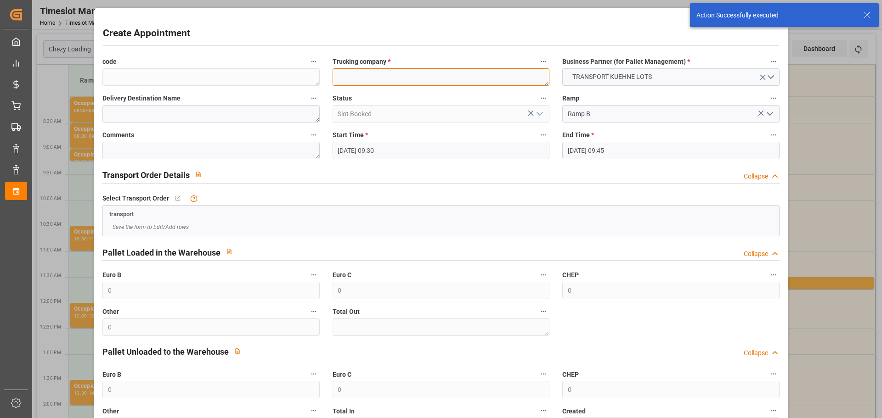
click at [373, 80] on textarea at bounding box center [441, 76] width 217 height 17
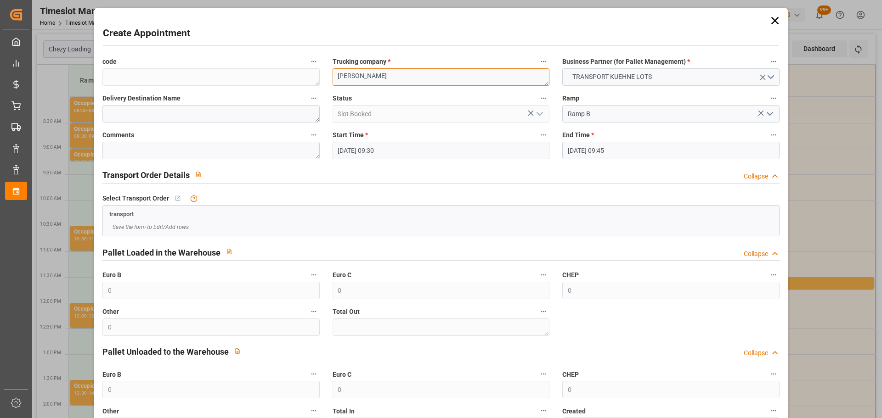
type textarea "COLLARD"
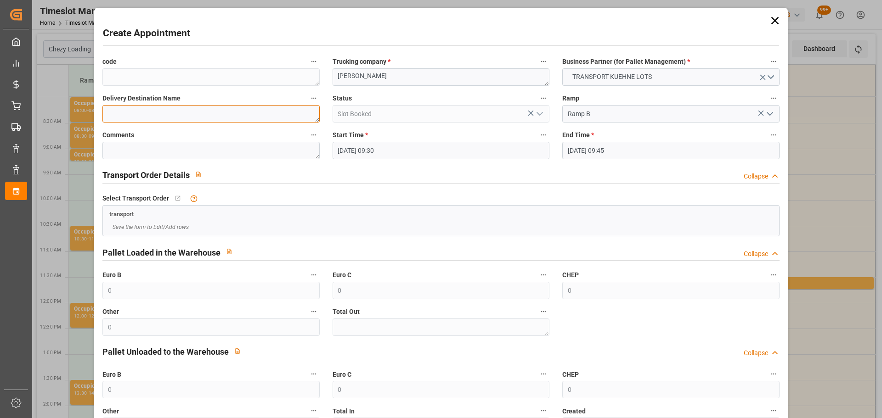
click at [163, 118] on textarea at bounding box center [210, 113] width 217 height 17
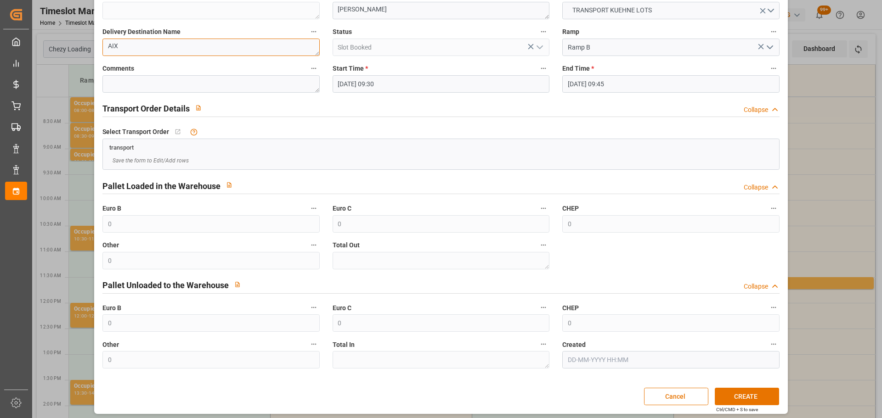
scroll to position [70, 0]
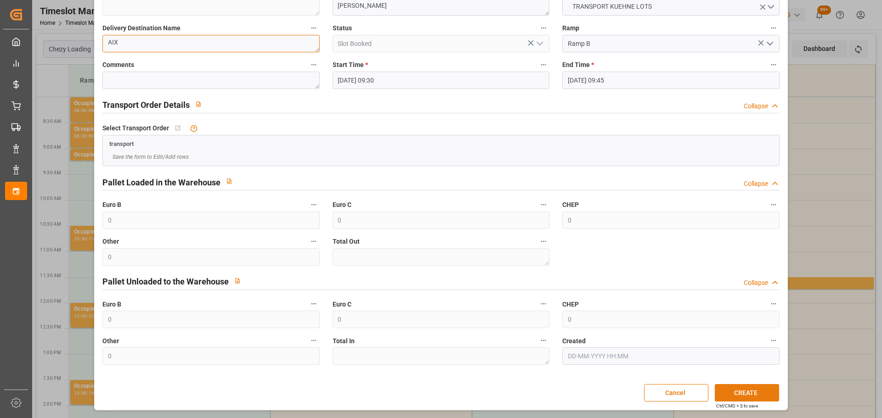
type textarea "AIX"
click at [737, 398] on button "CREATE" at bounding box center [747, 392] width 64 height 17
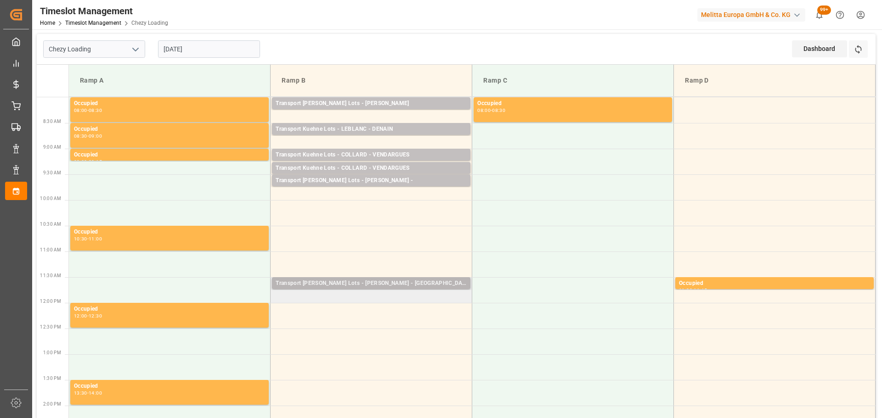
click at [305, 287] on div "Transport [PERSON_NAME] Lots - [PERSON_NAME] - [GEOGRAPHIC_DATA]" at bounding box center [371, 283] width 191 height 9
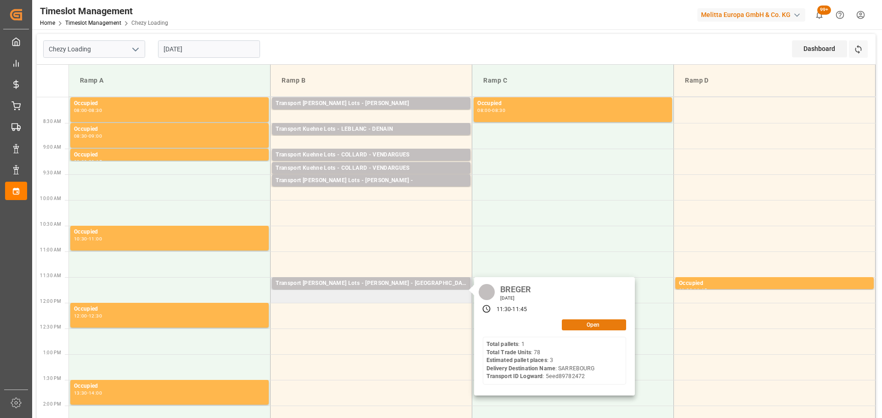
click at [608, 325] on button "Open" at bounding box center [594, 325] width 64 height 11
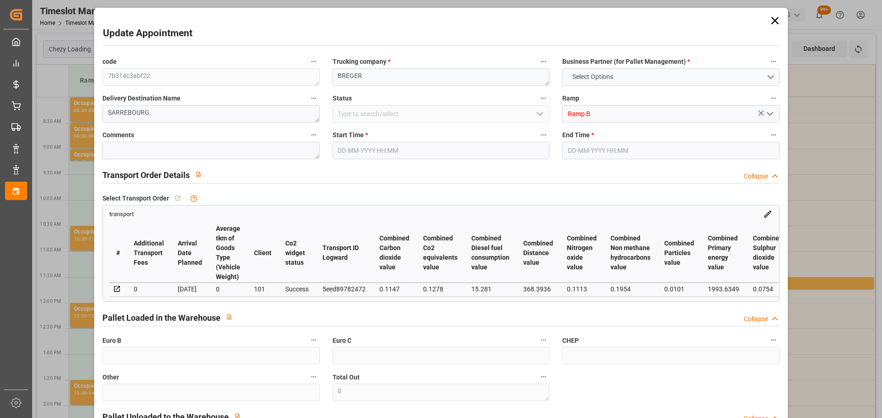
type input "3"
type input "152.75"
type input "0"
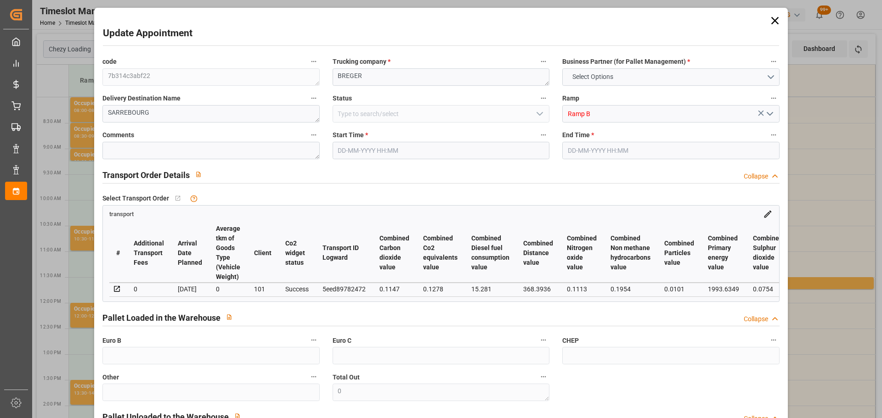
type input "152.75"
type input "0"
type input "444.36"
type input "676.34"
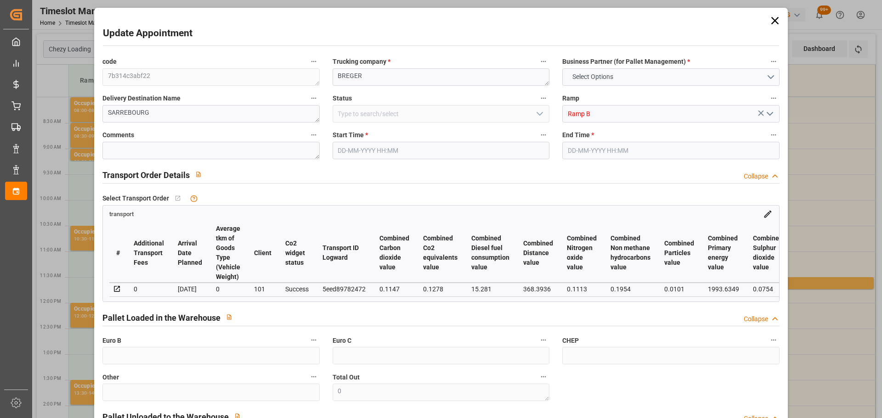
type input "2208"
type input "57"
type input "1"
type input "78"
type input "3"
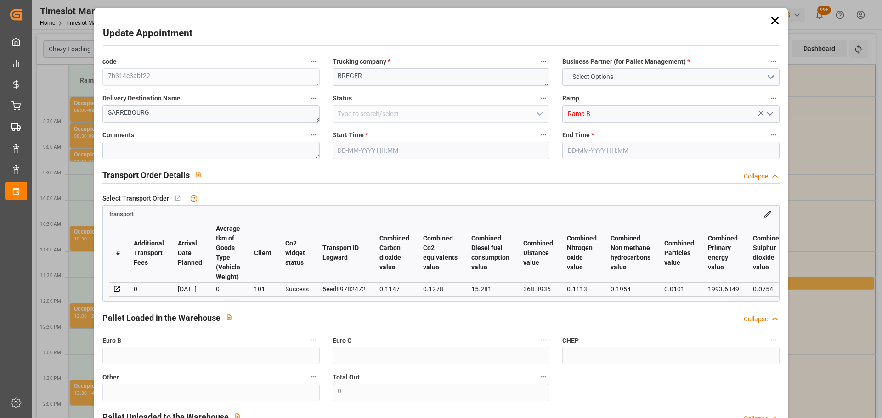
type input "101"
type input "597.54"
type input "0"
type input "4710.8598"
type input "0"
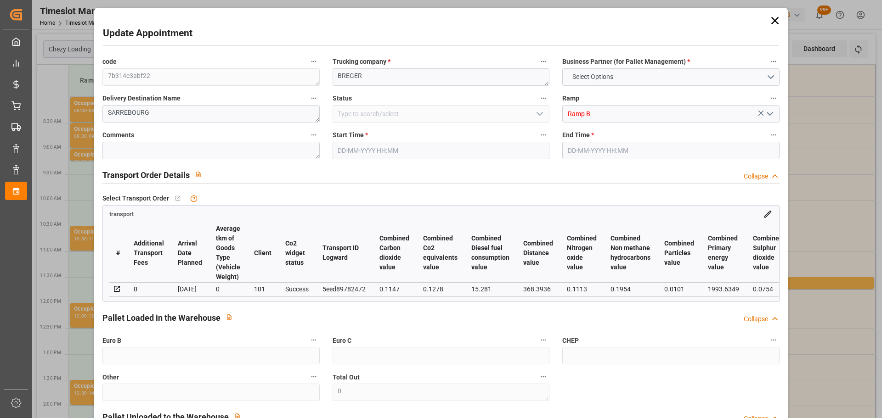
type input "0"
type input "21"
type input "35"
type input "[DATE] 11:30"
type input "[DATE] 11:45"
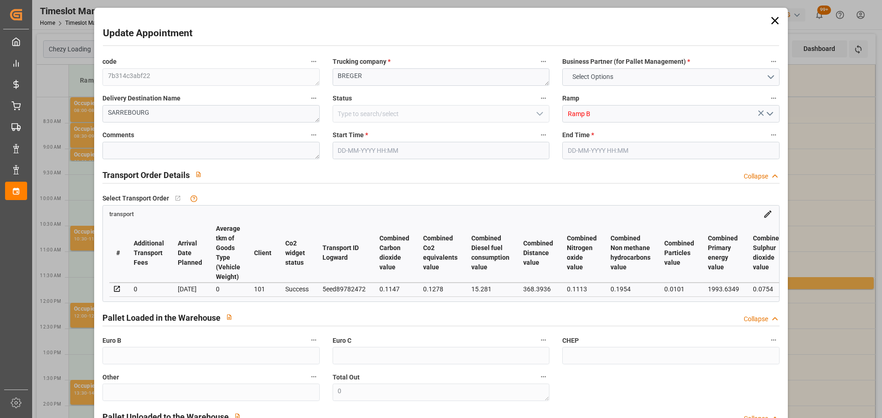
type input "10-09-2025 13:05"
type input "10-09-2025 11:29"
type input "17-09-2025"
type input "[DATE]"
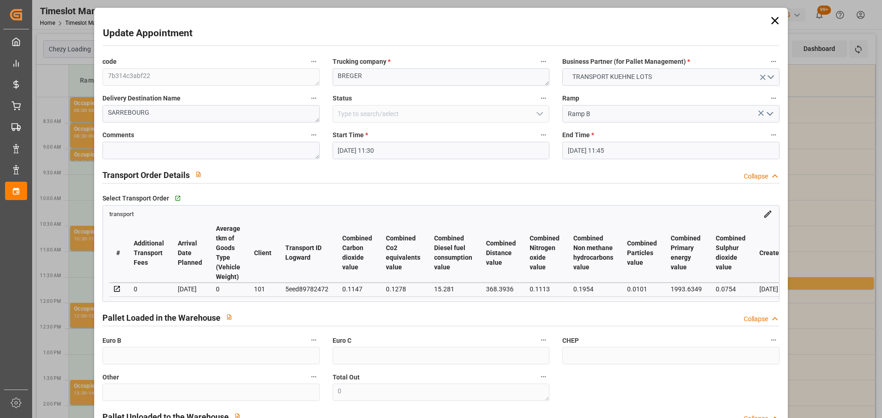
click at [363, 149] on input "[DATE] 11:30" at bounding box center [441, 150] width 217 height 17
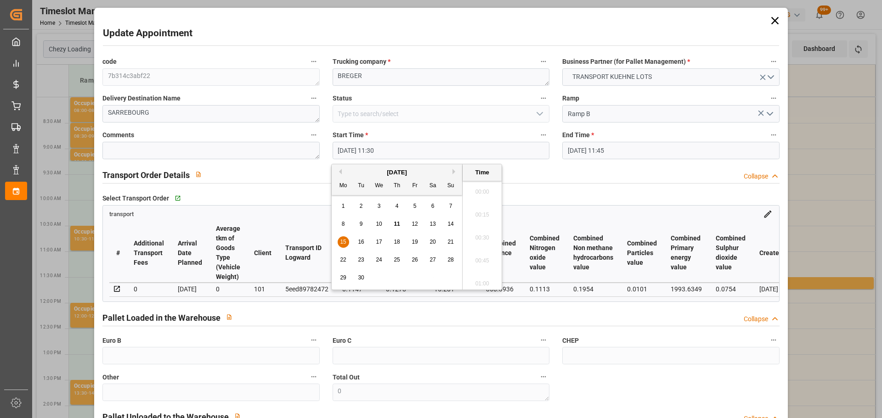
scroll to position [1014, 0]
click at [345, 238] on div "15" at bounding box center [343, 242] width 11 height 11
click at [482, 233] on li "10:30" at bounding box center [481, 235] width 39 height 23
type input "15-09-2025 10:30"
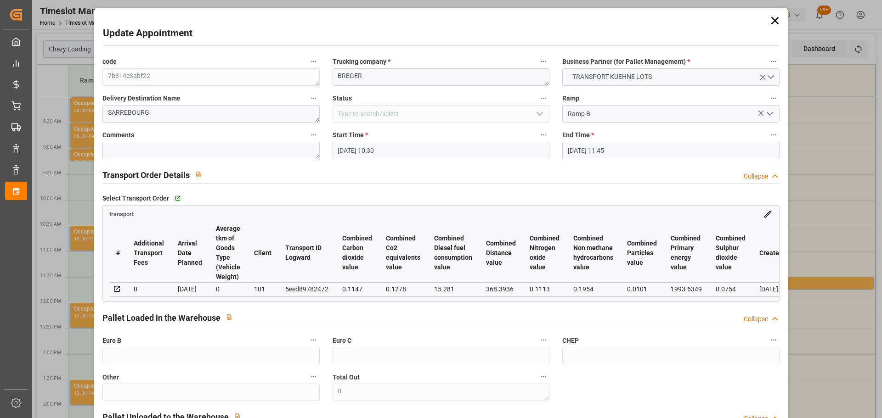
click at [573, 151] on input "[DATE] 11:45" at bounding box center [670, 150] width 217 height 17
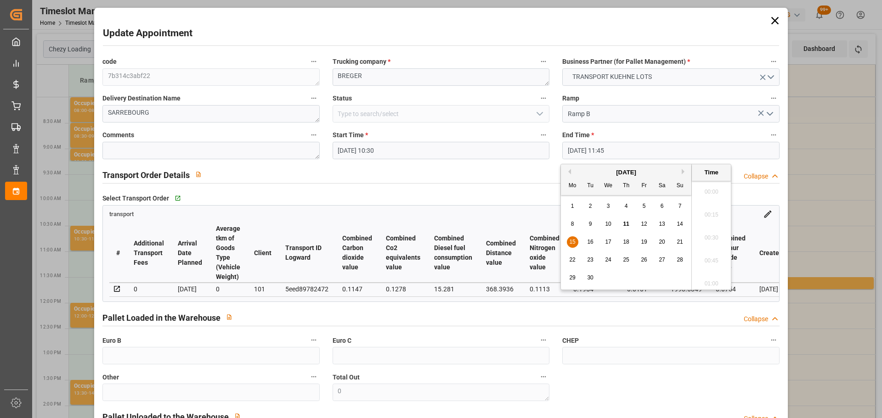
scroll to position [1037, 0]
drag, startPoint x: 571, startPoint y: 240, endPoint x: 649, endPoint y: 245, distance: 77.3
click at [572, 240] on span "15" at bounding box center [572, 242] width 6 height 6
click at [706, 234] on li "10:45" at bounding box center [711, 235] width 39 height 23
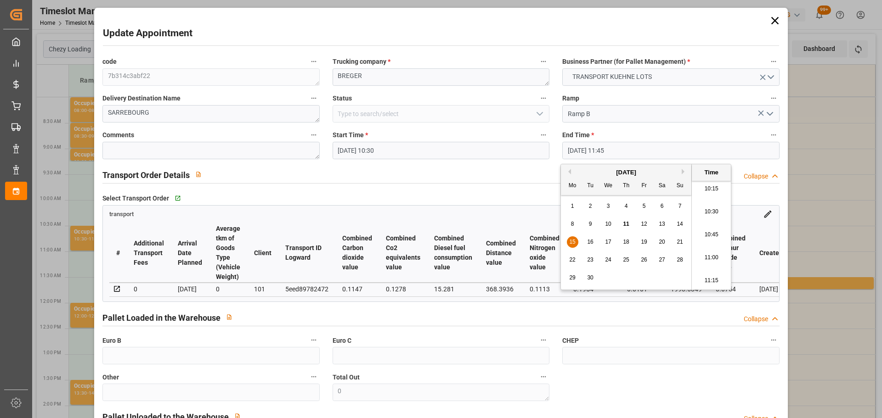
type input "15-09-2025 10:45"
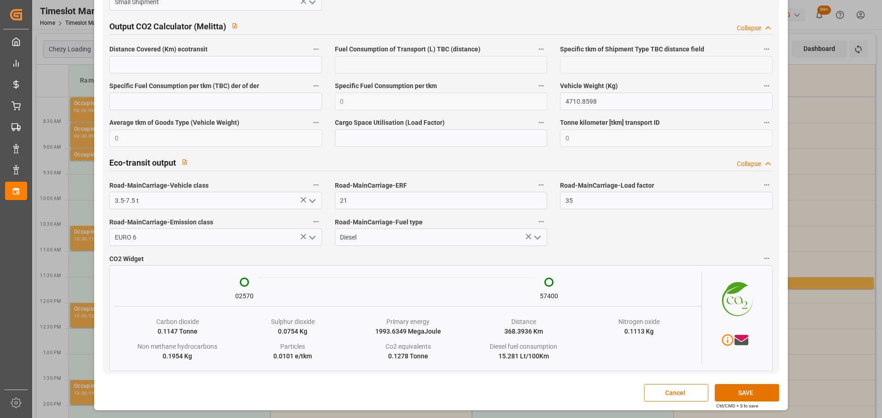
scroll to position [1518, 0]
click at [741, 397] on button "SAVE" at bounding box center [747, 392] width 64 height 17
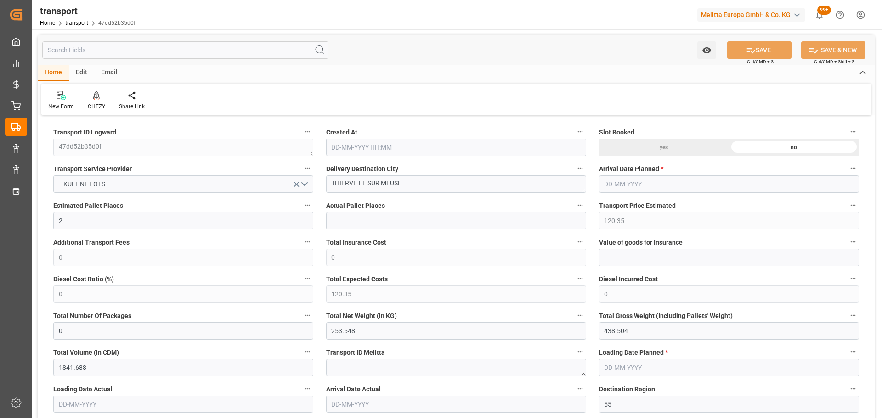
type input "[DATE] 11:33"
type input "[DATE]"
click at [93, 99] on icon at bounding box center [96, 95] width 6 height 8
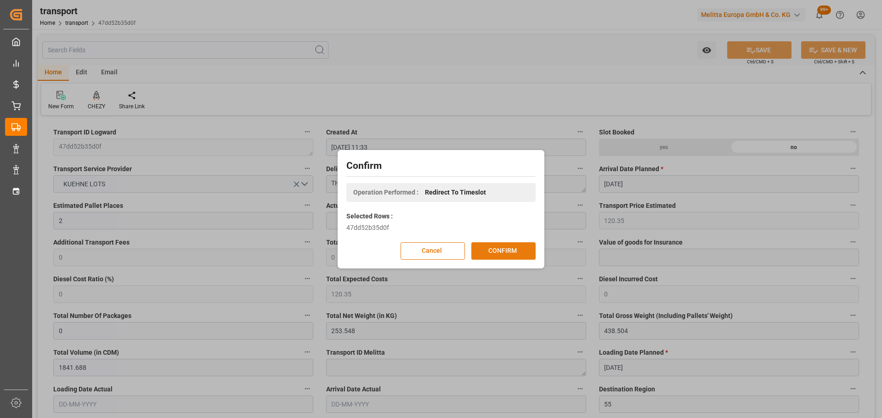
click at [487, 247] on button "CONFIRM" at bounding box center [503, 250] width 64 height 17
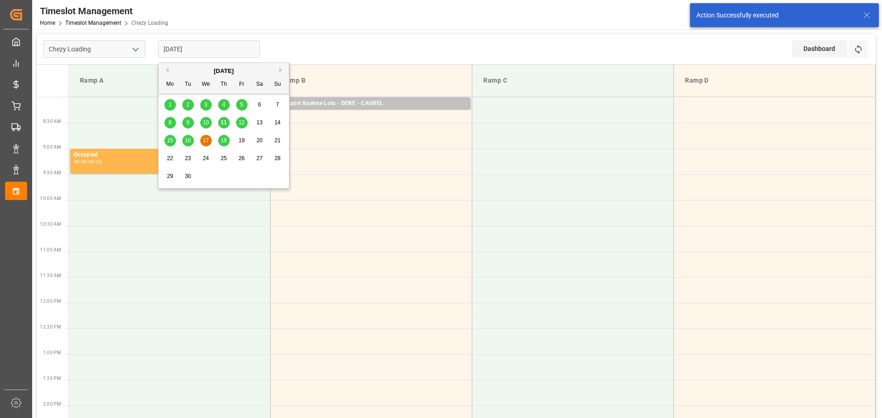
click at [174, 50] on input "[DATE]" at bounding box center [209, 48] width 102 height 17
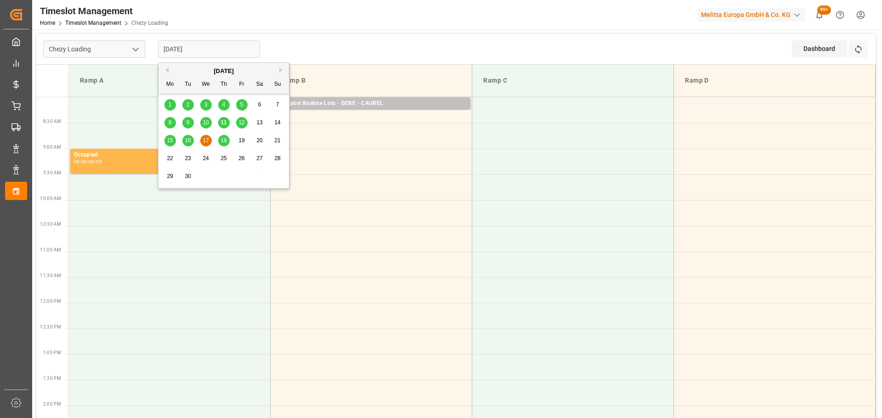
click at [171, 140] on span "15" at bounding box center [170, 140] width 6 height 6
type input "[DATE]"
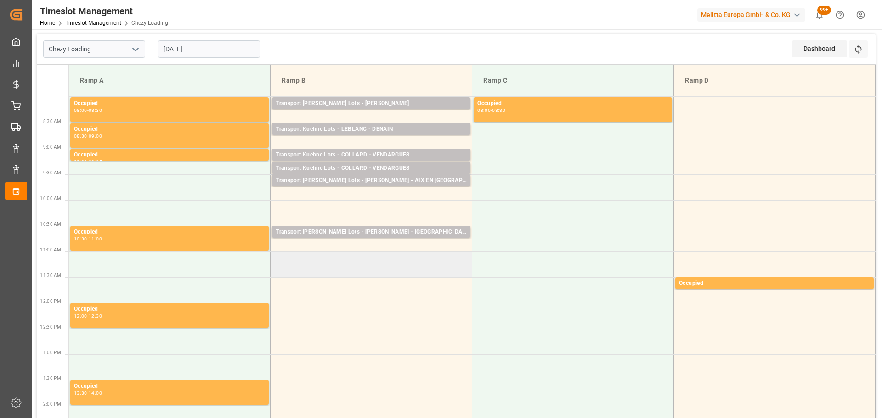
click at [276, 259] on td at bounding box center [372, 265] width 202 height 26
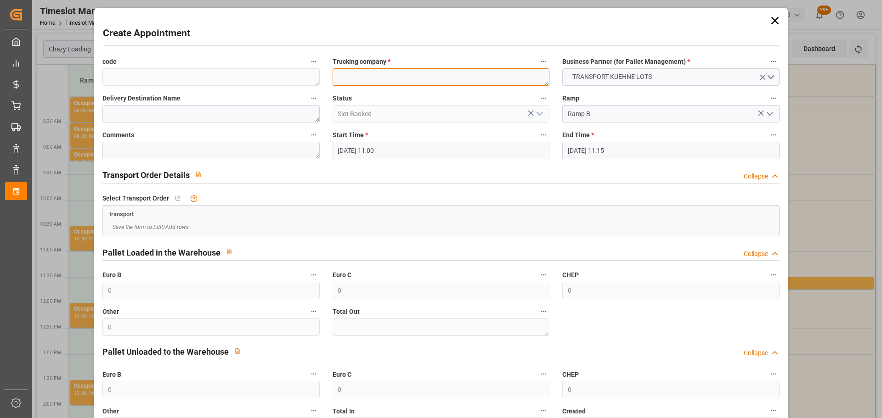
click at [368, 73] on textarea at bounding box center [441, 76] width 217 height 17
type textarea "[PERSON_NAME]"
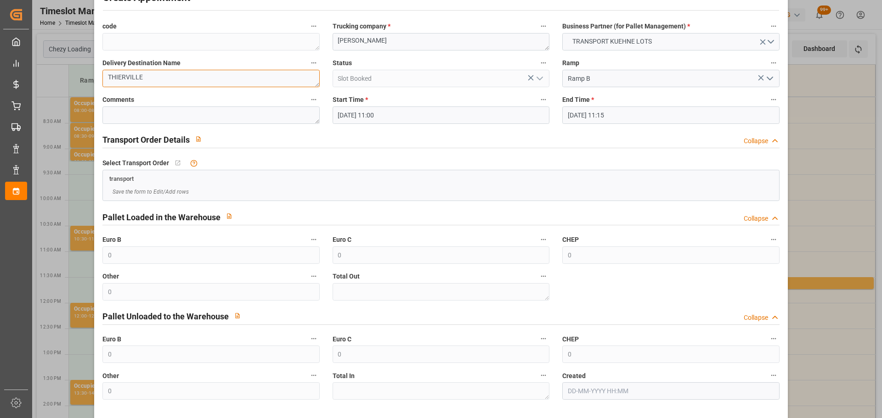
scroll to position [70, 0]
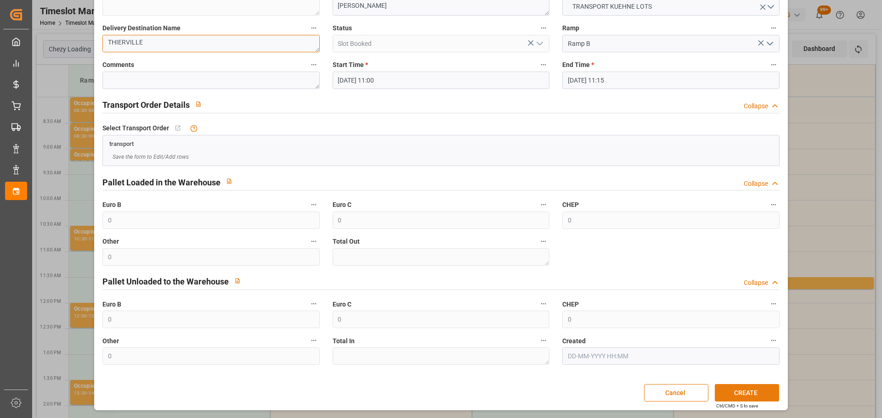
type textarea "THIERVILLE"
click at [749, 394] on button "CREATE" at bounding box center [747, 392] width 64 height 17
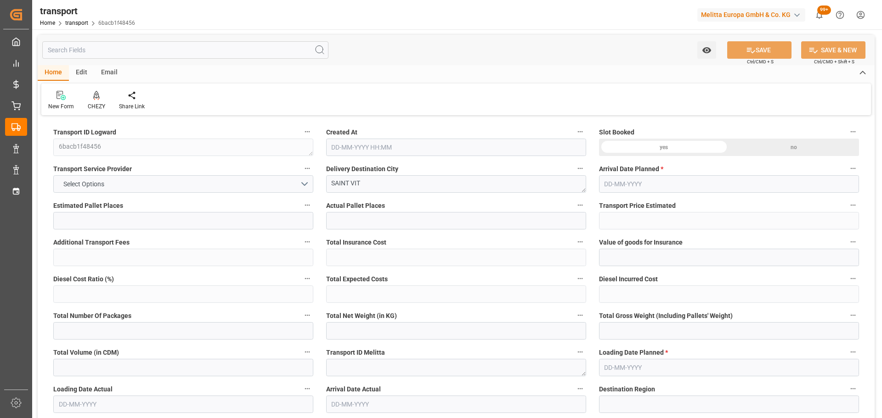
type input "3"
type input "166.64"
type input "0"
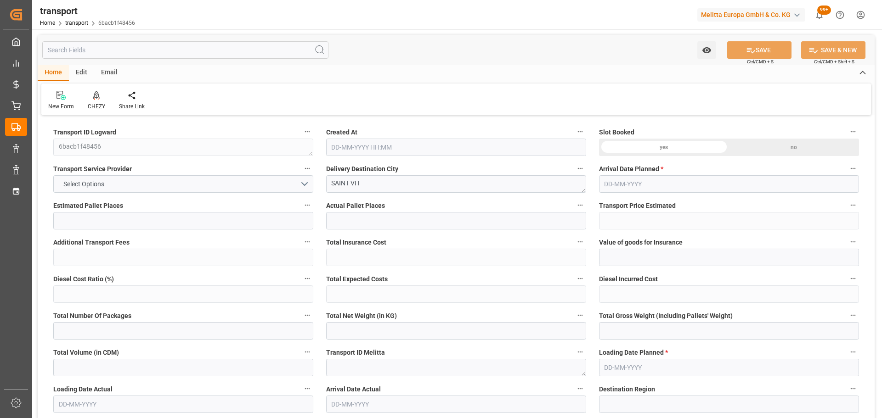
type input "166.64"
type input "0"
type input "435.456"
type input "858"
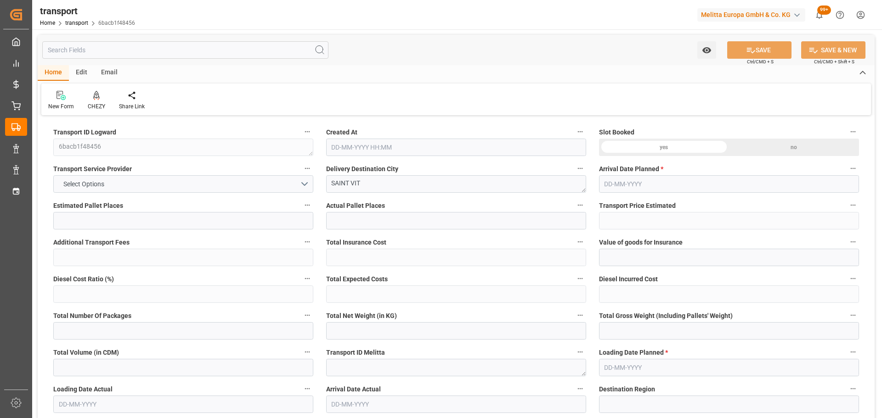
type input "3225.6"
type input "25"
type input "0"
type input "168"
type input "3"
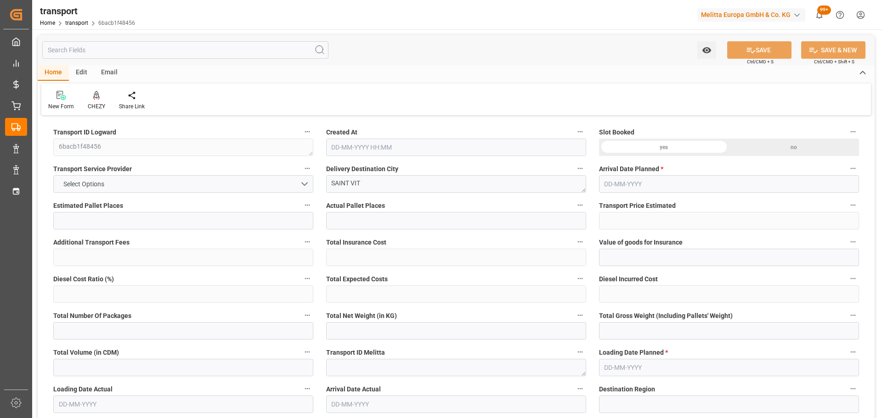
type input "101"
type input "741.888"
type input "0"
type input "4710.8598"
type input "0"
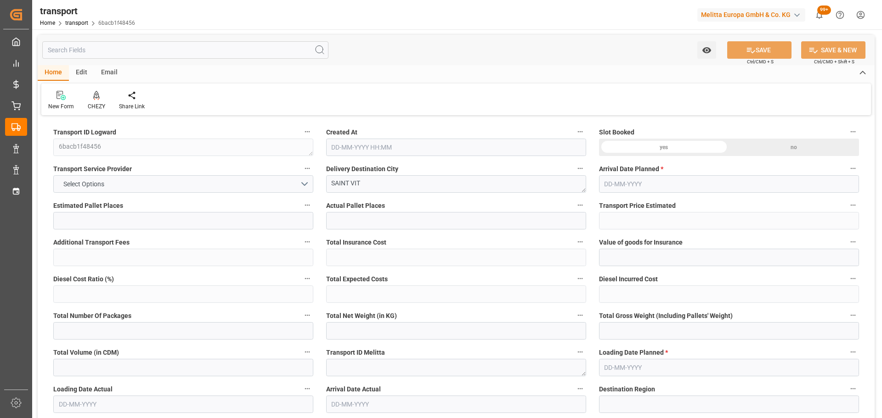
type input "0"
type input "21"
type input "35"
type input "[DATE] 11:32"
type input "[DATE]"
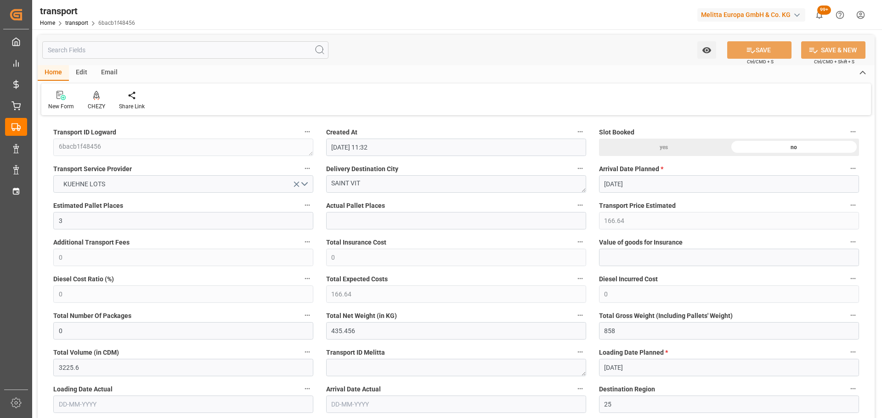
type input "[DATE]"
click at [97, 97] on icon at bounding box center [96, 95] width 6 height 9
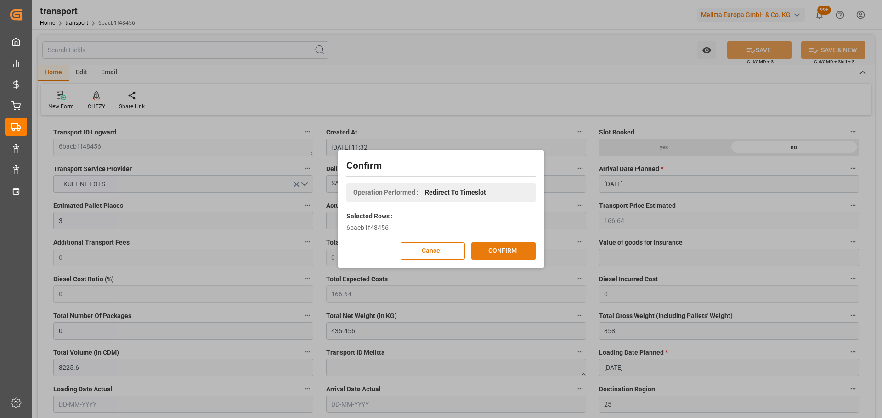
click at [506, 249] on button "CONFIRM" at bounding box center [503, 250] width 64 height 17
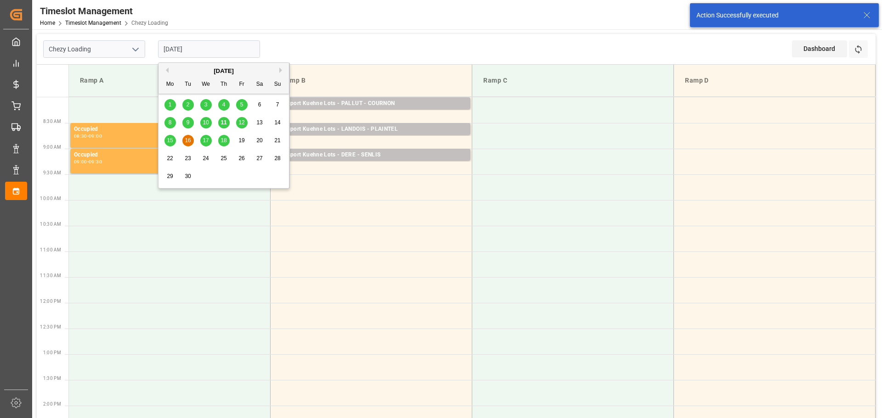
click at [205, 51] on input "[DATE]" at bounding box center [209, 48] width 102 height 17
click at [167, 138] on span "15" at bounding box center [170, 140] width 6 height 6
type input "[DATE]"
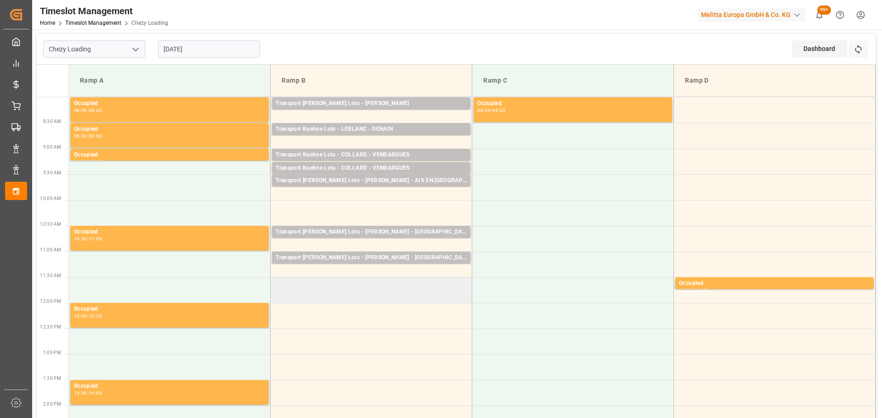
click at [275, 282] on td at bounding box center [372, 290] width 202 height 26
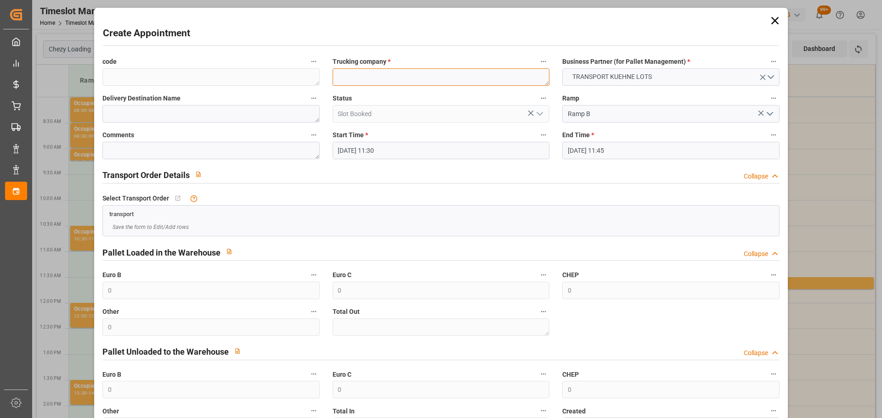
click at [368, 74] on textarea at bounding box center [441, 76] width 217 height 17
type textarea "g"
type textarea "GAVIGNET"
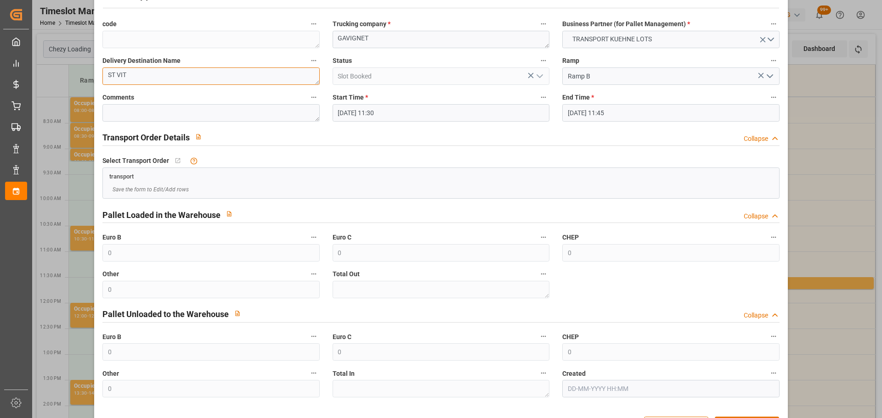
scroll to position [70, 0]
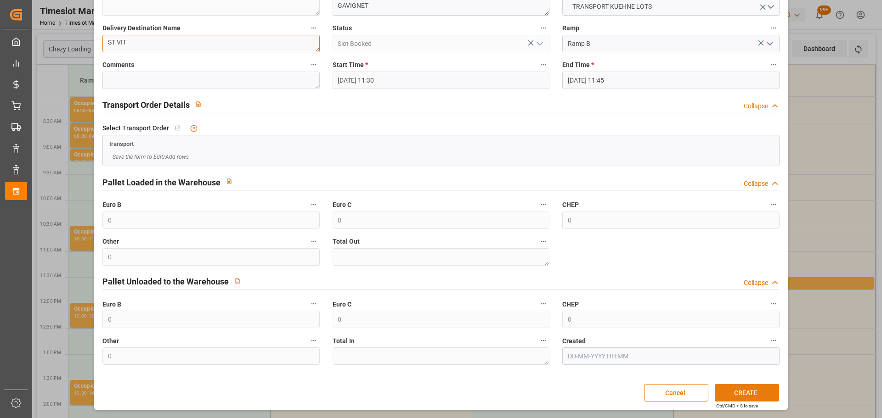
type textarea "ST VIT"
click at [745, 390] on button "CREATE" at bounding box center [747, 392] width 64 height 17
